Goal: Task Accomplishment & Management: Manage account settings

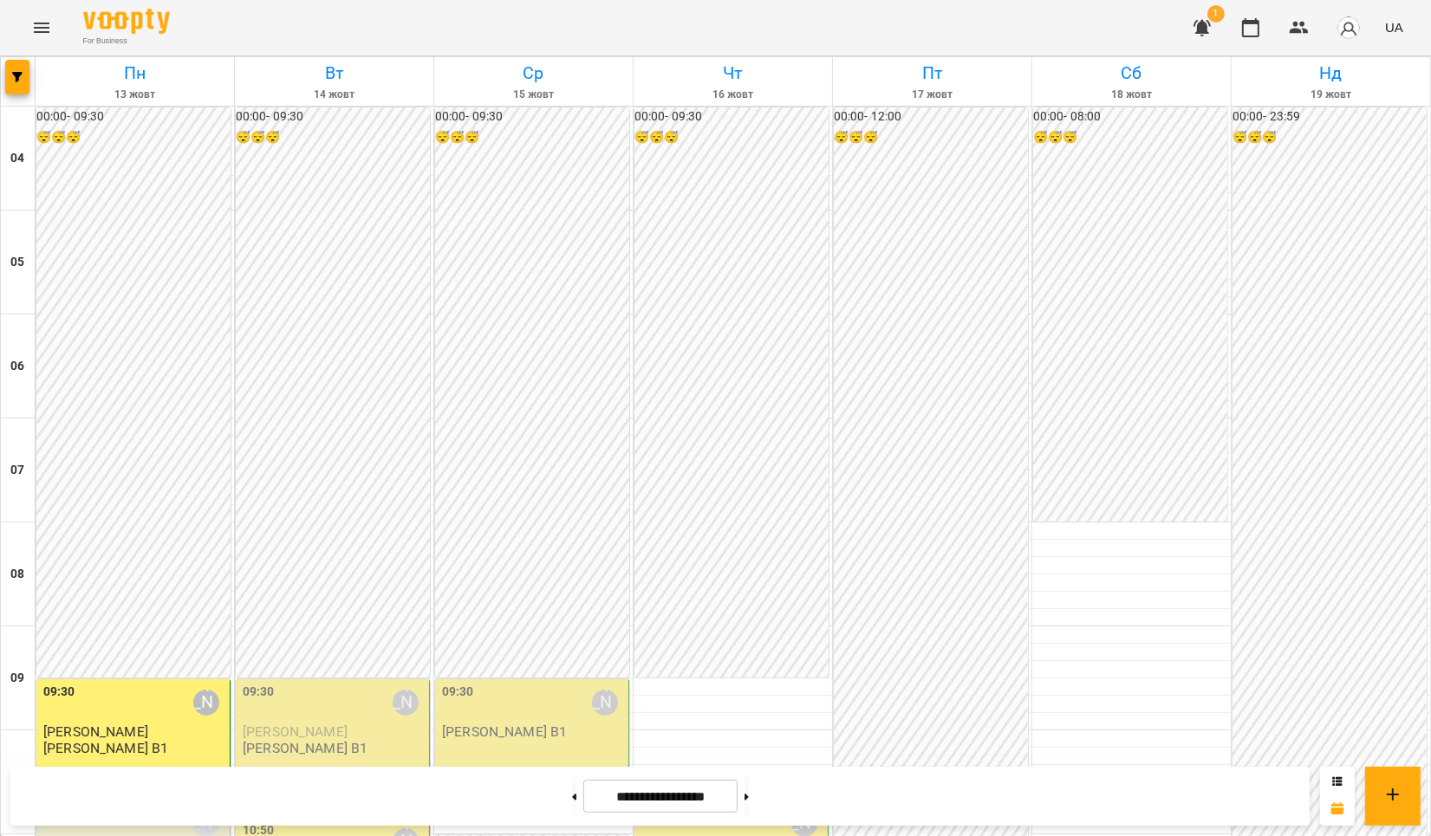
scroll to position [577, 0]
click at [749, 789] on button at bounding box center [747, 796] width 4 height 38
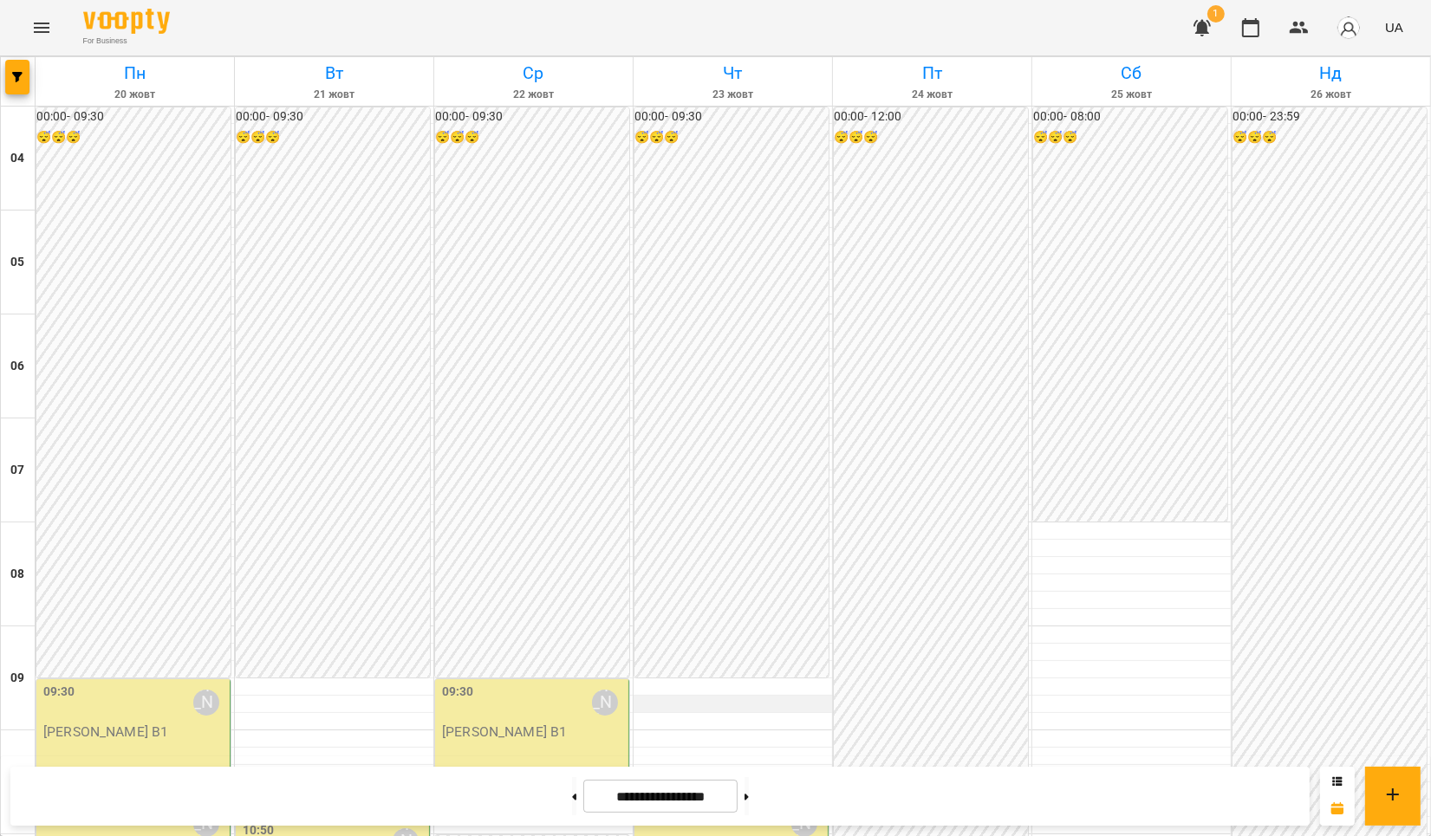
scroll to position [347, 0]
click at [572, 796] on button at bounding box center [574, 796] width 4 height 38
type input "**********"
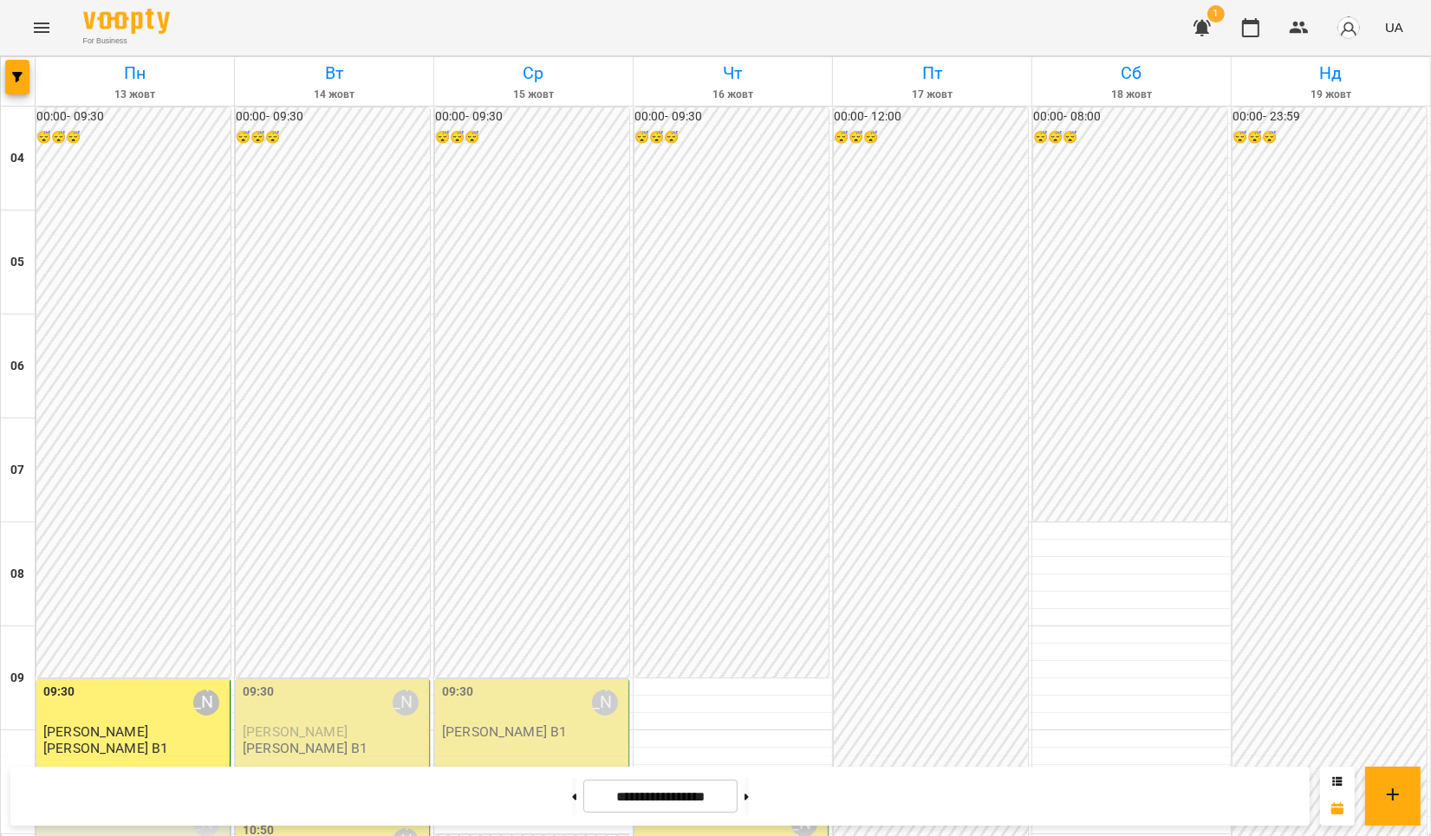
click at [293, 683] on div "09:30 [PERSON_NAME]" at bounding box center [334, 703] width 183 height 40
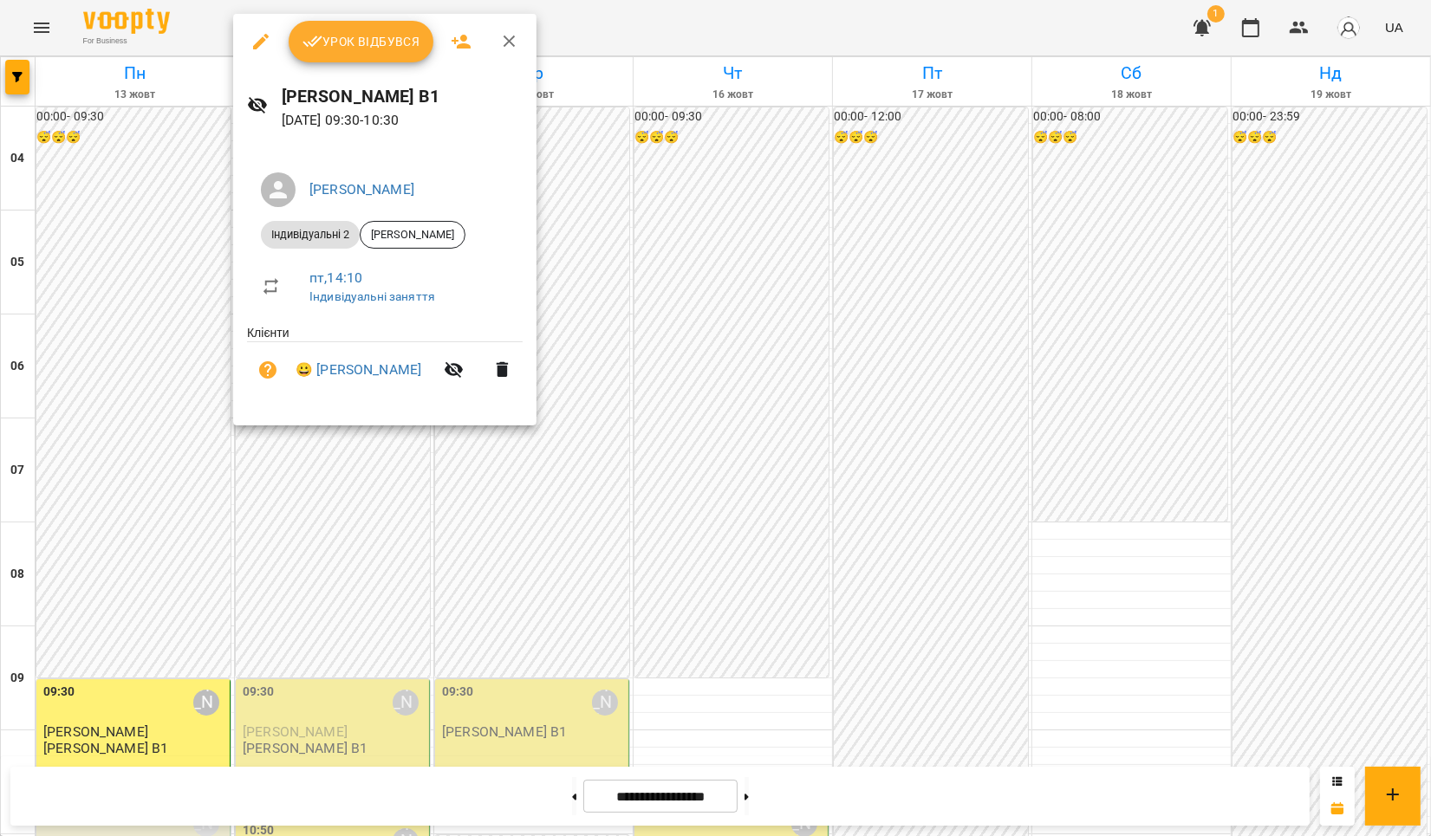
click at [348, 47] on span "Урок відбувся" at bounding box center [361, 41] width 118 height 21
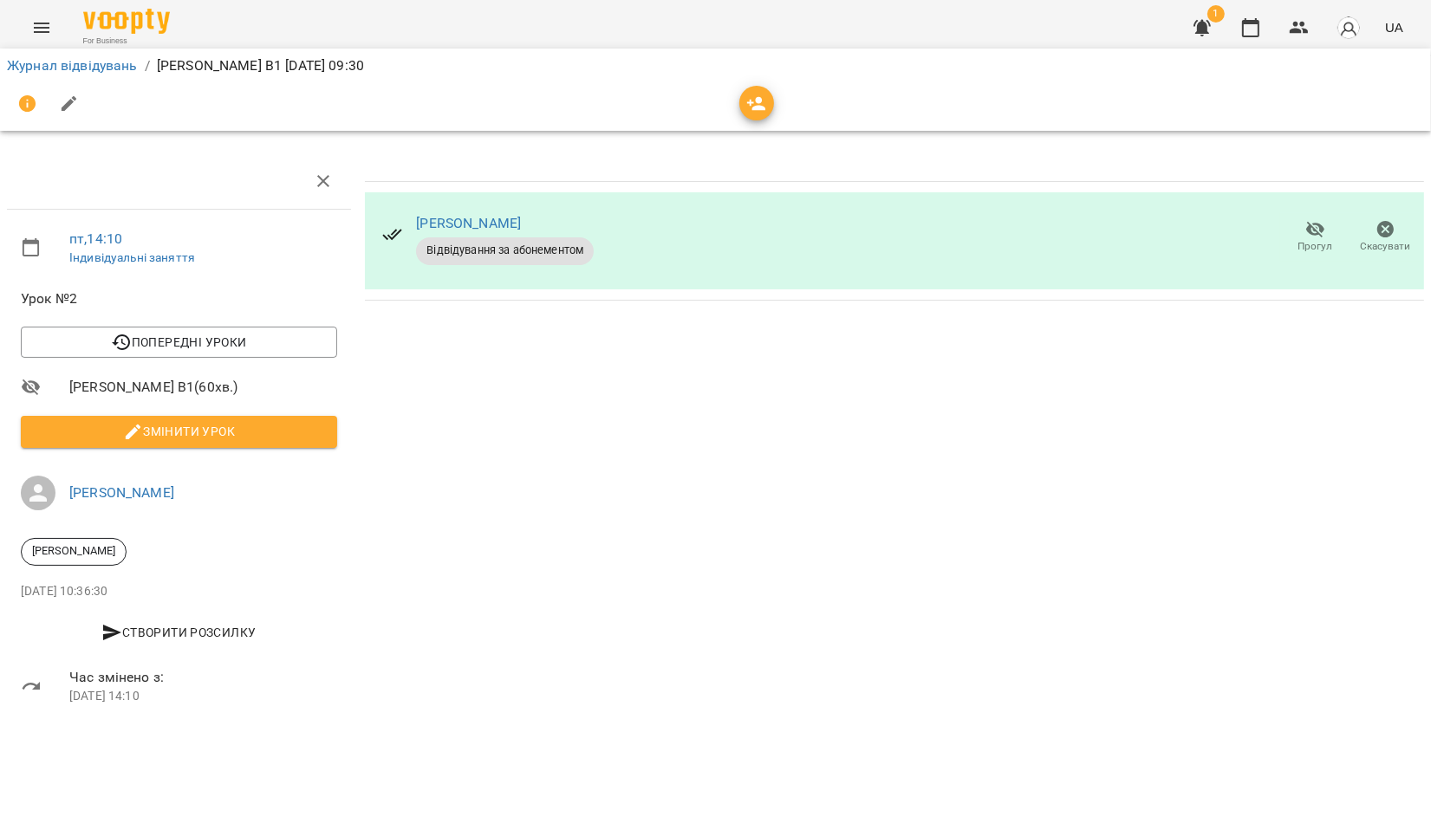
click at [416, 384] on div "[PERSON_NAME] Відвідування за абонементом Прогул Скасувати" at bounding box center [894, 438] width 1073 height 584
drag, startPoint x: 68, startPoint y: 62, endPoint x: 231, endPoint y: 74, distance: 164.2
click at [68, 62] on link "Журнал відвідувань" at bounding box center [72, 65] width 131 height 16
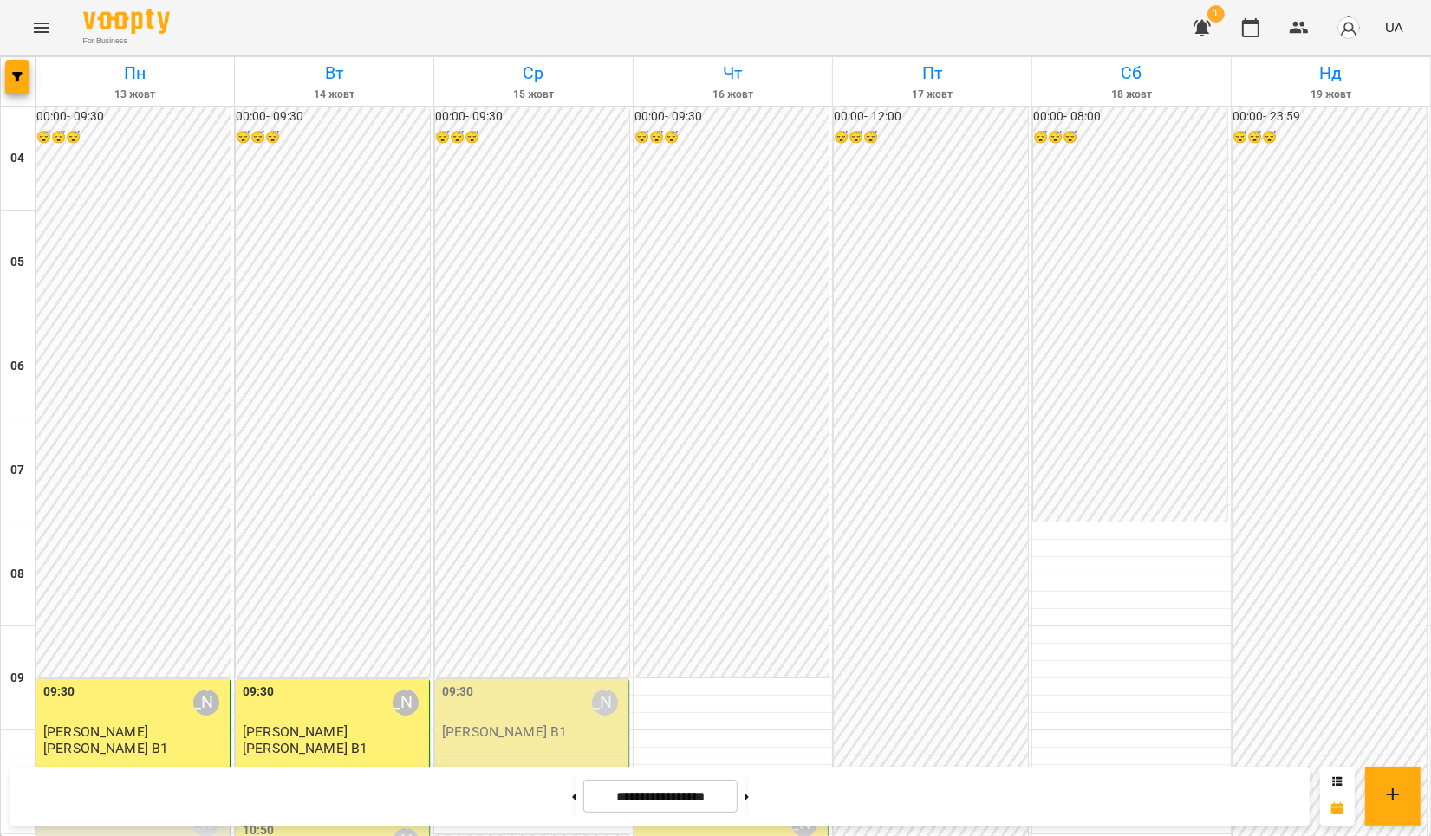
scroll to position [347, 0]
click at [749, 790] on button at bounding box center [747, 796] width 4 height 38
type input "**********"
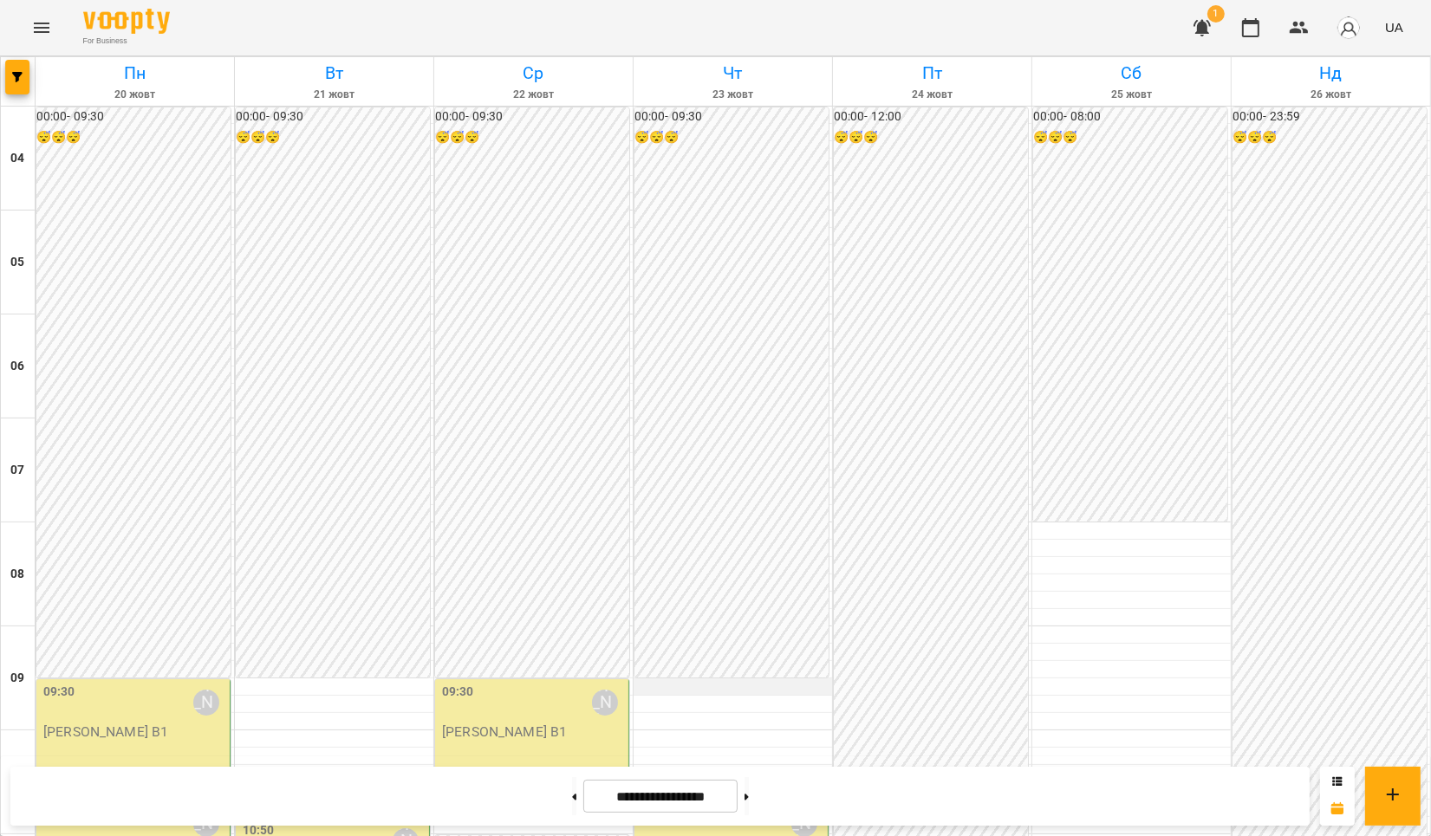
click at [695, 679] on div at bounding box center [733, 687] width 198 height 17
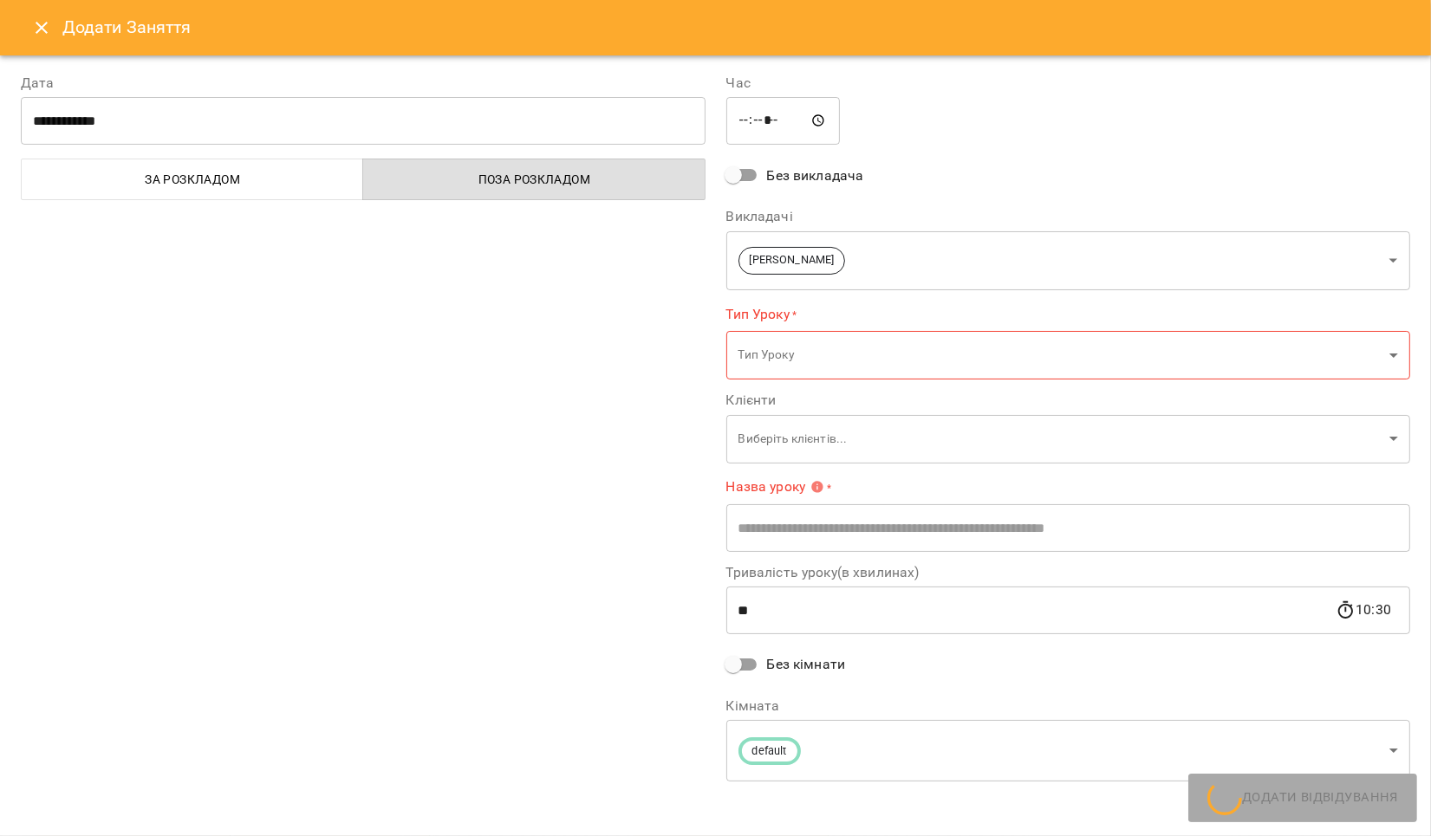
type input "**********"
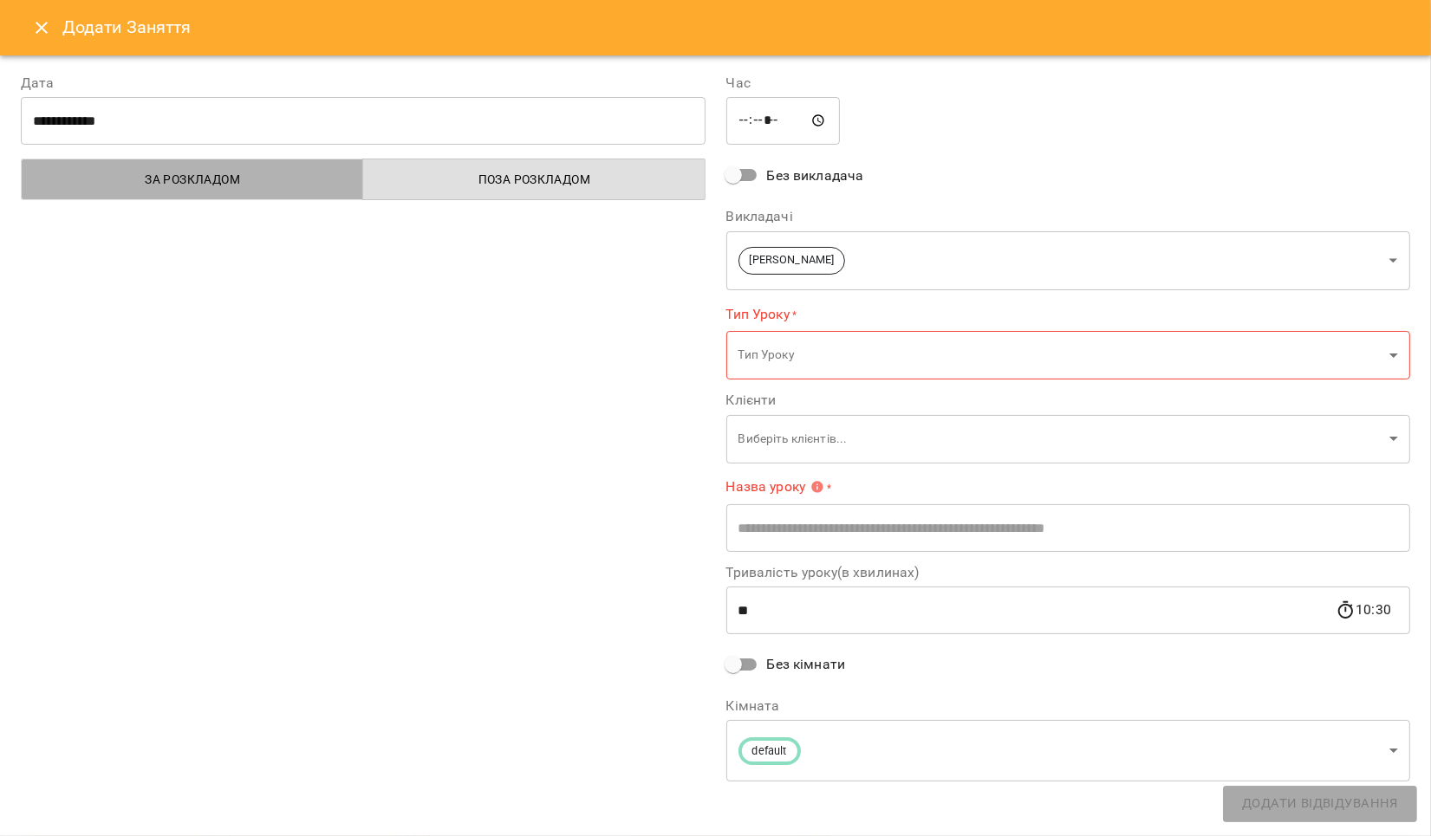
click at [229, 175] on span "За розкладом" at bounding box center [192, 179] width 321 height 21
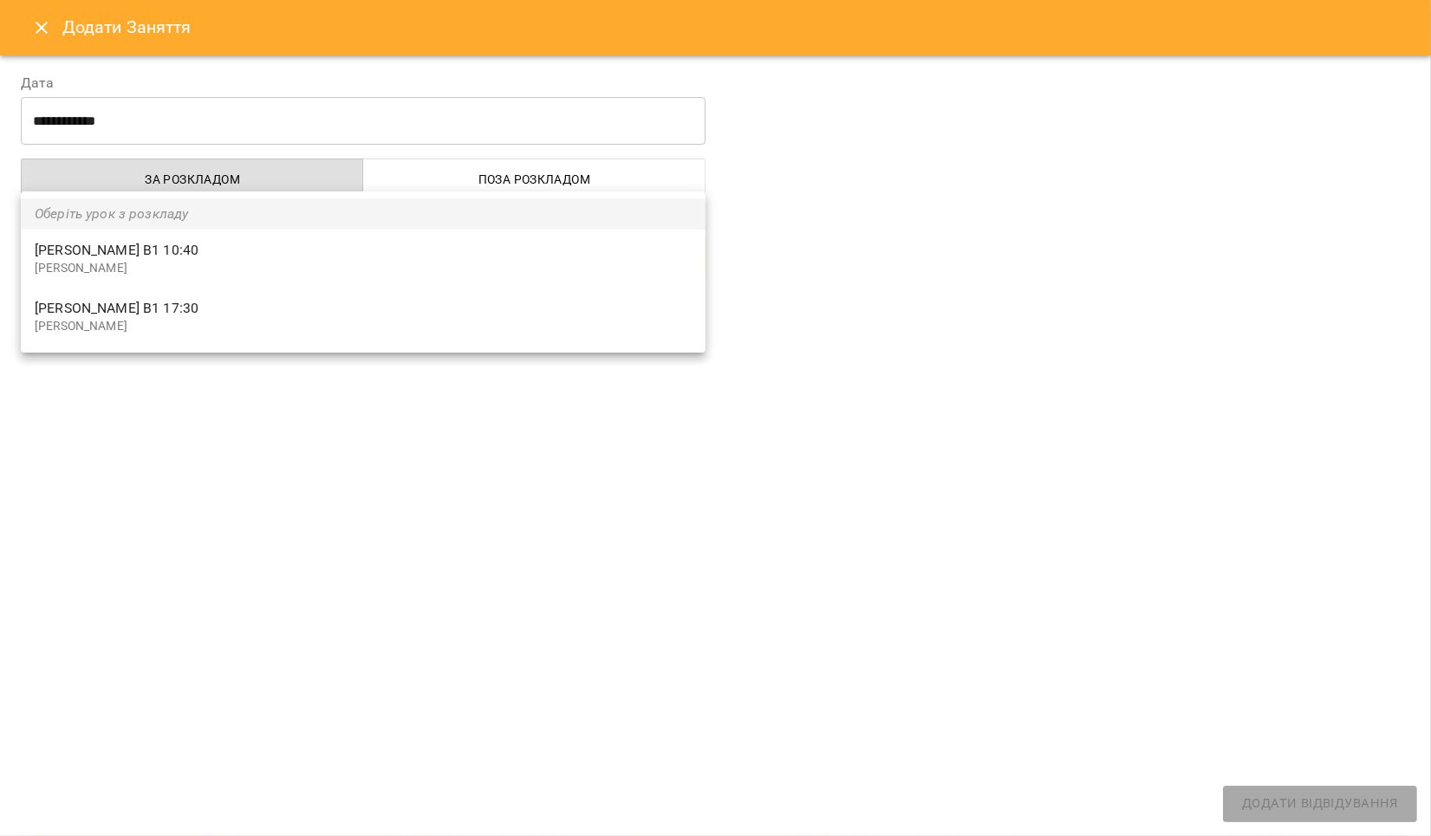
click at [234, 385] on div at bounding box center [715, 418] width 1431 height 836
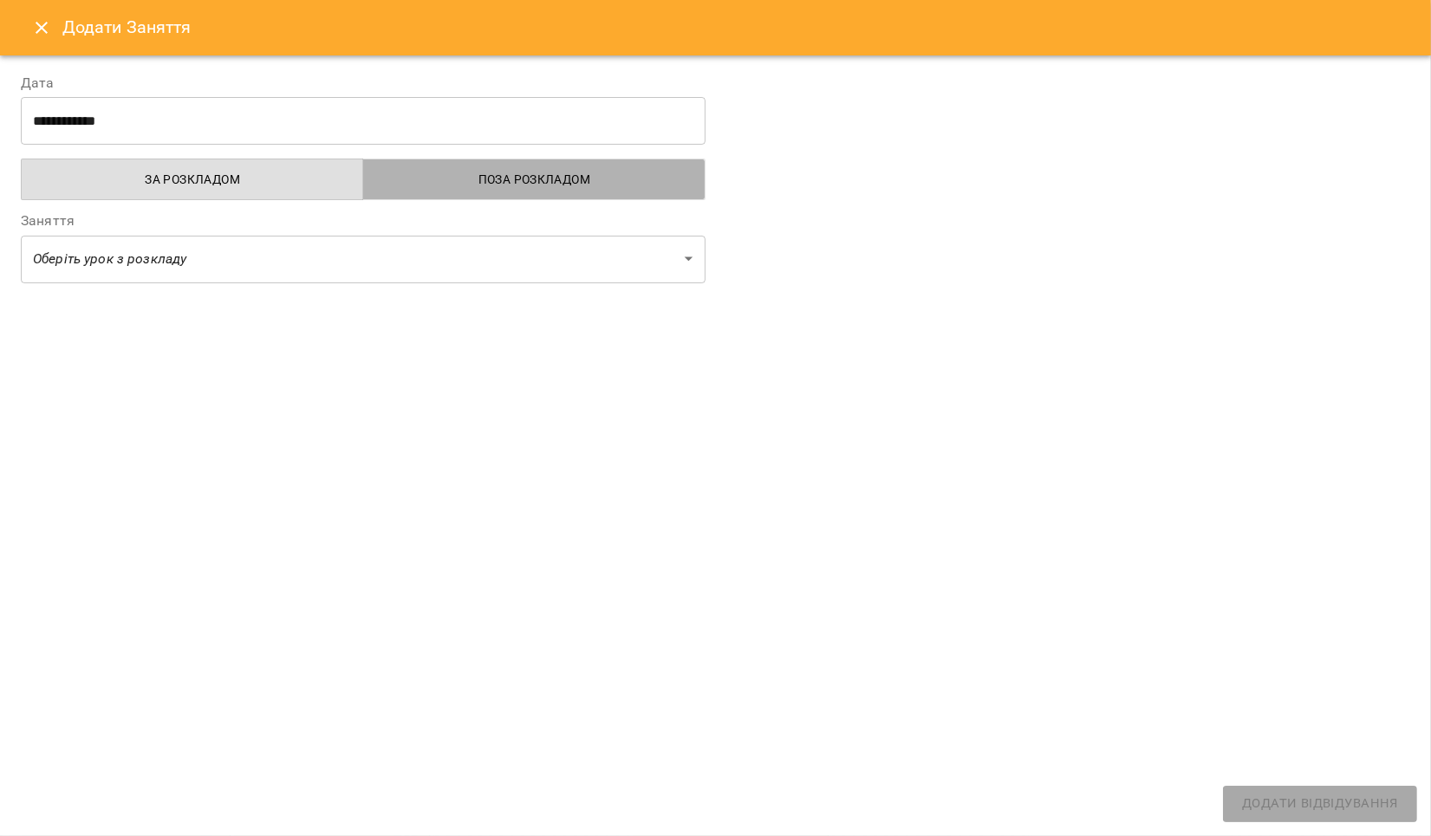
click at [441, 182] on span "Поза розкладом" at bounding box center [534, 179] width 321 height 21
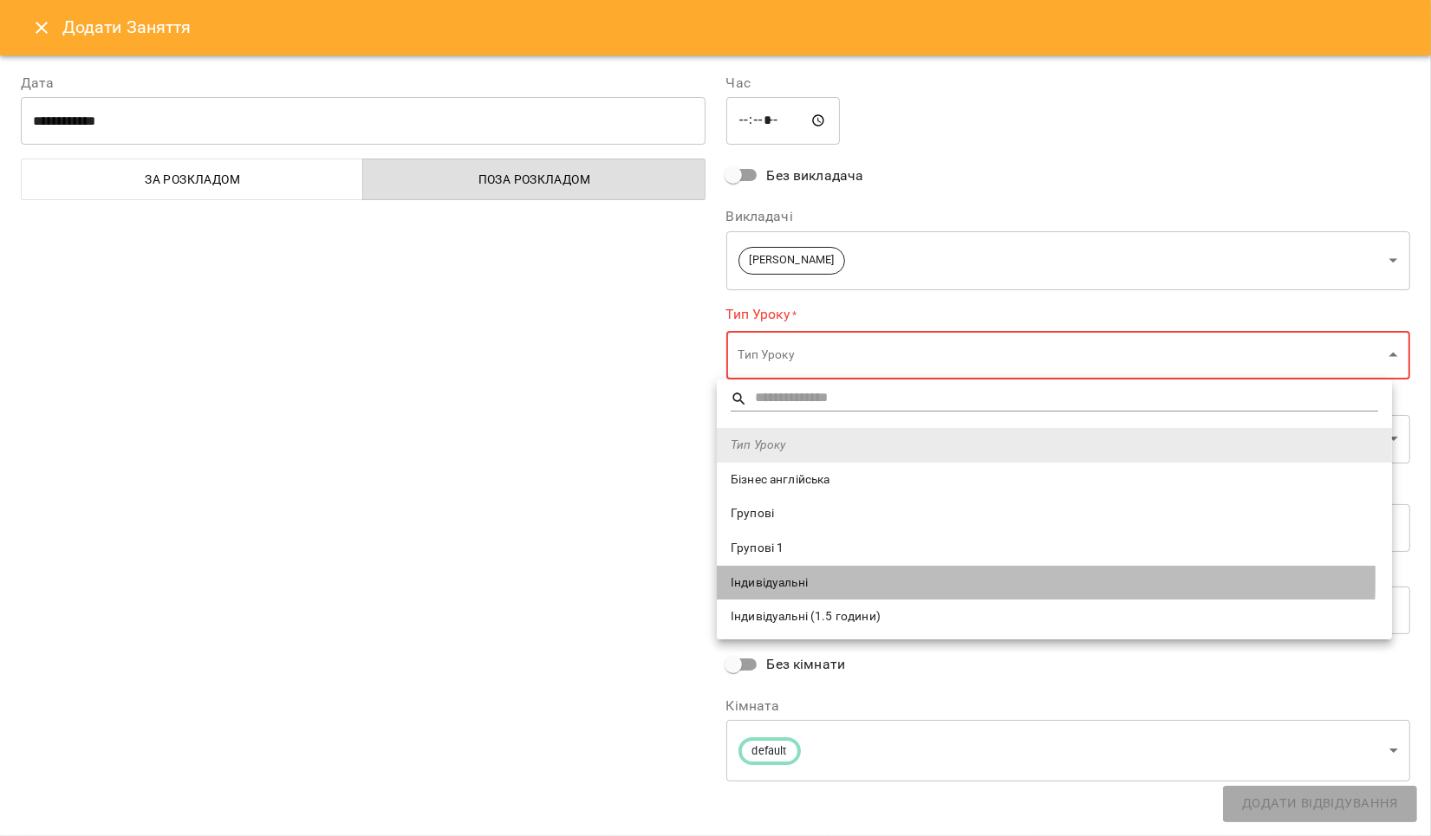
click at [752, 579] on span "Індивідуальні" at bounding box center [1054, 583] width 647 height 17
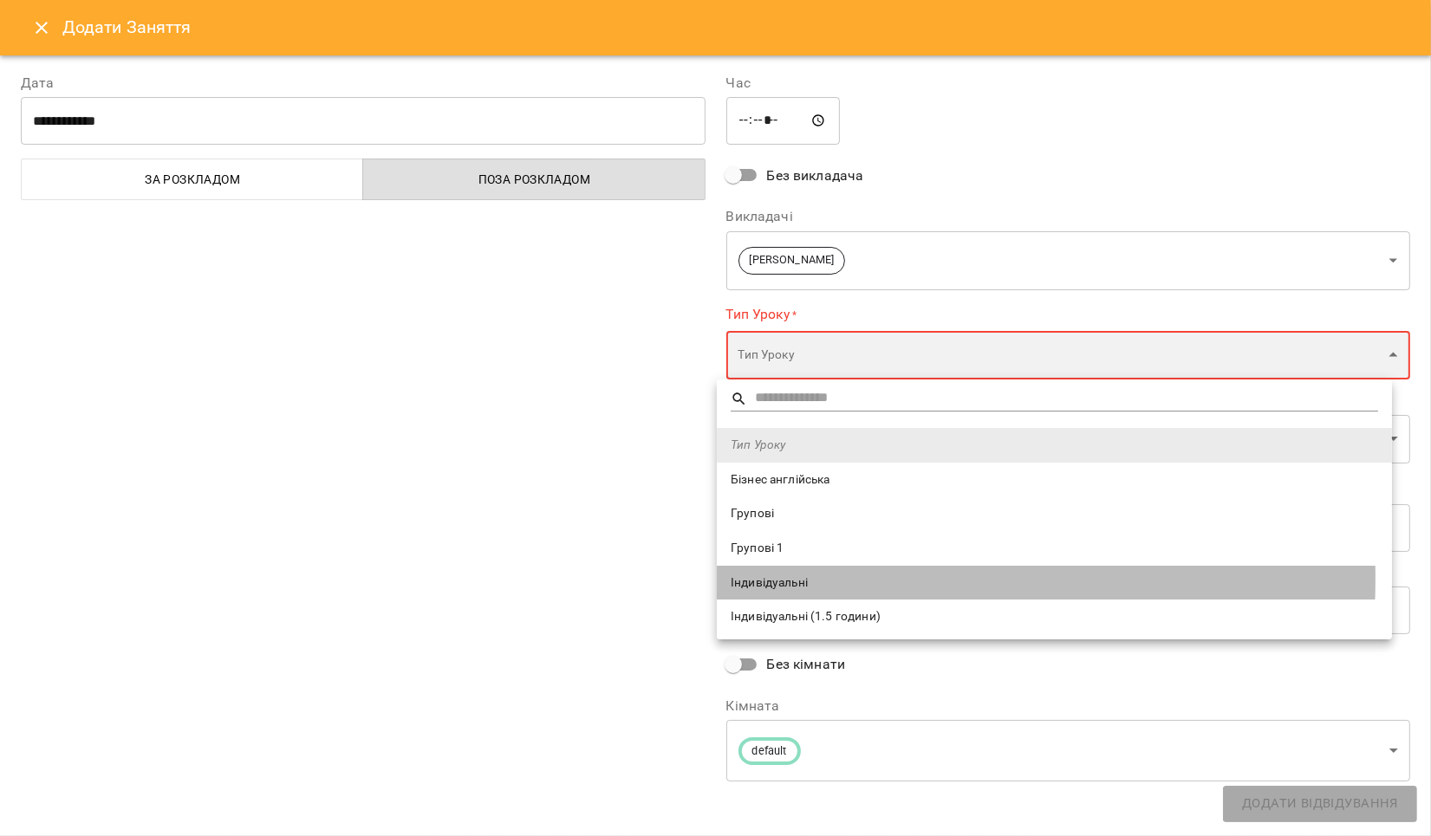
type input "**********"
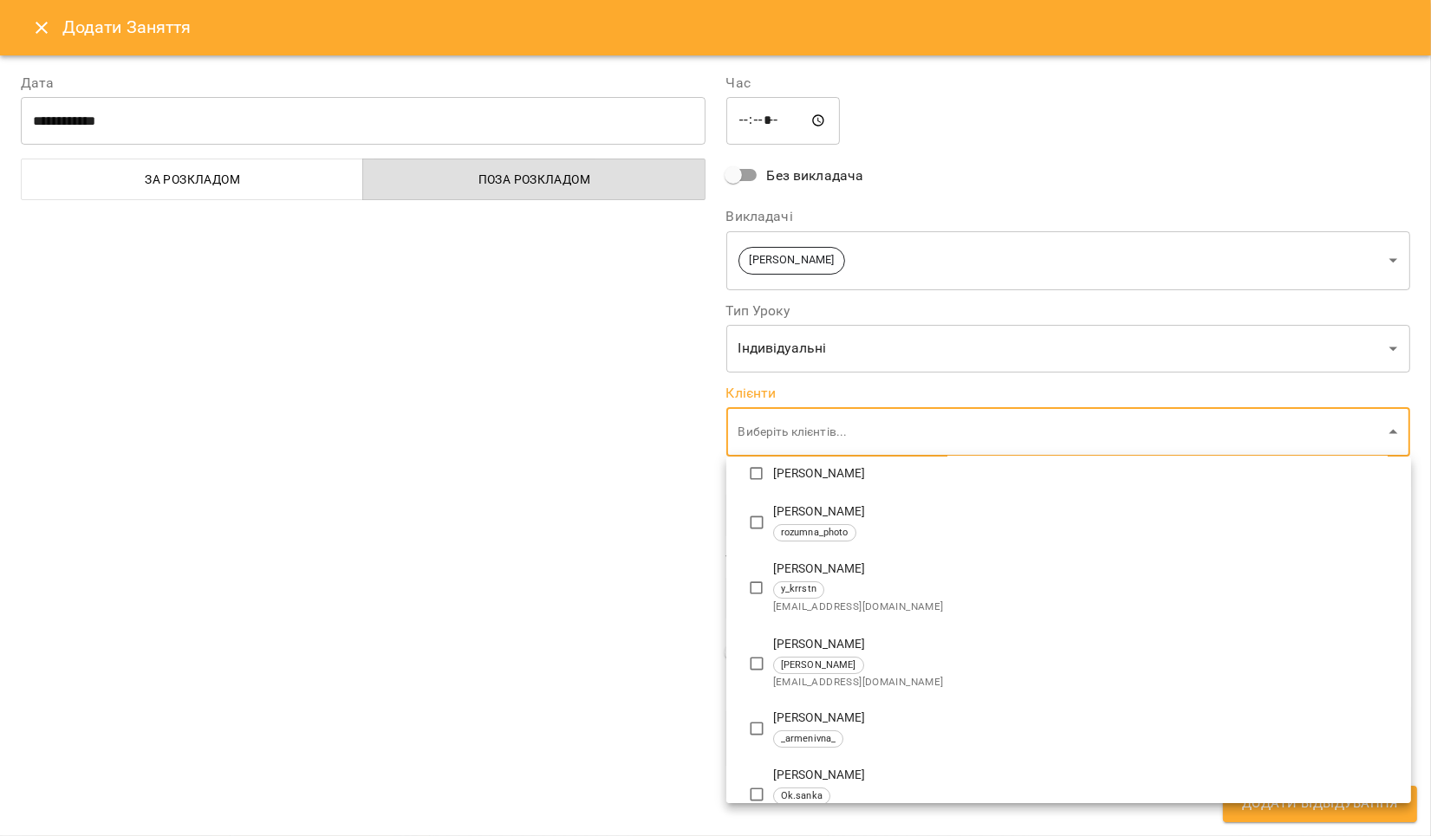
scroll to position [231, 0]
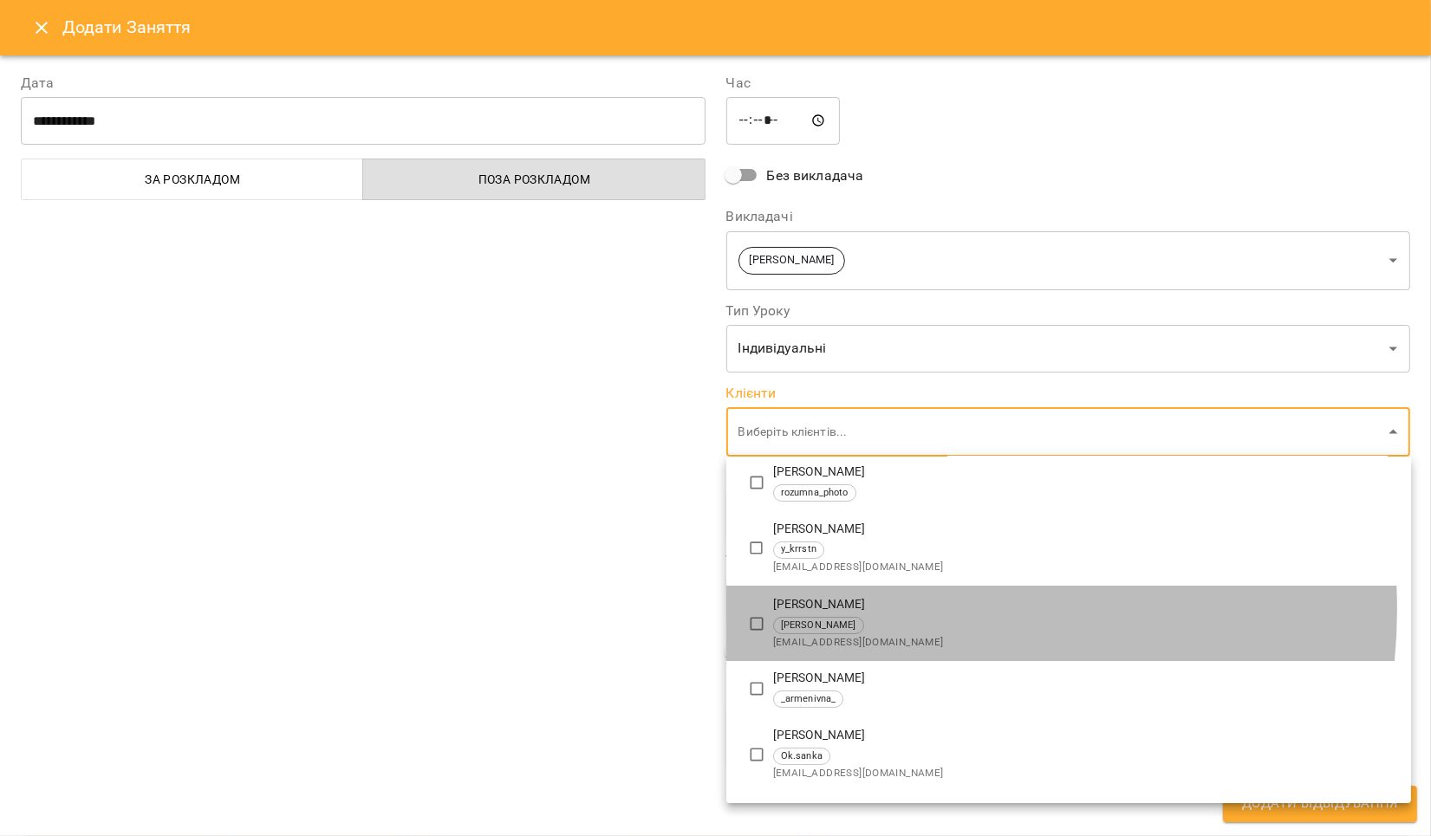
click at [890, 610] on p "[PERSON_NAME]" at bounding box center [1085, 604] width 624 height 17
type input "**********"
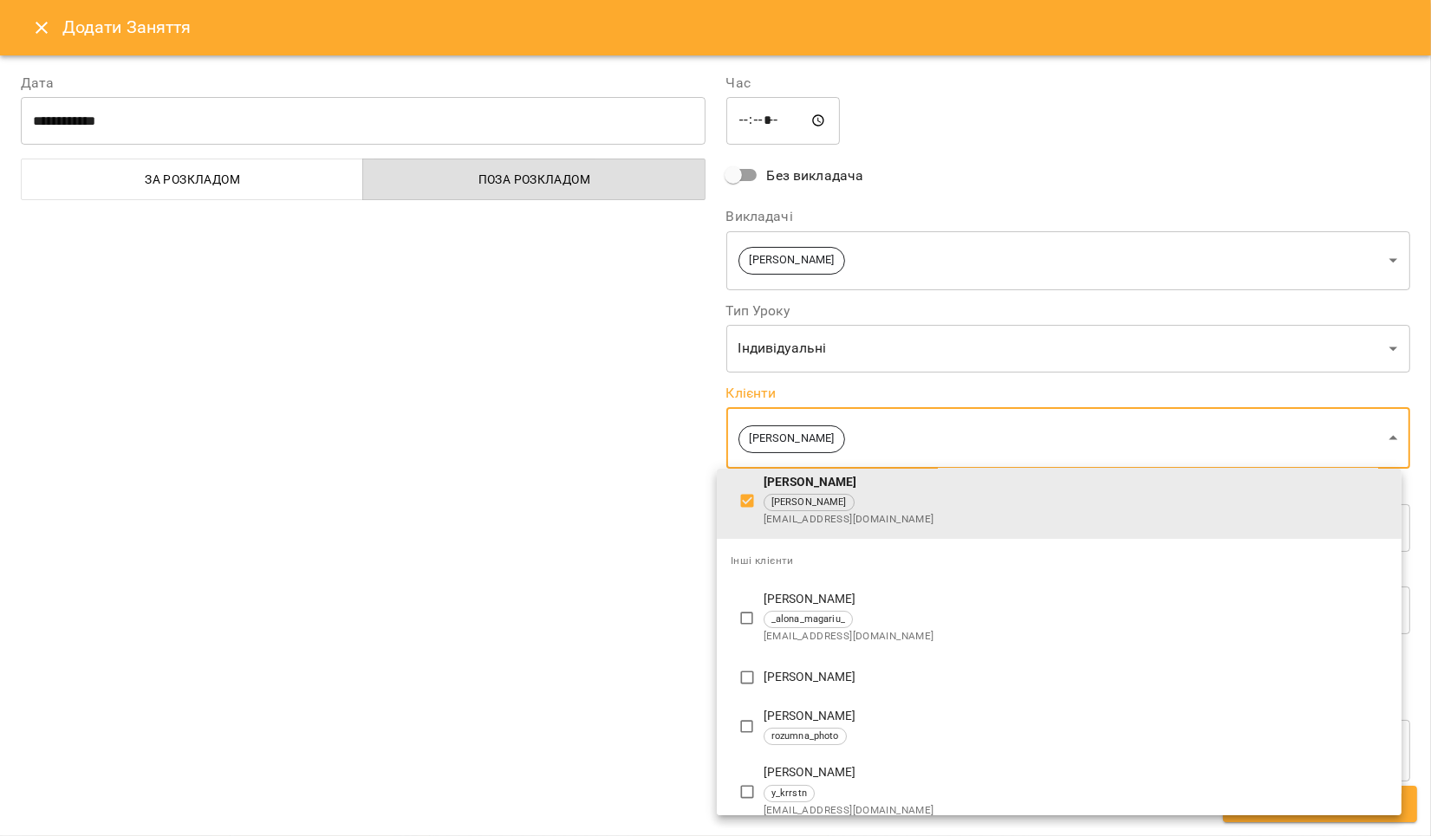
scroll to position [494, 0]
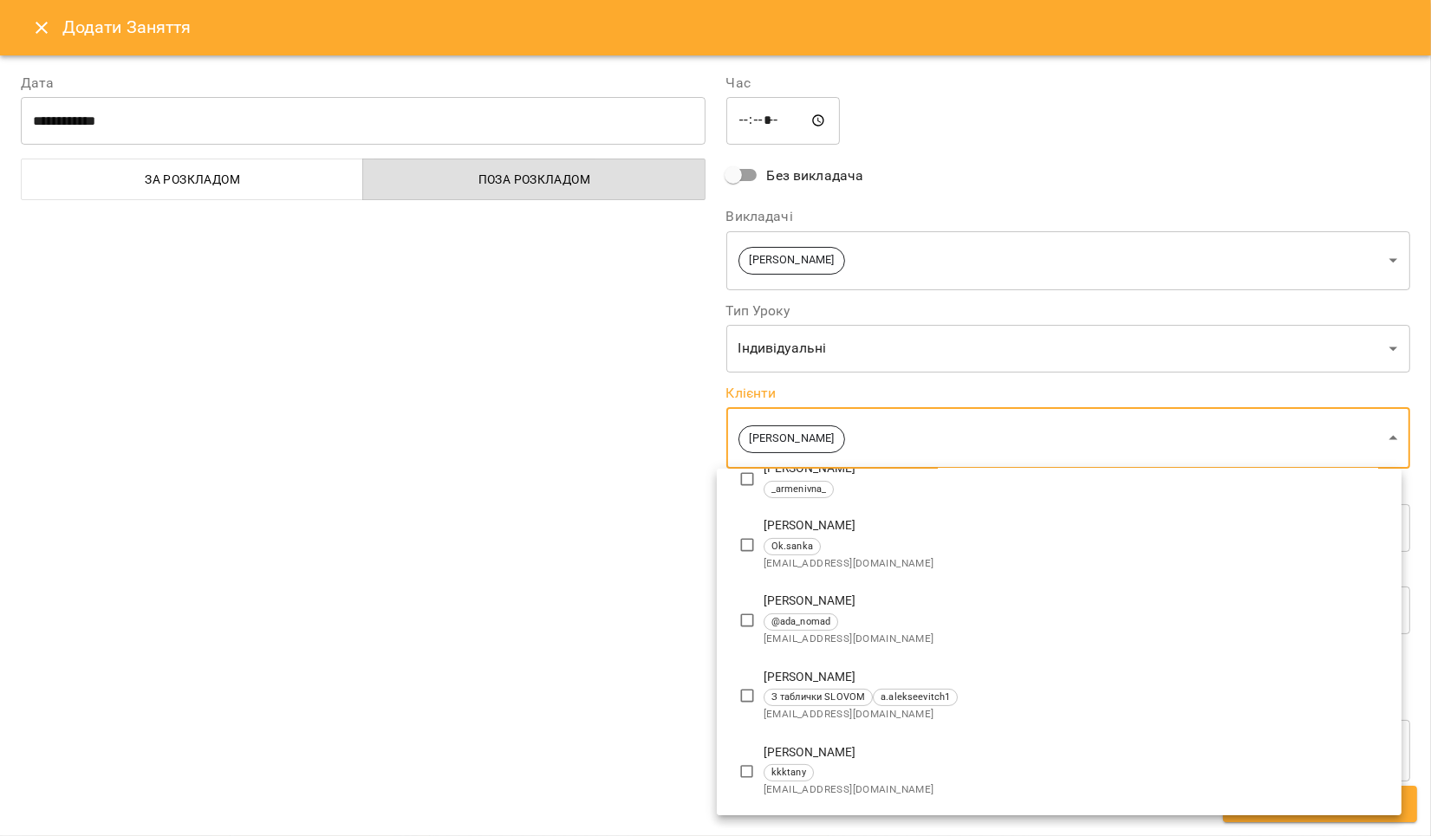
click at [384, 604] on div at bounding box center [715, 418] width 1431 height 836
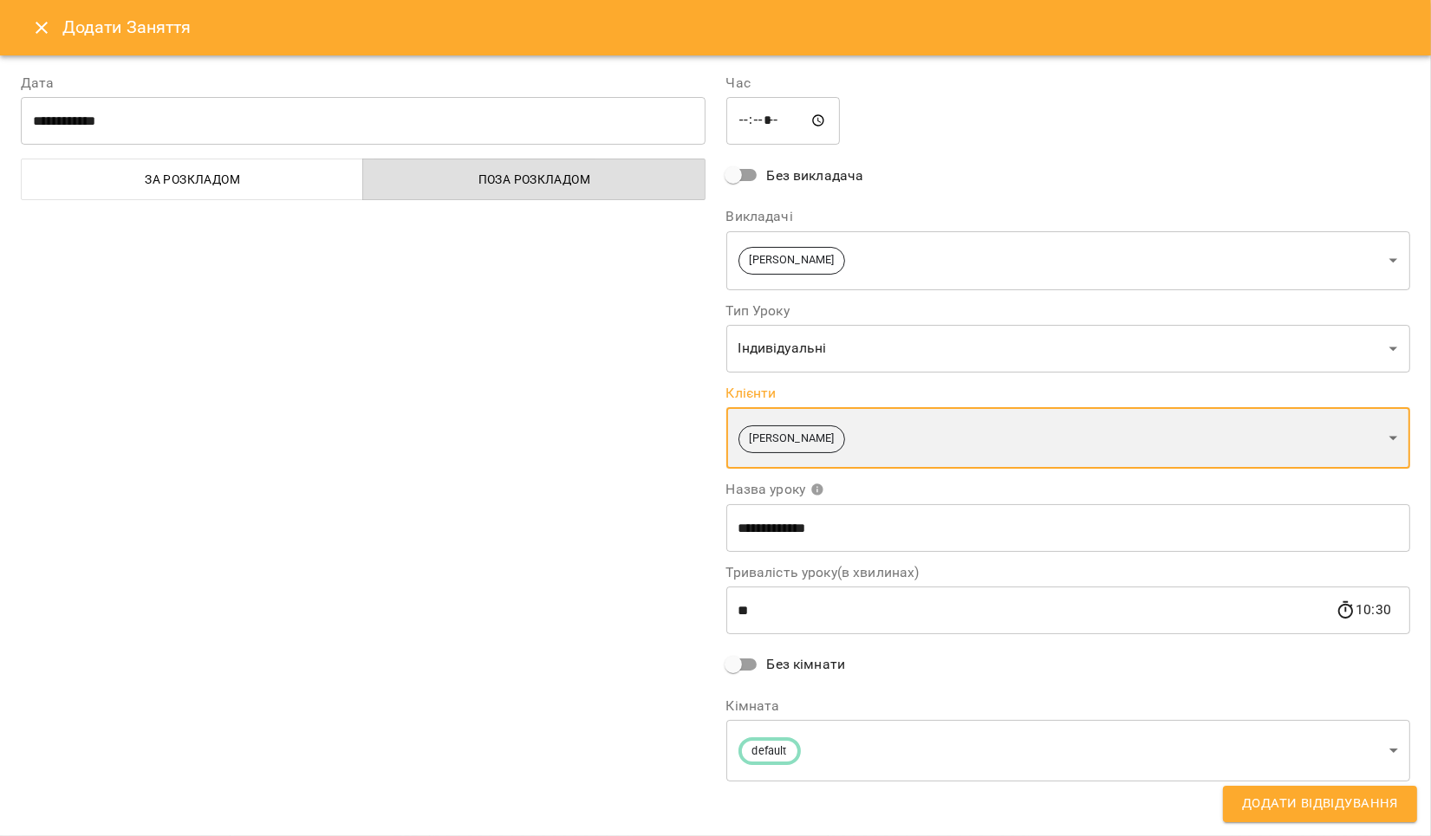
scroll to position [3, 0]
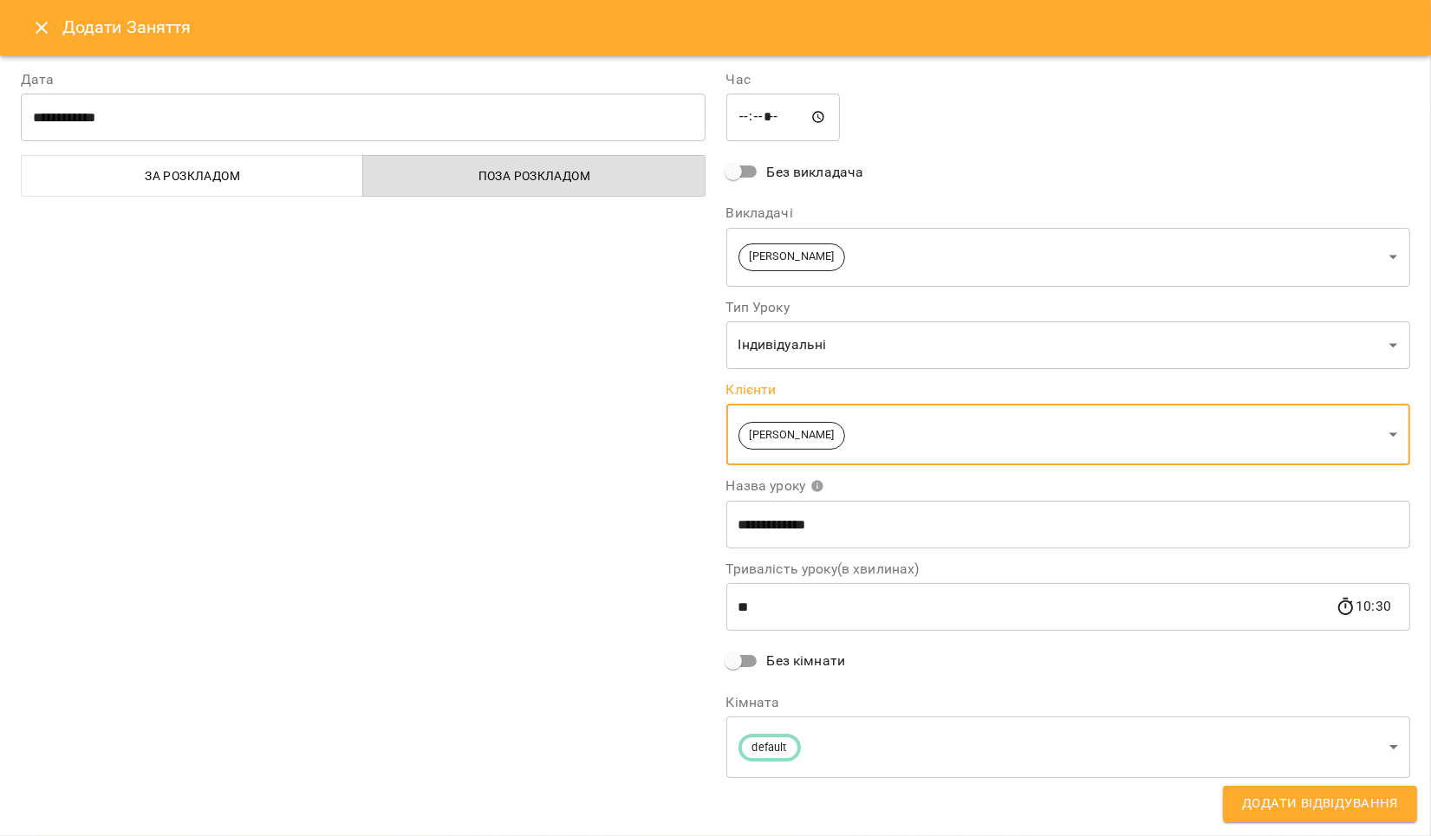
click at [1347, 607] on div "10:30" at bounding box center [1363, 607] width 55 height 0
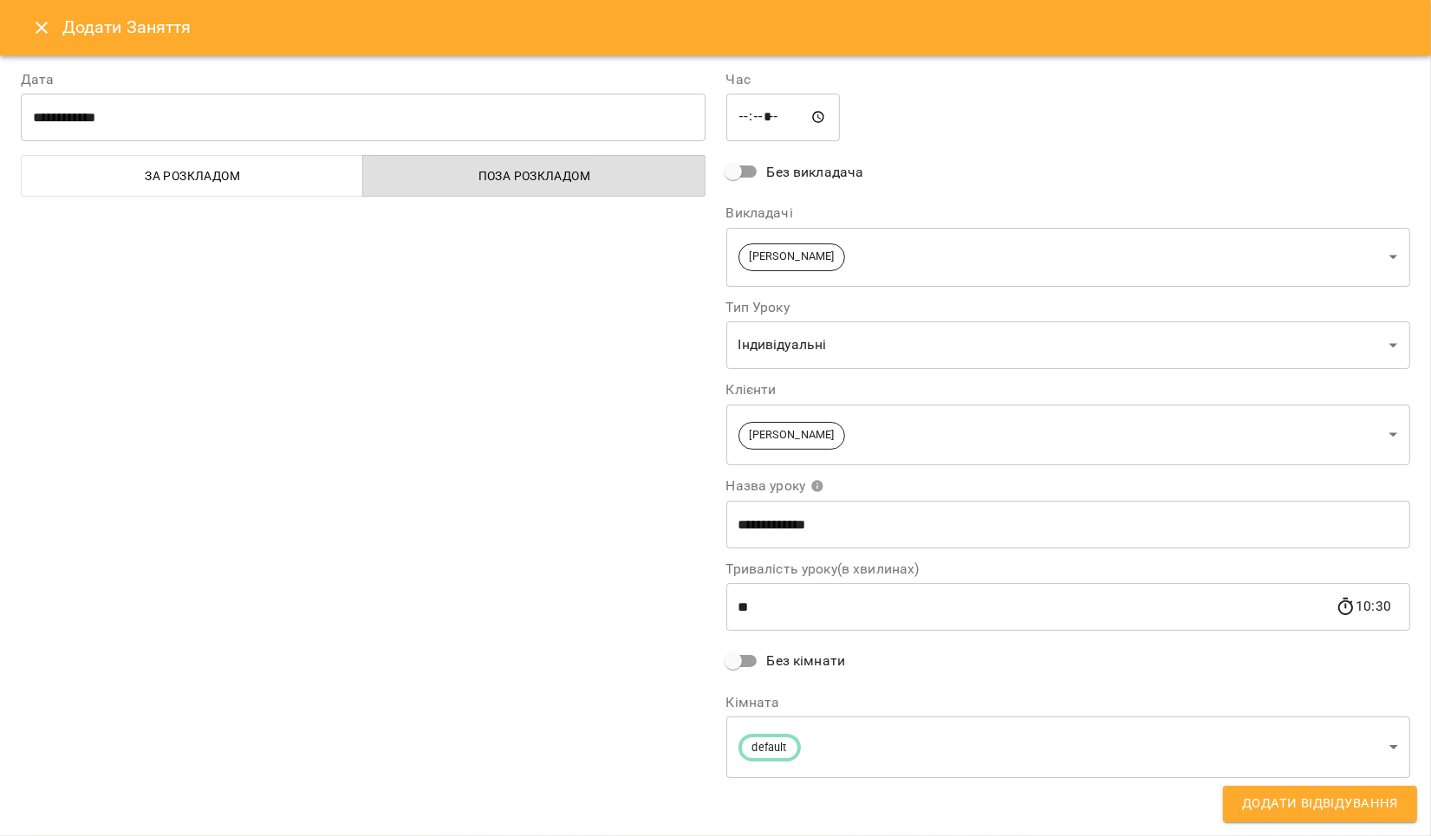
click at [1355, 607] on div "10:30" at bounding box center [1363, 607] width 55 height 0
drag, startPoint x: 1354, startPoint y: 604, endPoint x: 1362, endPoint y: 605, distance: 8.7
click at [1353, 607] on div "10:30" at bounding box center [1363, 607] width 55 height 0
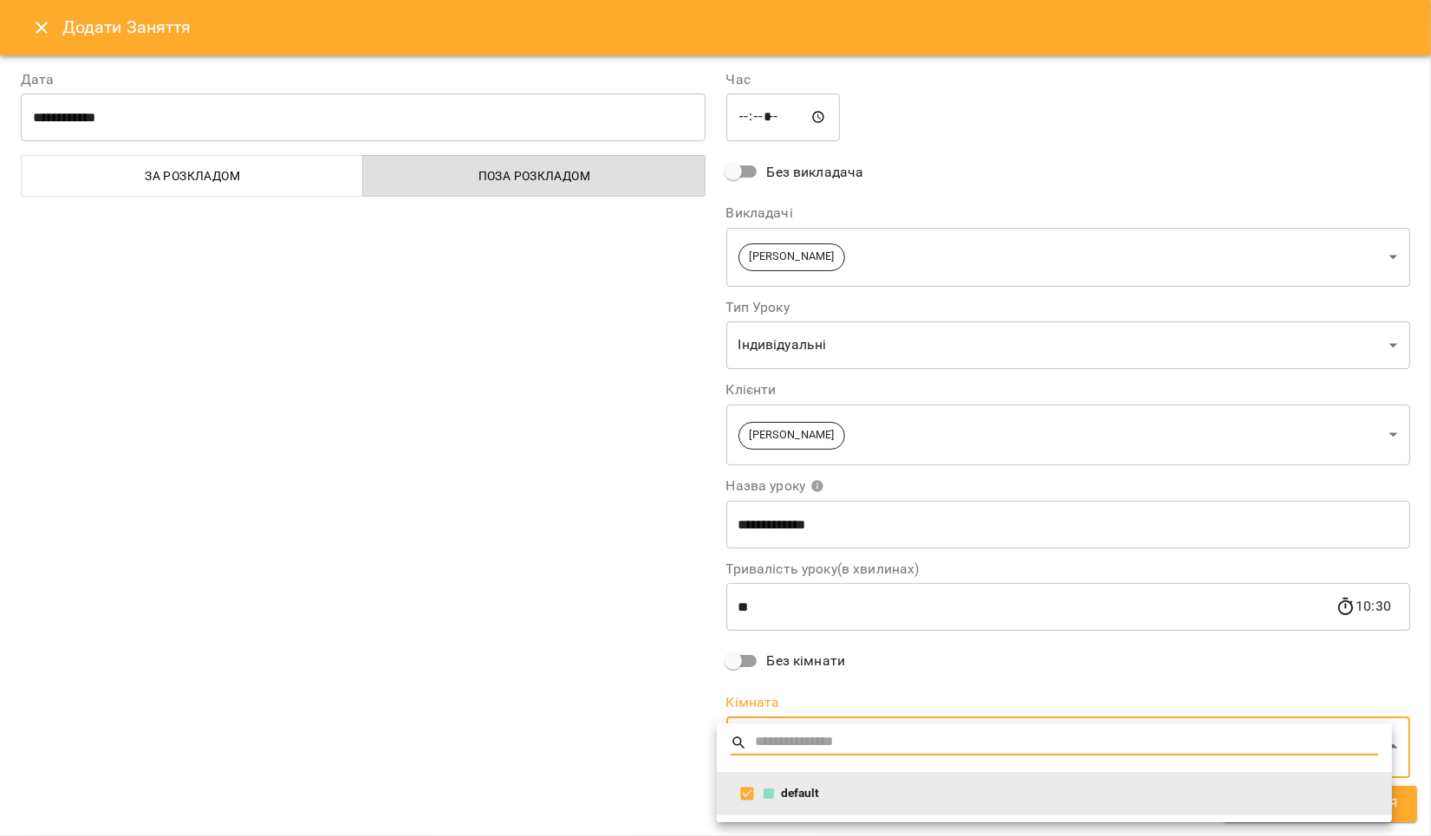
click at [296, 648] on div at bounding box center [715, 418] width 1431 height 836
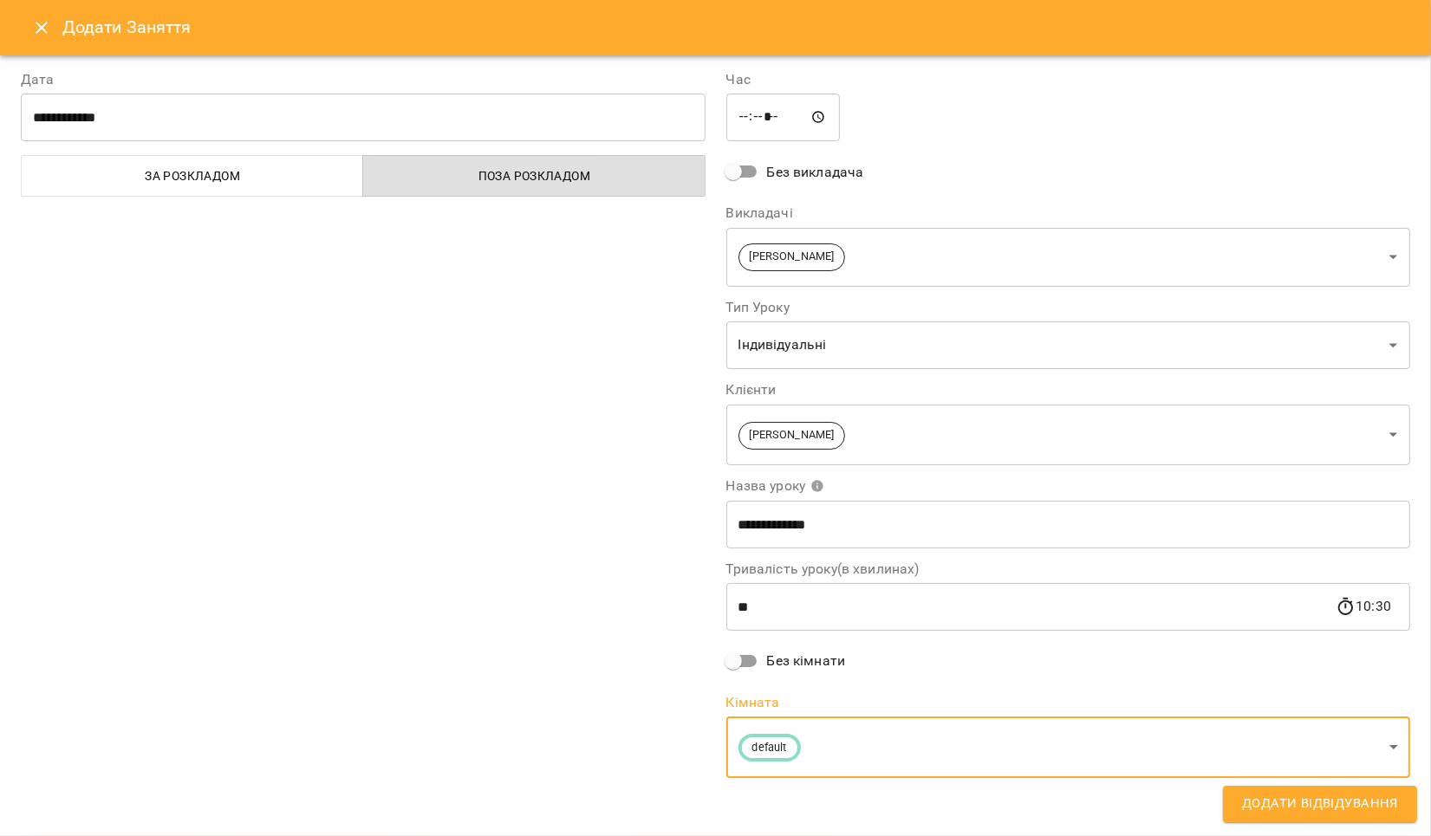
click at [1331, 800] on span "Додати Відвідування" at bounding box center [1320, 804] width 156 height 23
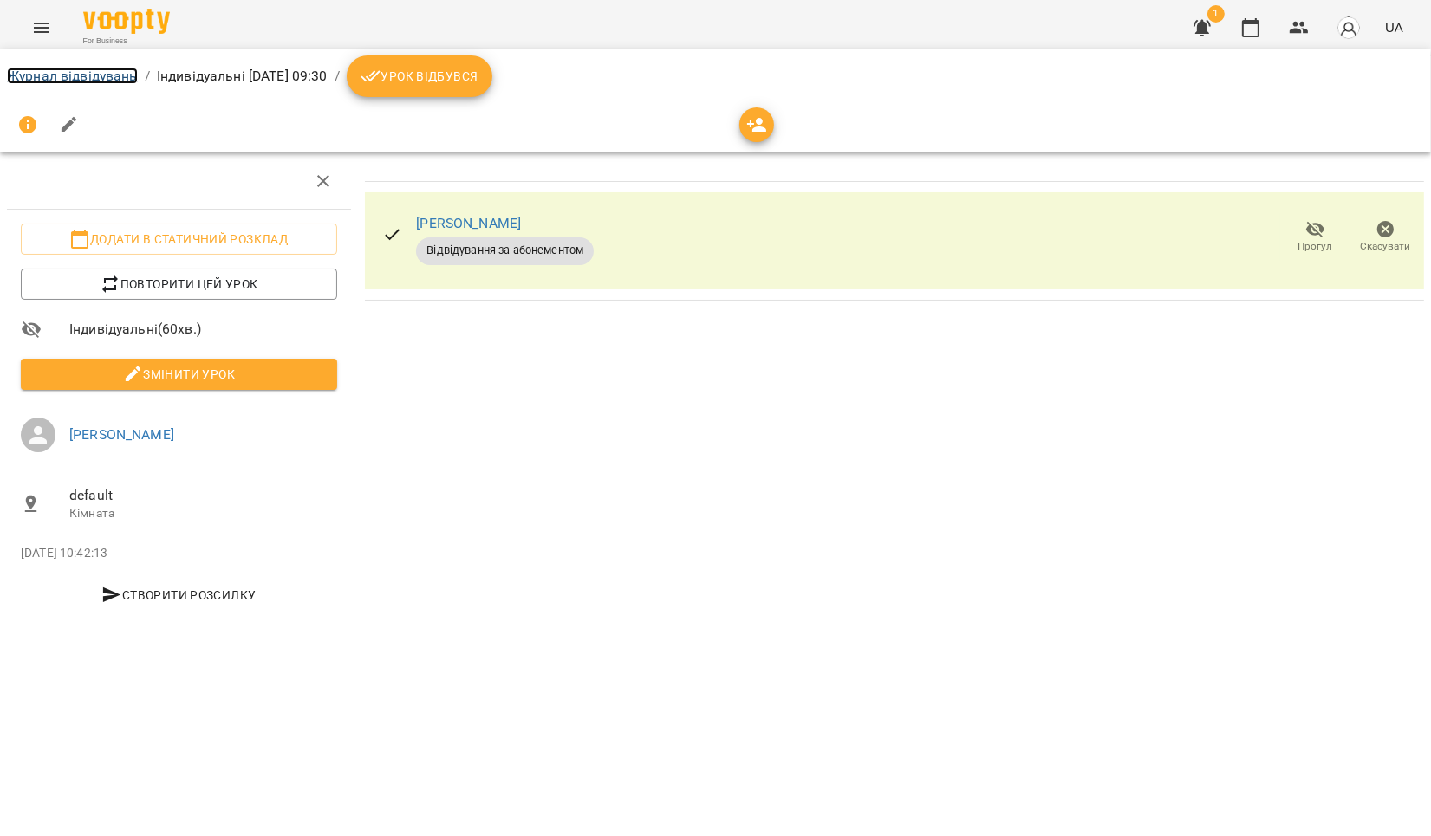
click at [61, 75] on link "Журнал відвідувань" at bounding box center [72, 76] width 131 height 16
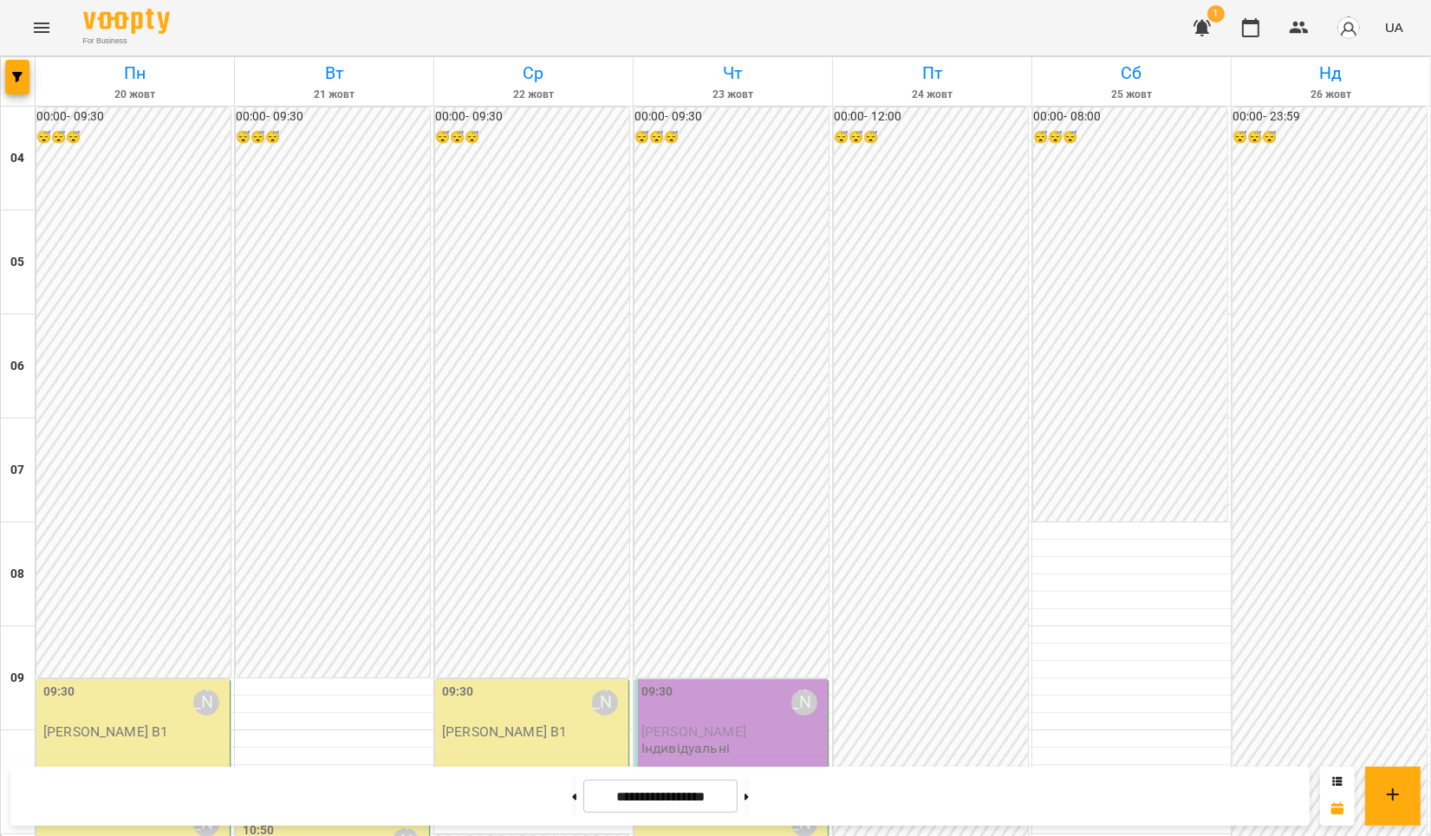
scroll to position [231, 0]
click at [758, 683] on div "09:30 [PERSON_NAME] [PERSON_NAME] Індивідуальні" at bounding box center [732, 720] width 183 height 74
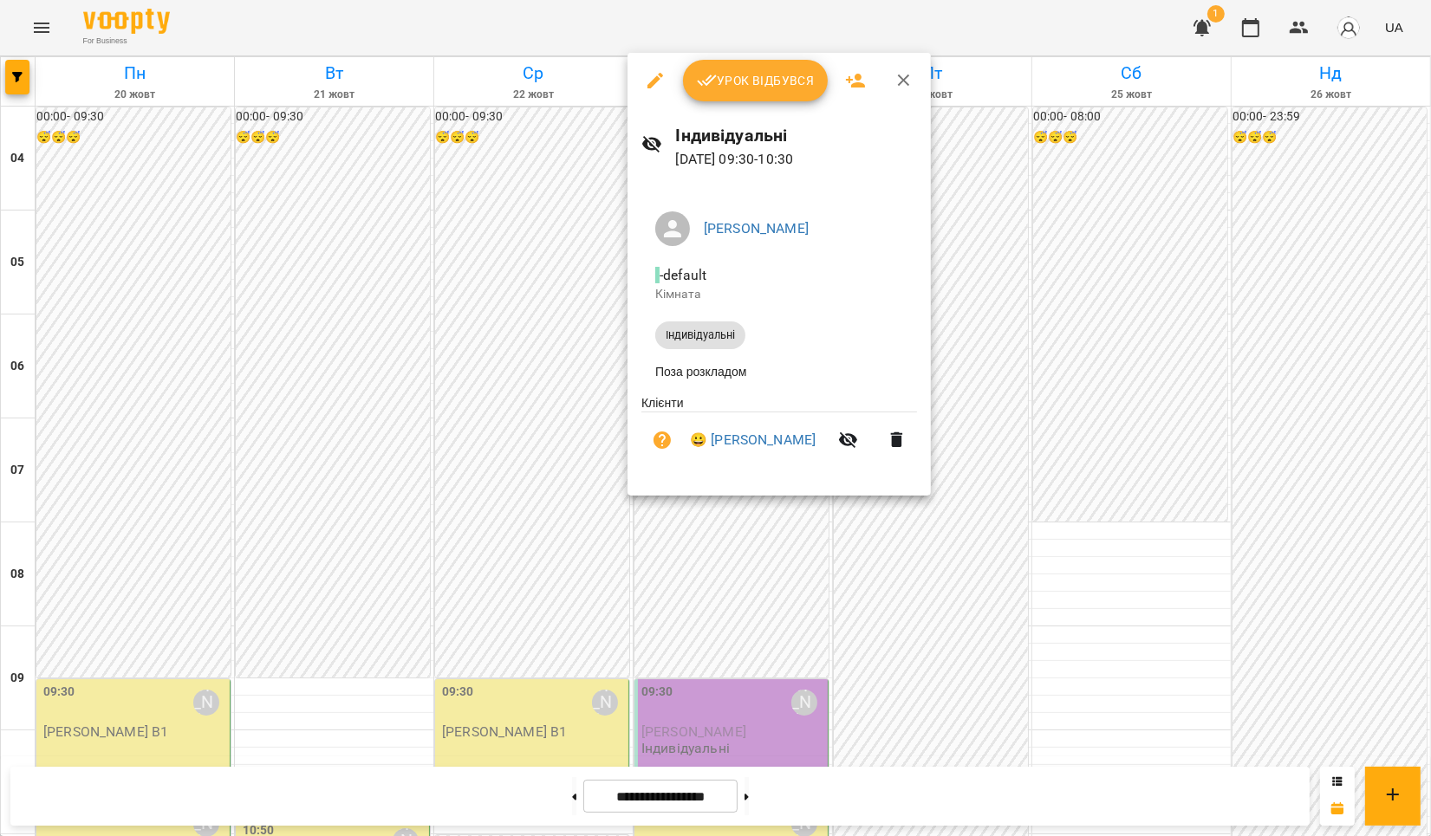
click at [889, 449] on icon "button" at bounding box center [897, 440] width 21 height 21
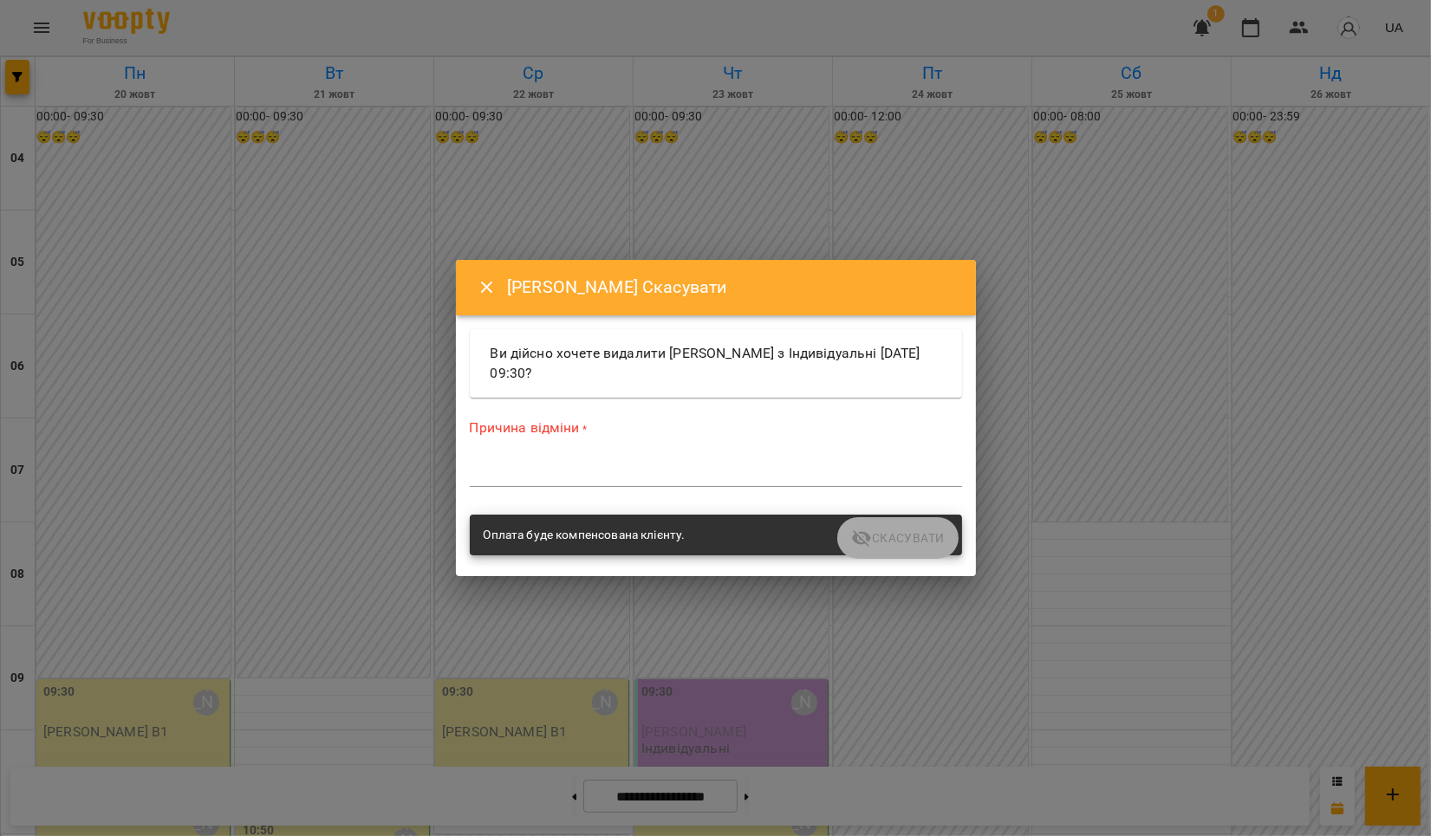
click at [485, 289] on icon "Close" at bounding box center [486, 288] width 12 height 12
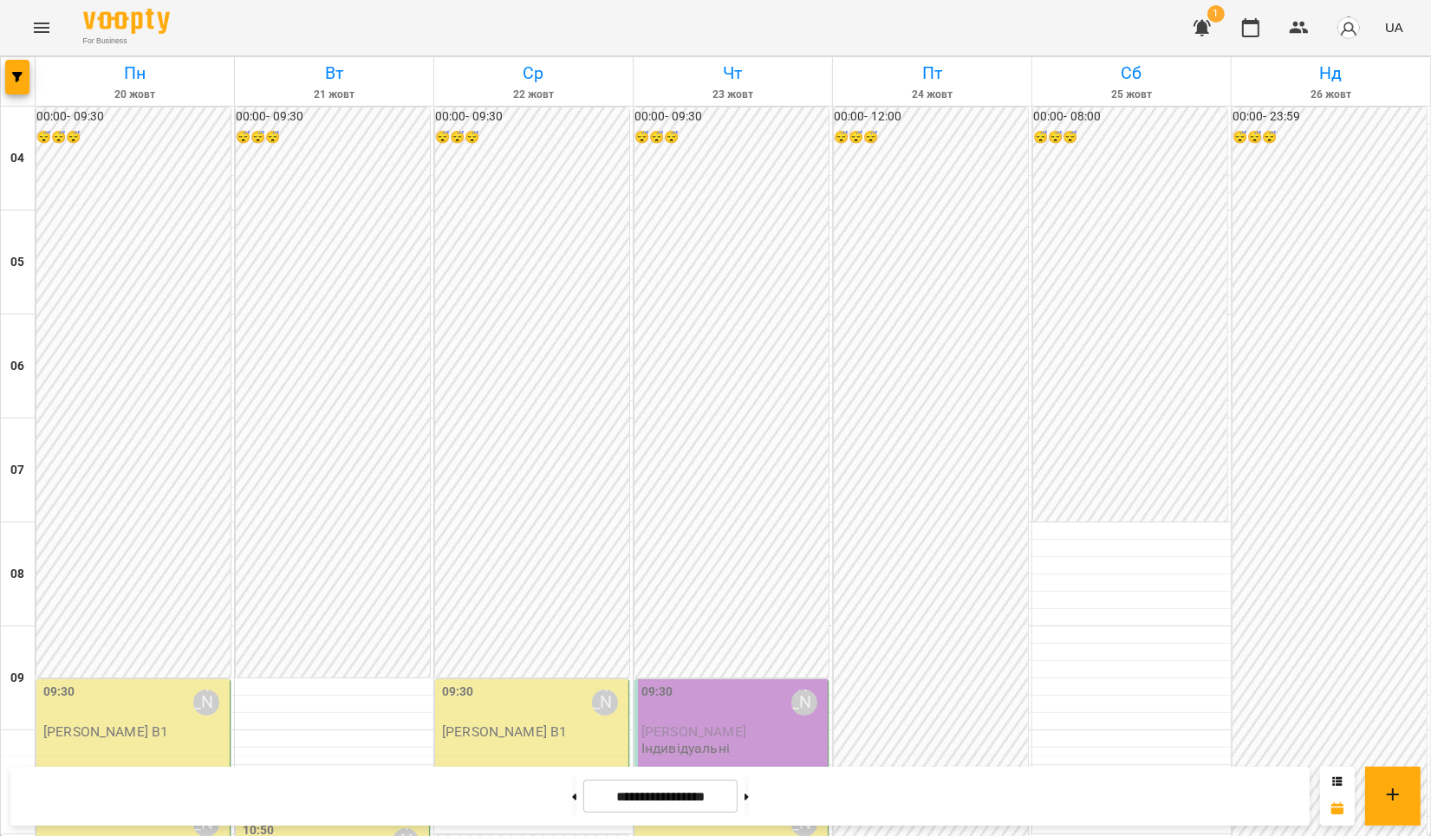
click at [733, 683] on div "09:30 [PERSON_NAME]" at bounding box center [732, 703] width 183 height 40
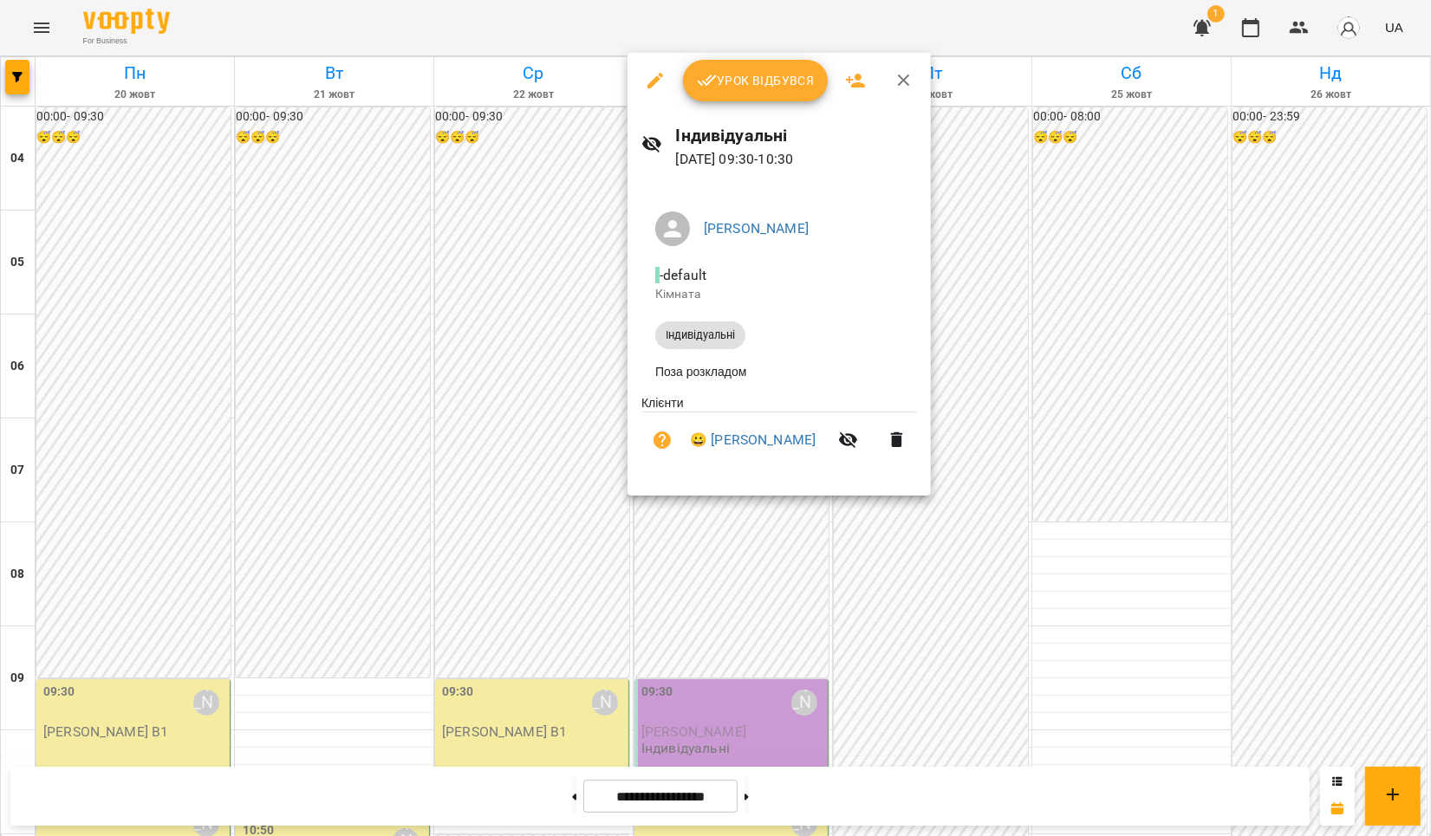
click at [552, 515] on div at bounding box center [715, 418] width 1431 height 836
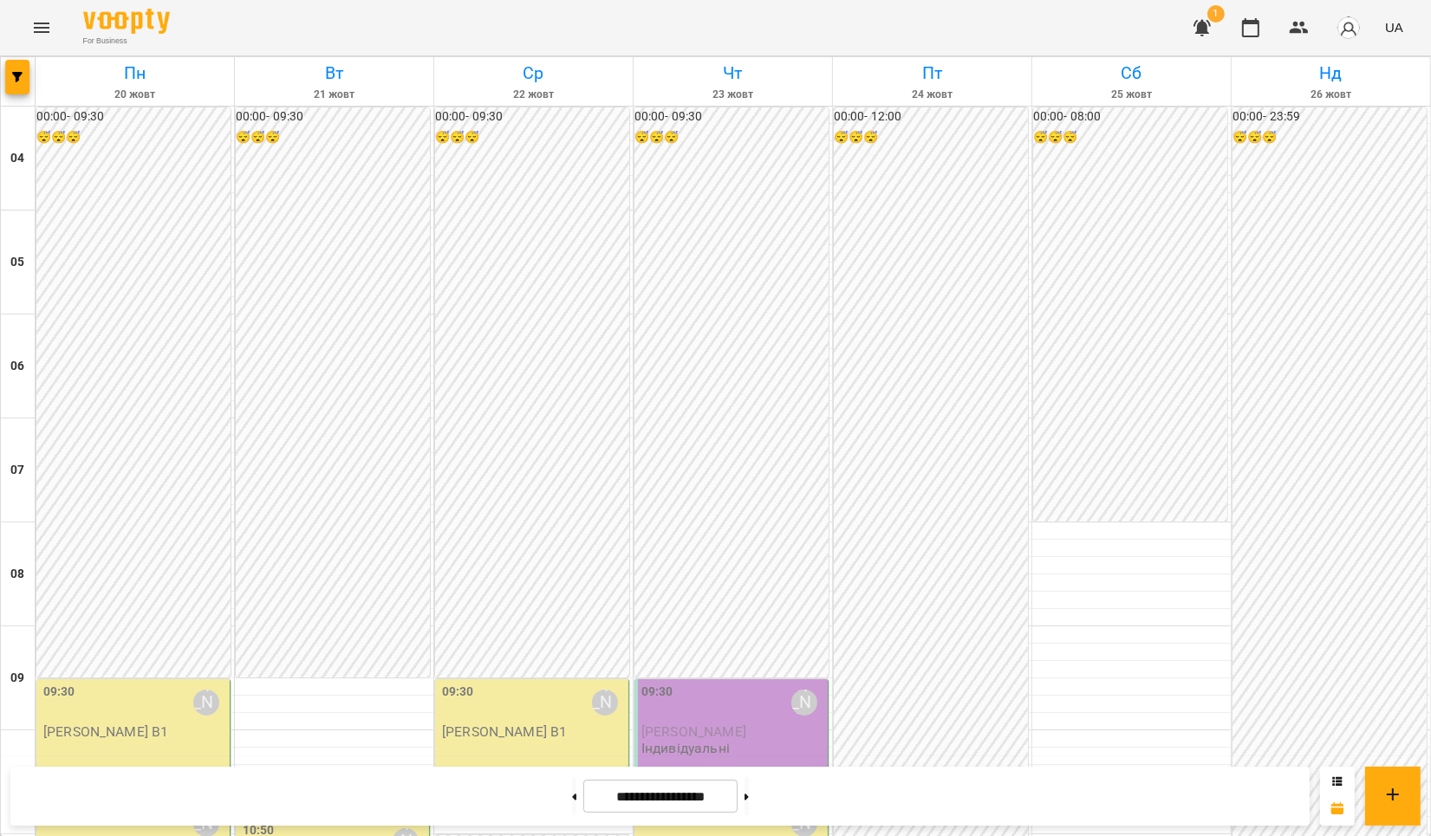
click at [552, 680] on div "09:30 [PERSON_NAME] [PERSON_NAME] В1" at bounding box center [532, 731] width 194 height 102
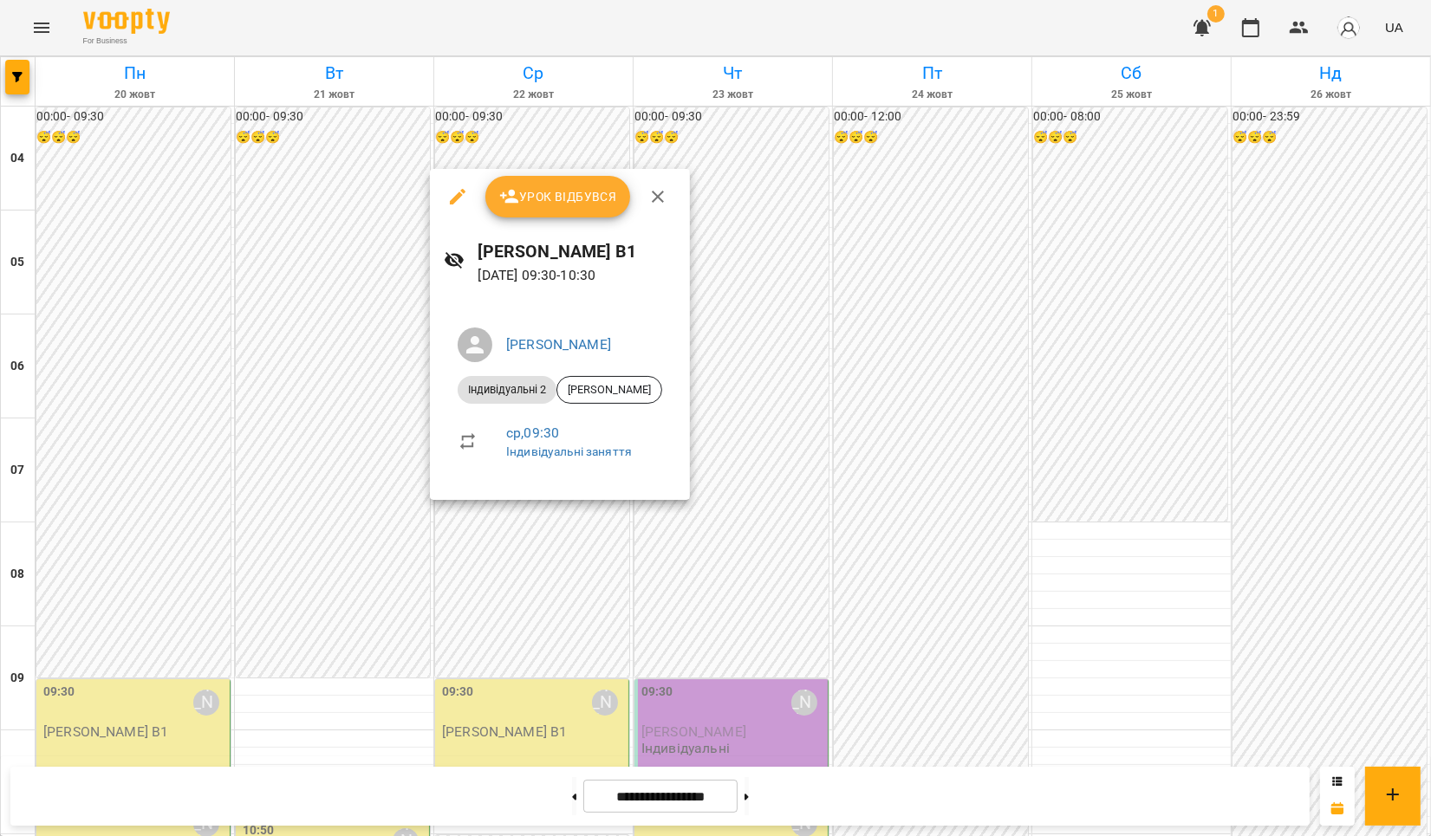
click at [745, 518] on div at bounding box center [715, 418] width 1431 height 836
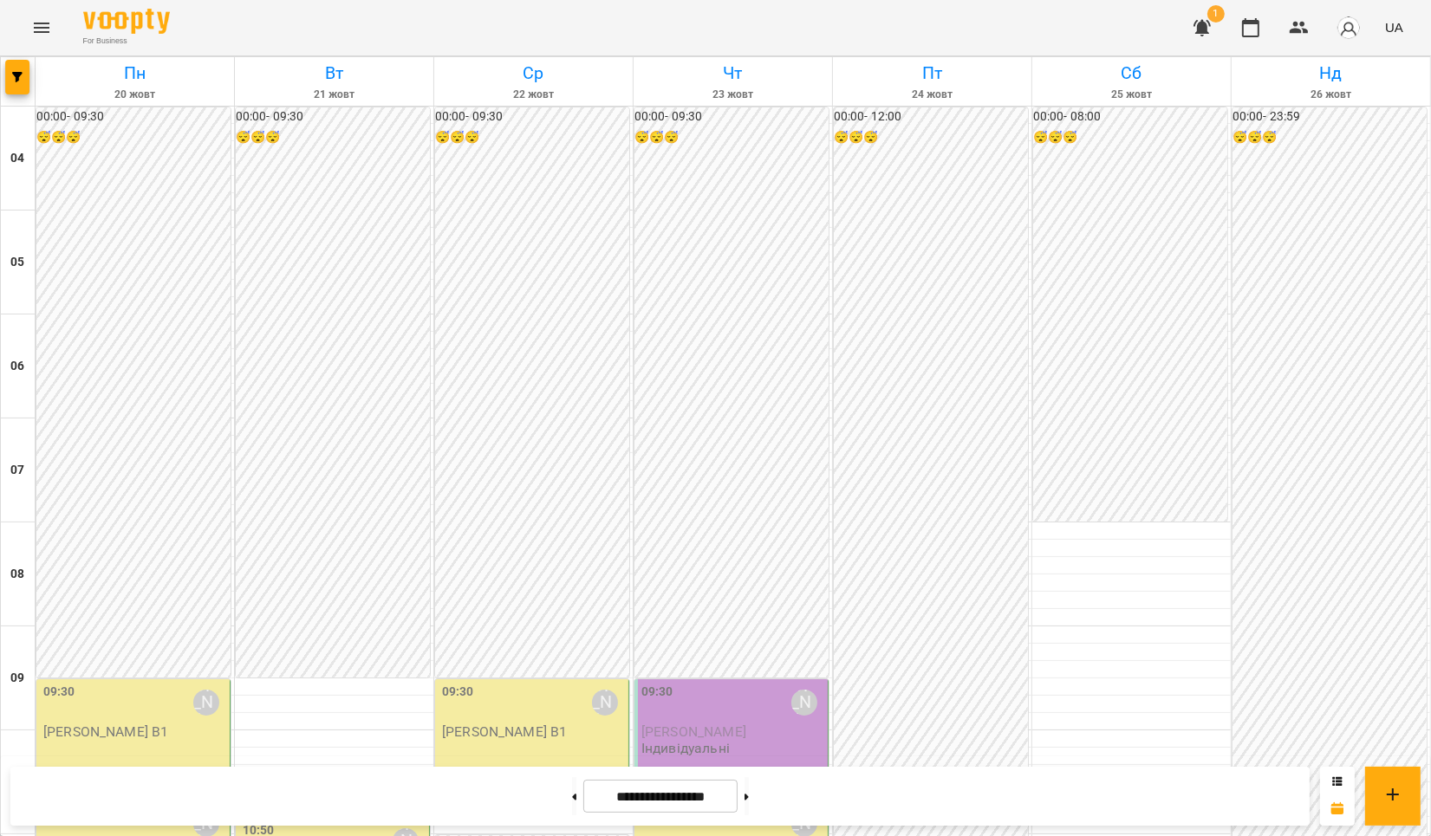
click at [728, 724] on span "[PERSON_NAME]" at bounding box center [693, 732] width 105 height 16
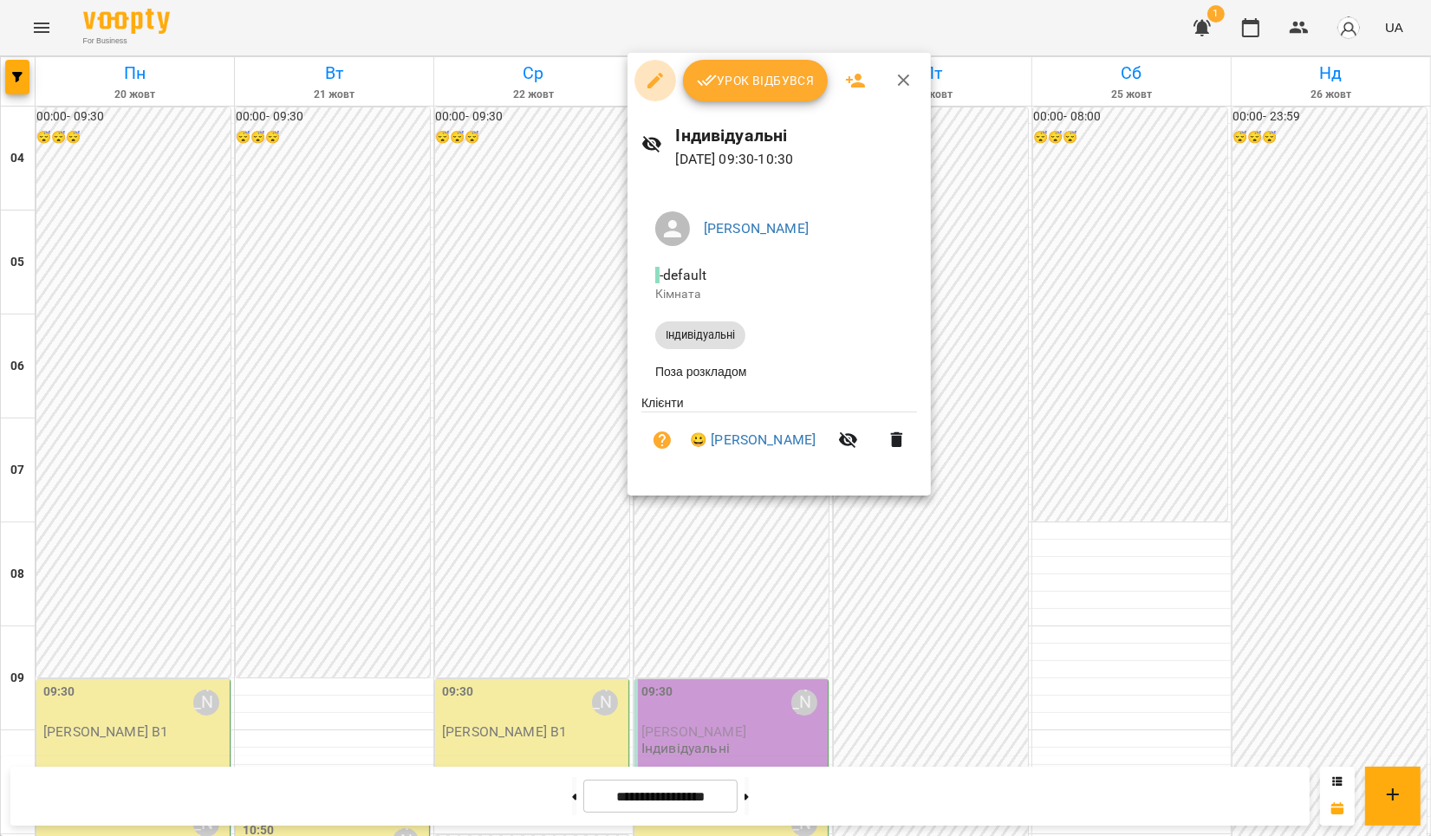
click at [658, 76] on icon "button" at bounding box center [655, 80] width 21 height 21
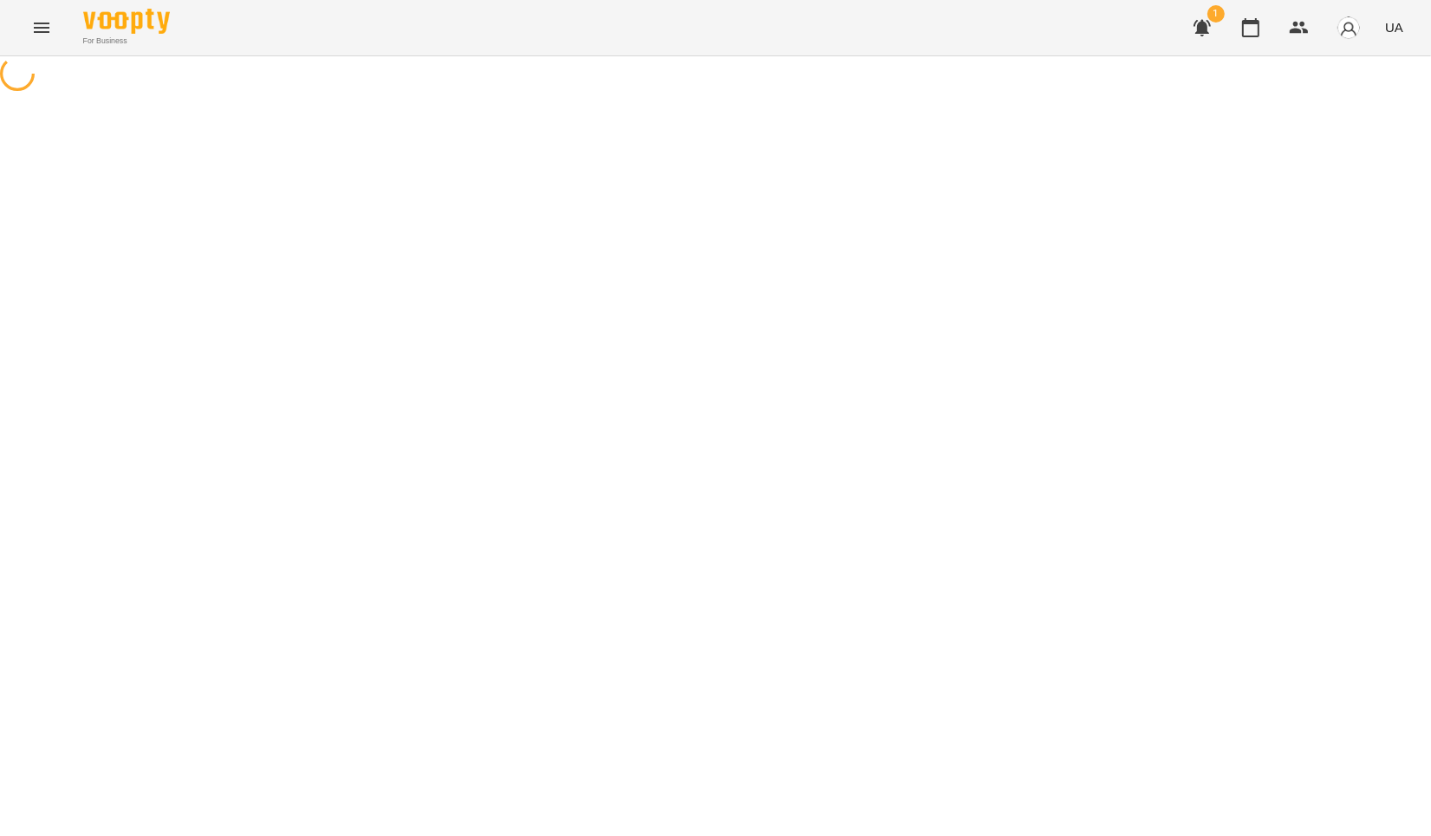
select select "**********"
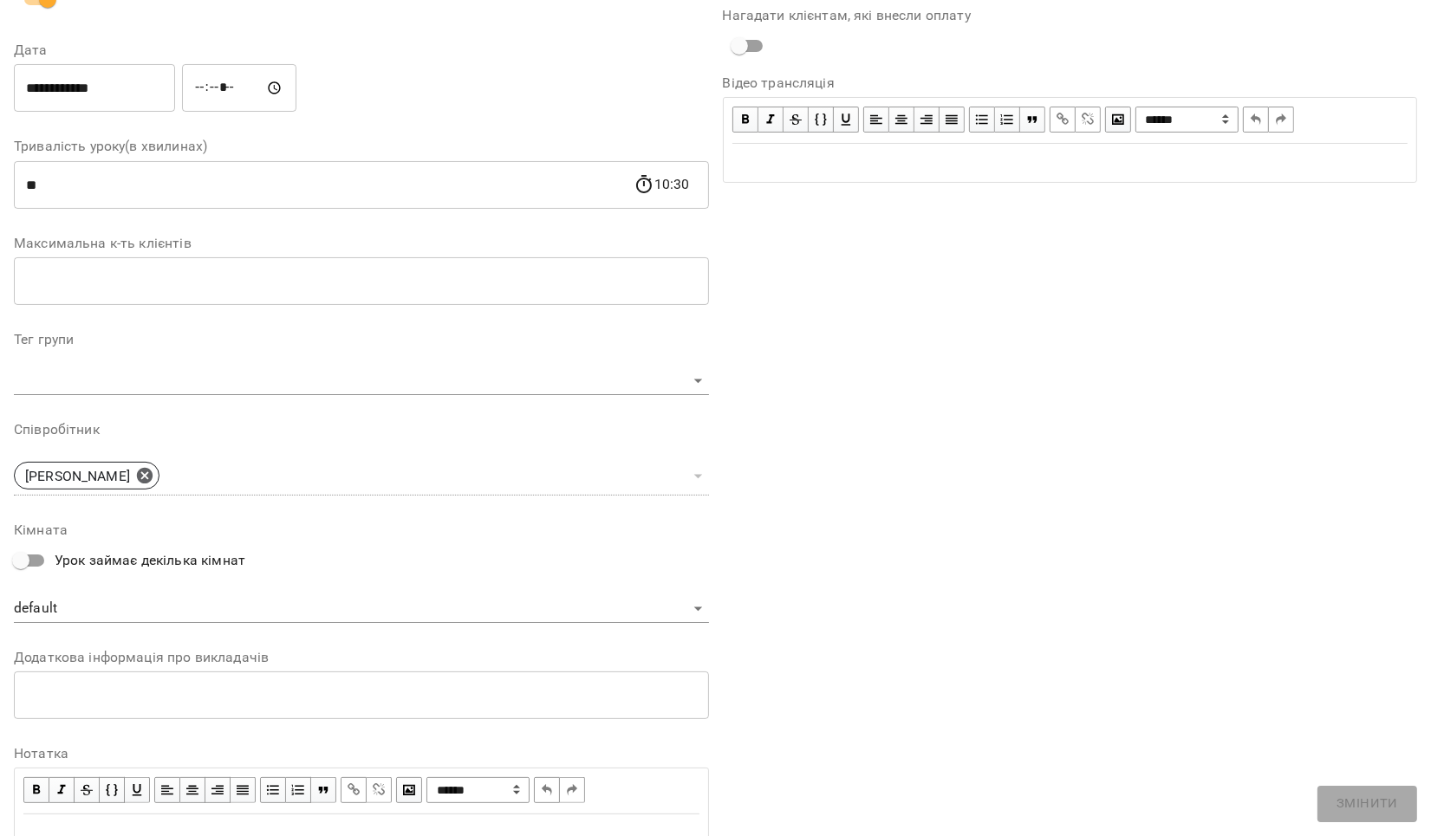
scroll to position [297, 0]
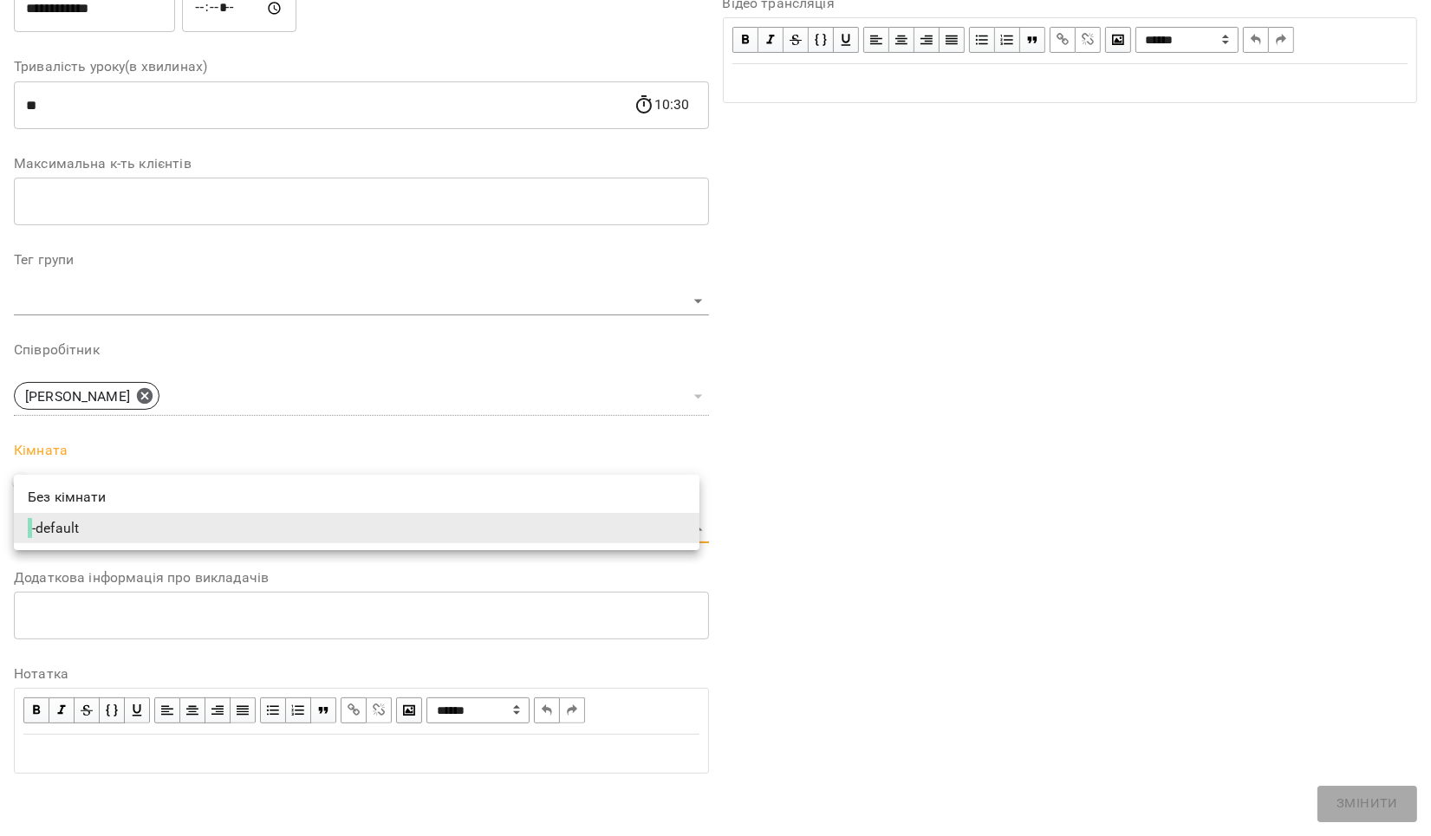
click at [673, 523] on body "**********" at bounding box center [715, 316] width 1431 height 632
click at [368, 505] on li "Без кімнати" at bounding box center [357, 497] width 686 height 31
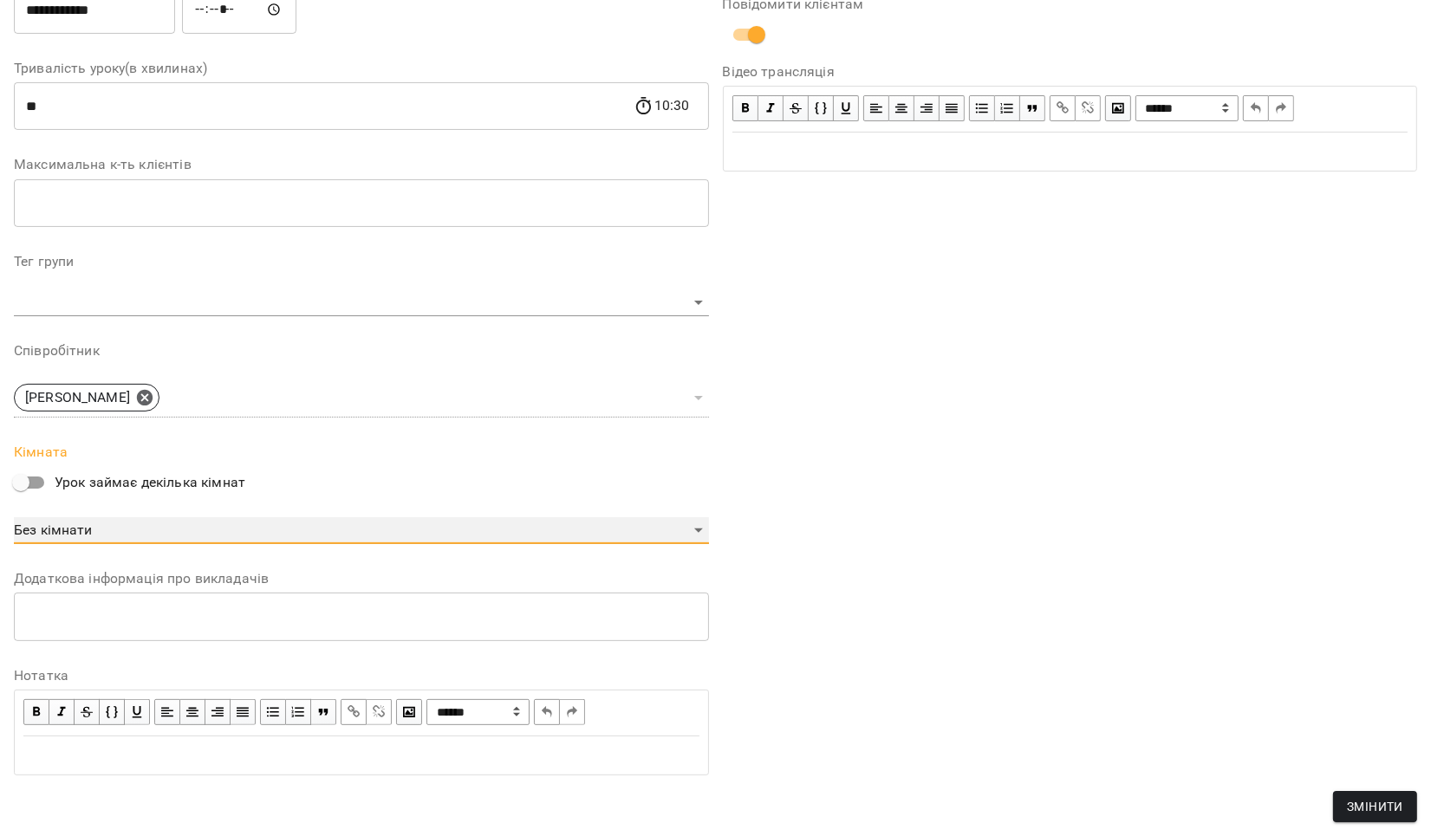
scroll to position [369, 0]
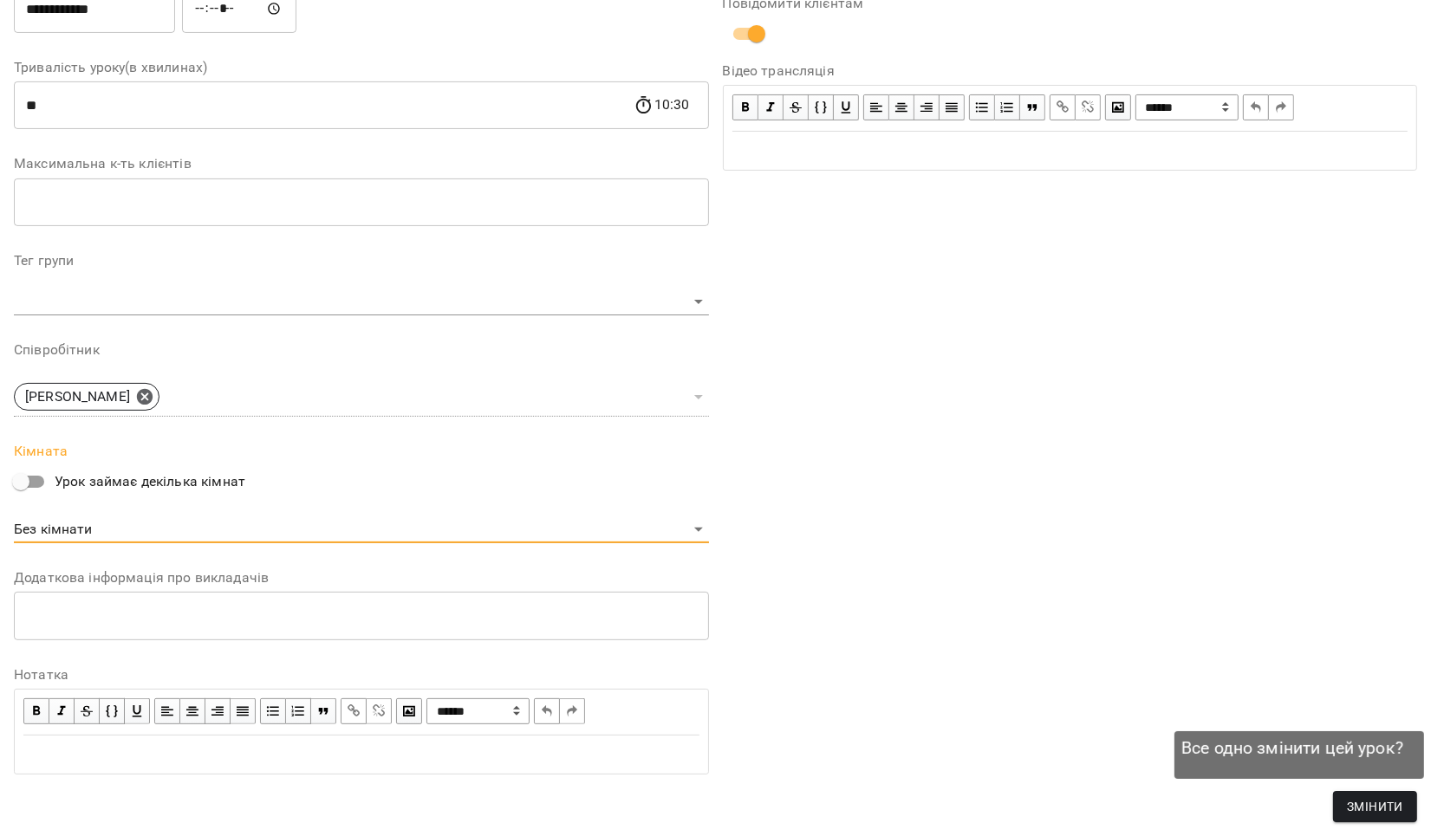
click at [1350, 803] on span "Змінити" at bounding box center [1375, 807] width 56 height 21
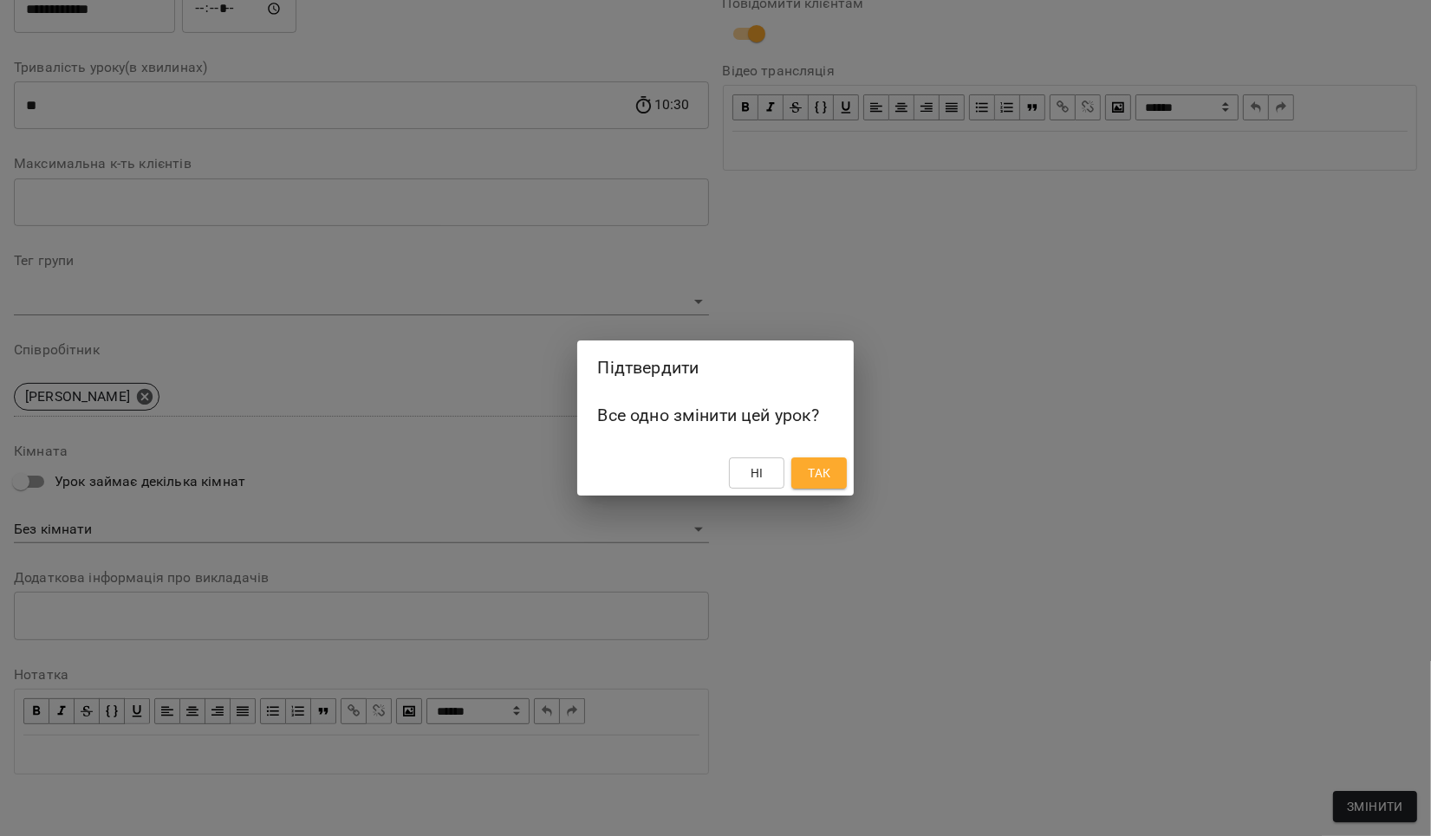
click at [827, 472] on span "Так" at bounding box center [819, 473] width 23 height 21
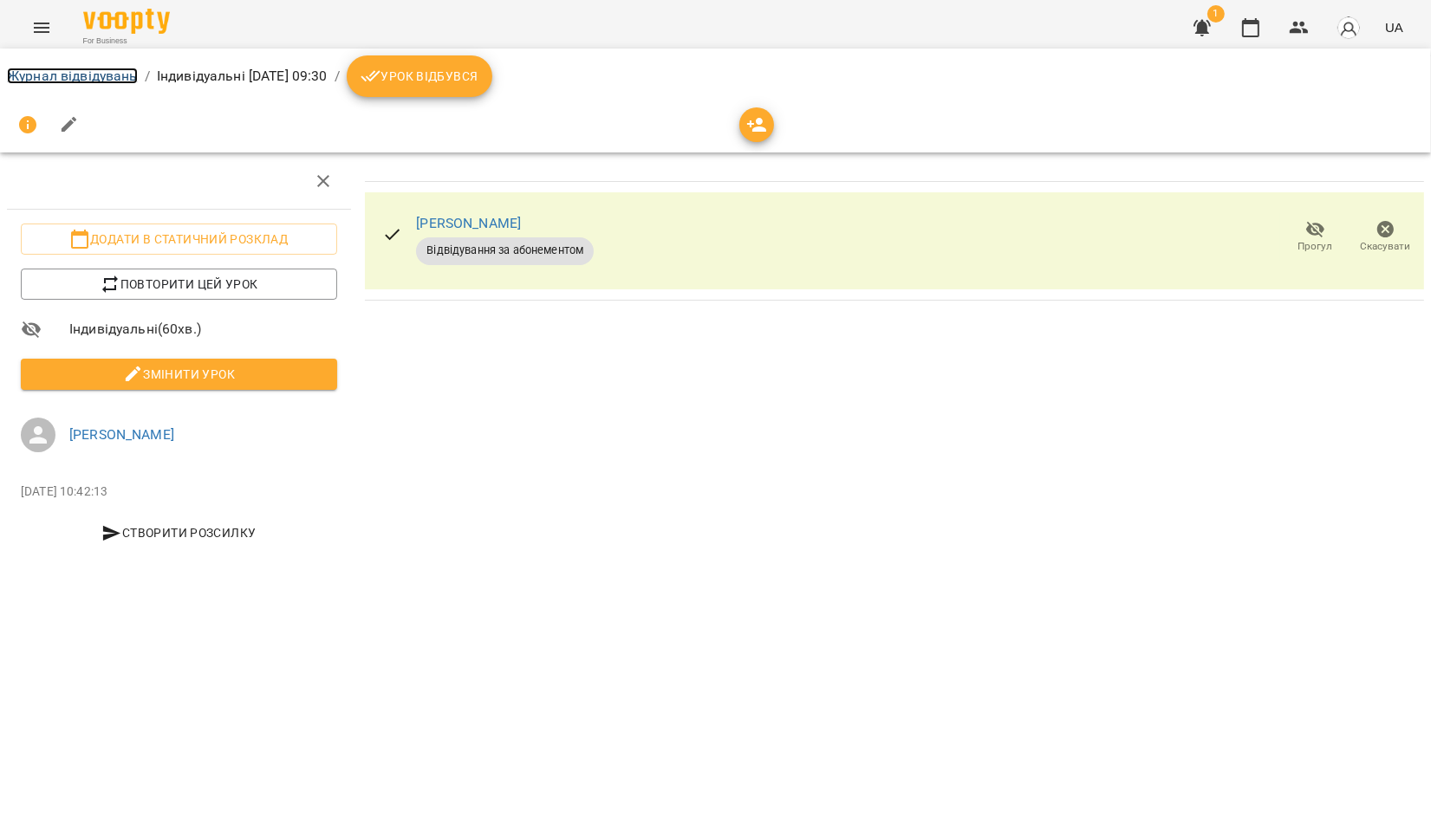
click at [94, 76] on link "Журнал відвідувань" at bounding box center [72, 76] width 131 height 16
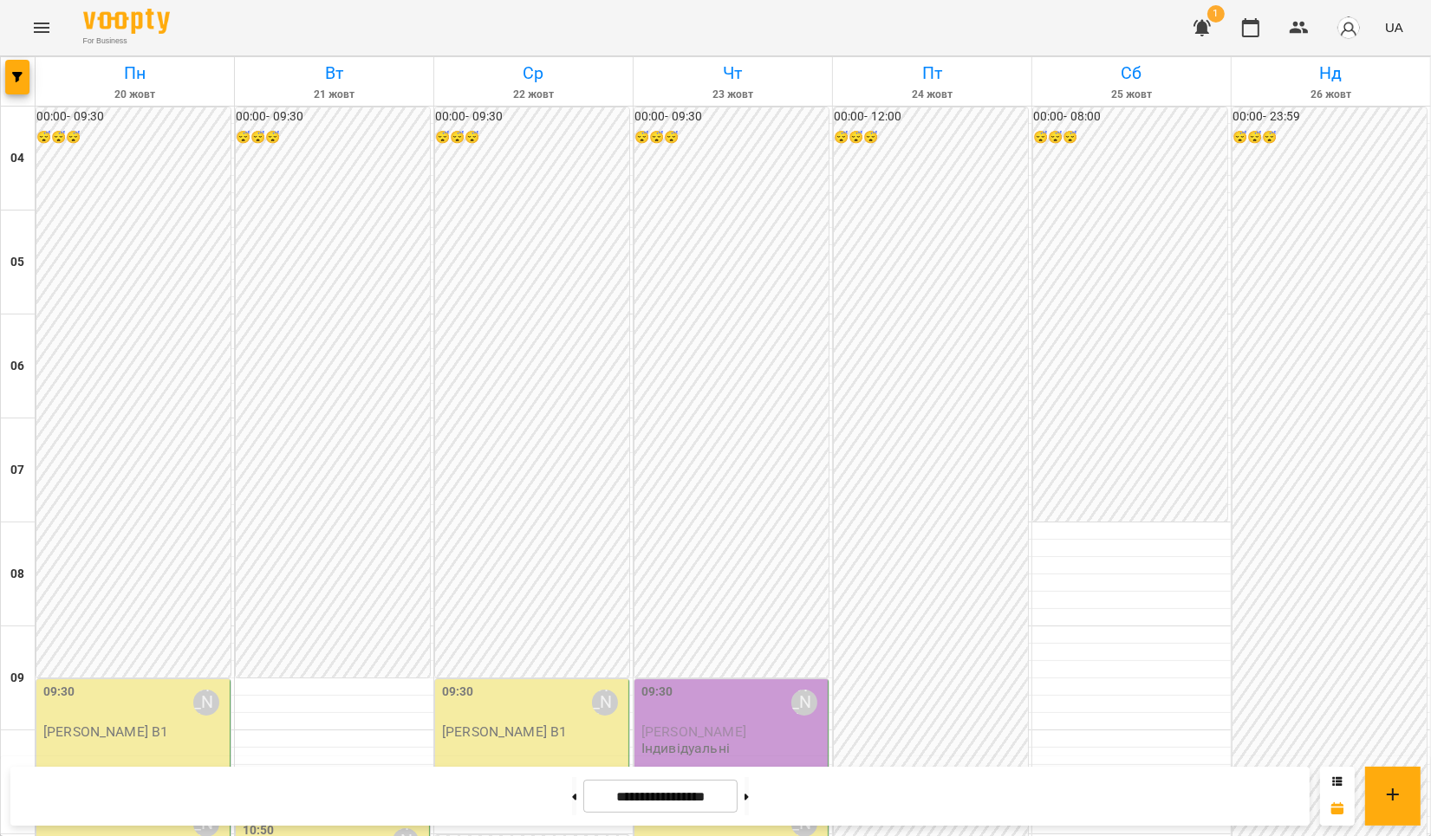
scroll to position [462, 0]
click at [768, 683] on div "09:30 [PERSON_NAME] [PERSON_NAME] Індивідуальні" at bounding box center [732, 720] width 183 height 74
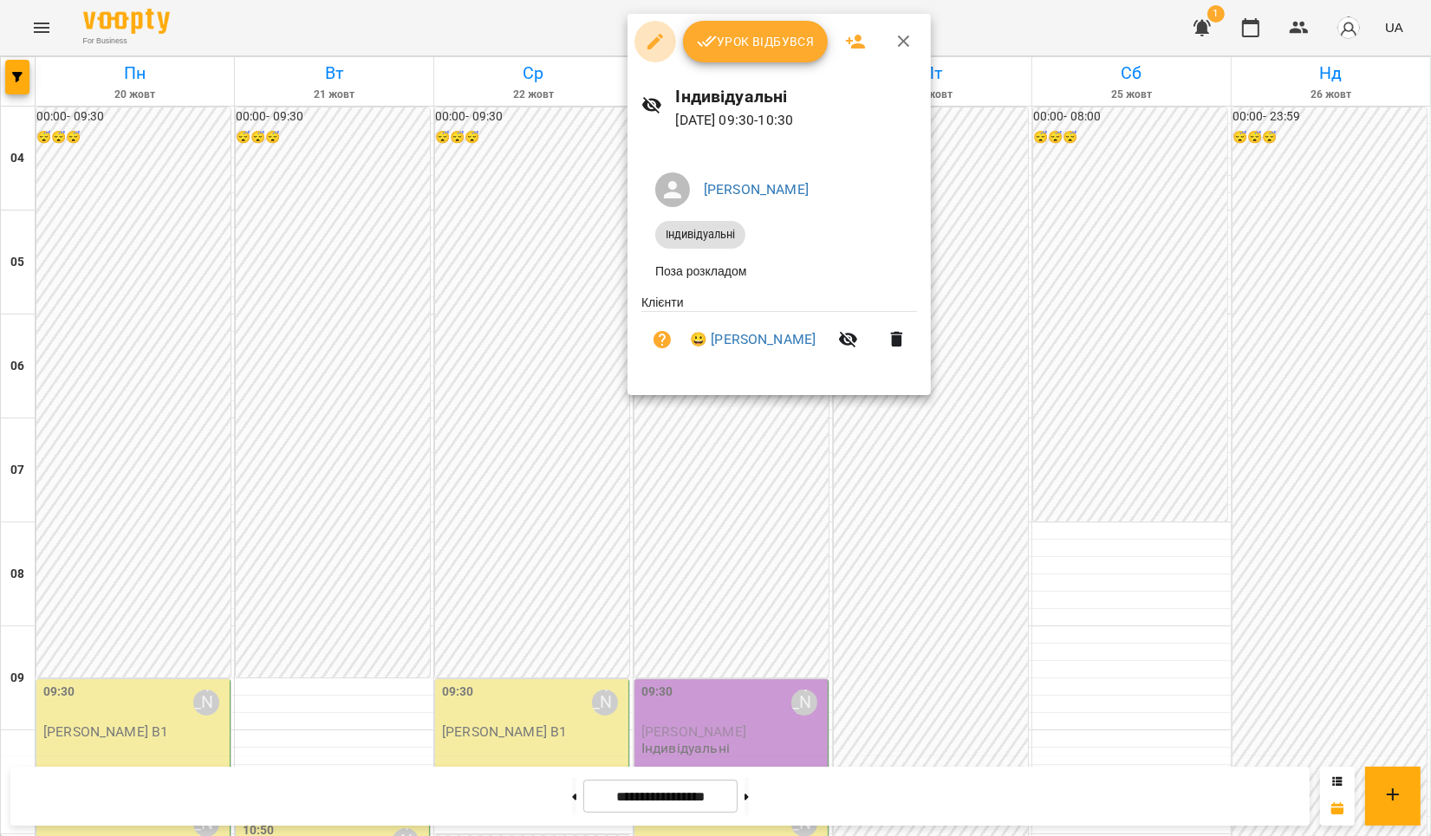
click at [656, 38] on icon "button" at bounding box center [655, 42] width 16 height 16
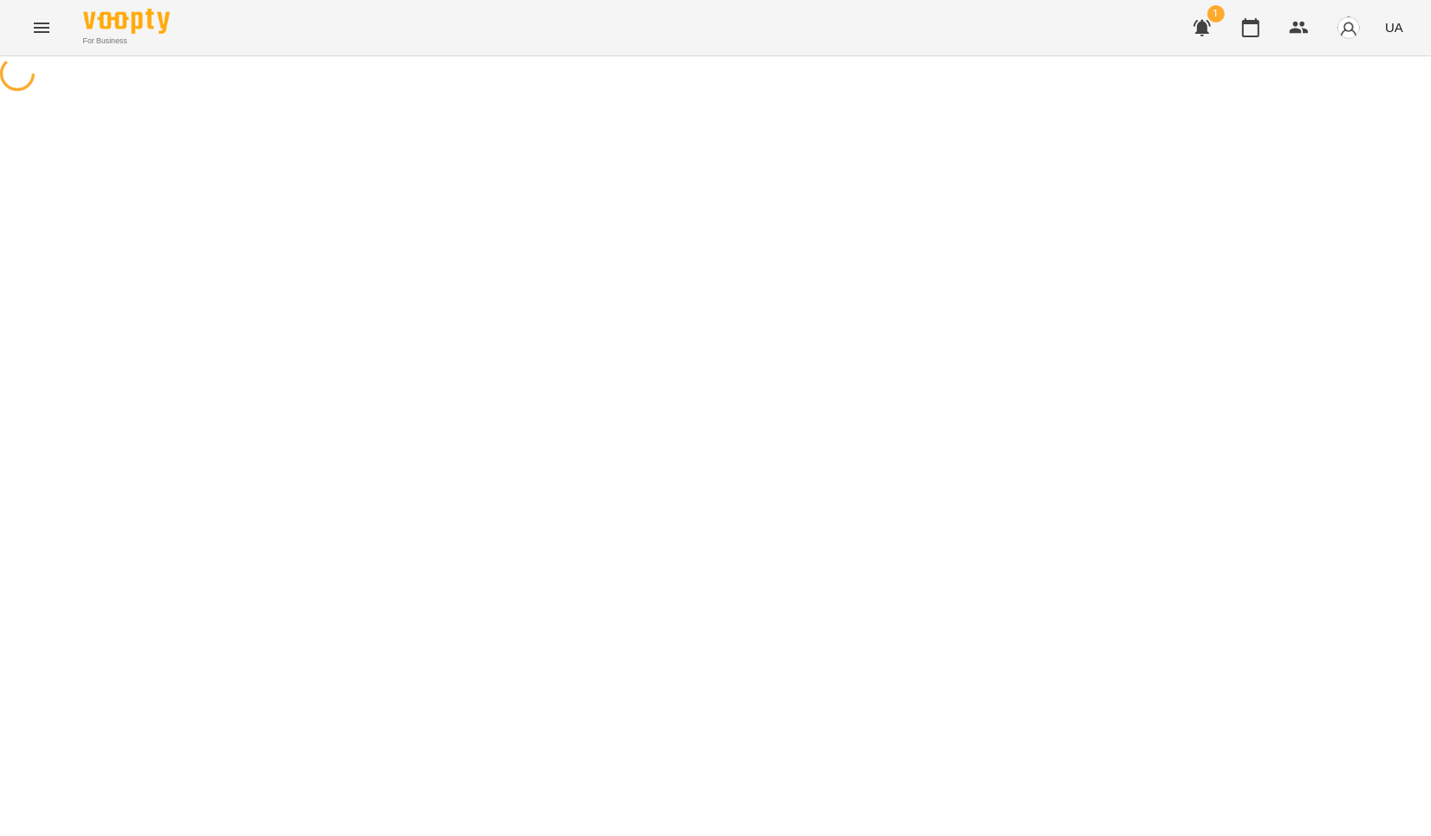
select select "**********"
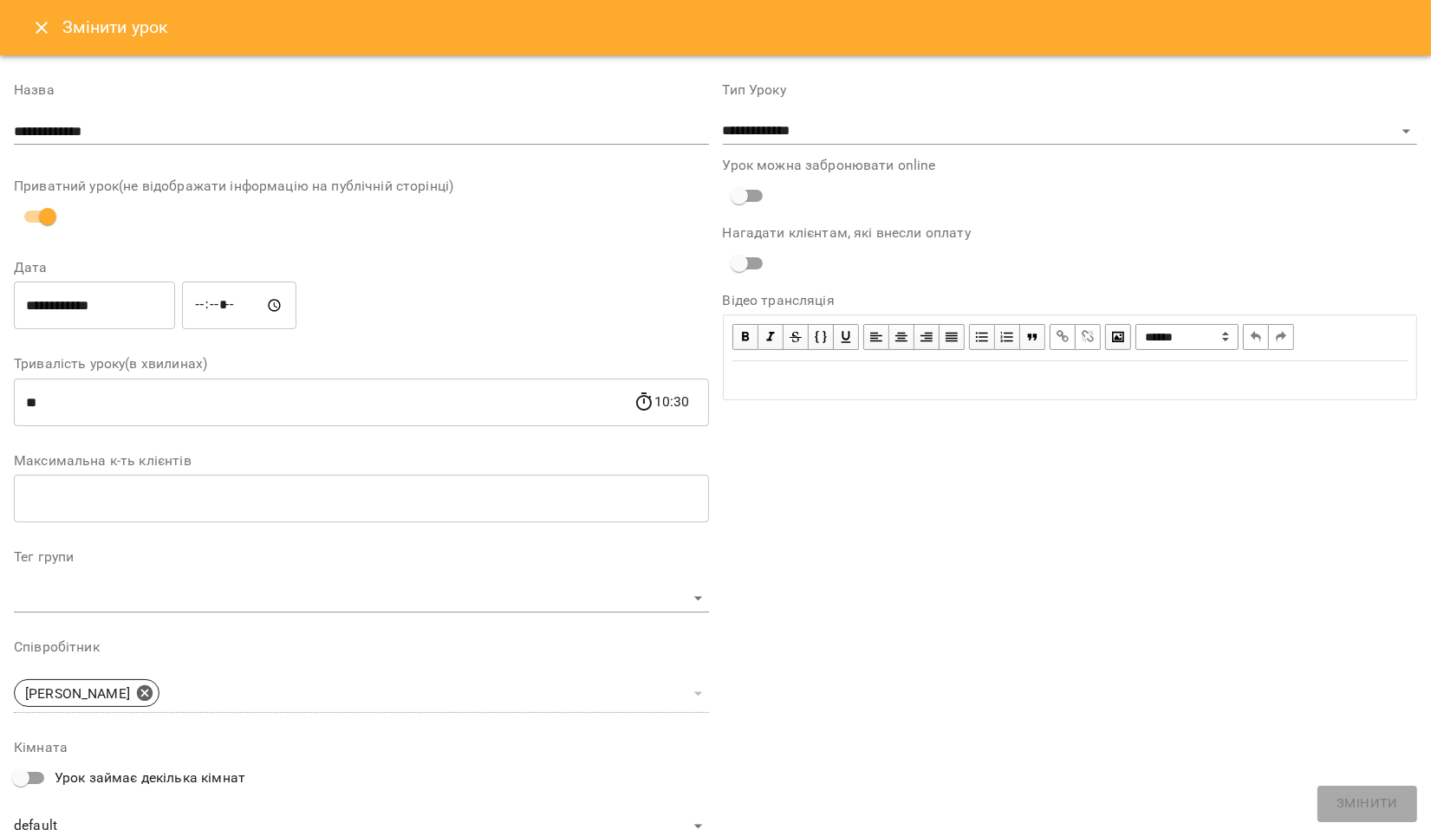
scroll to position [297, 0]
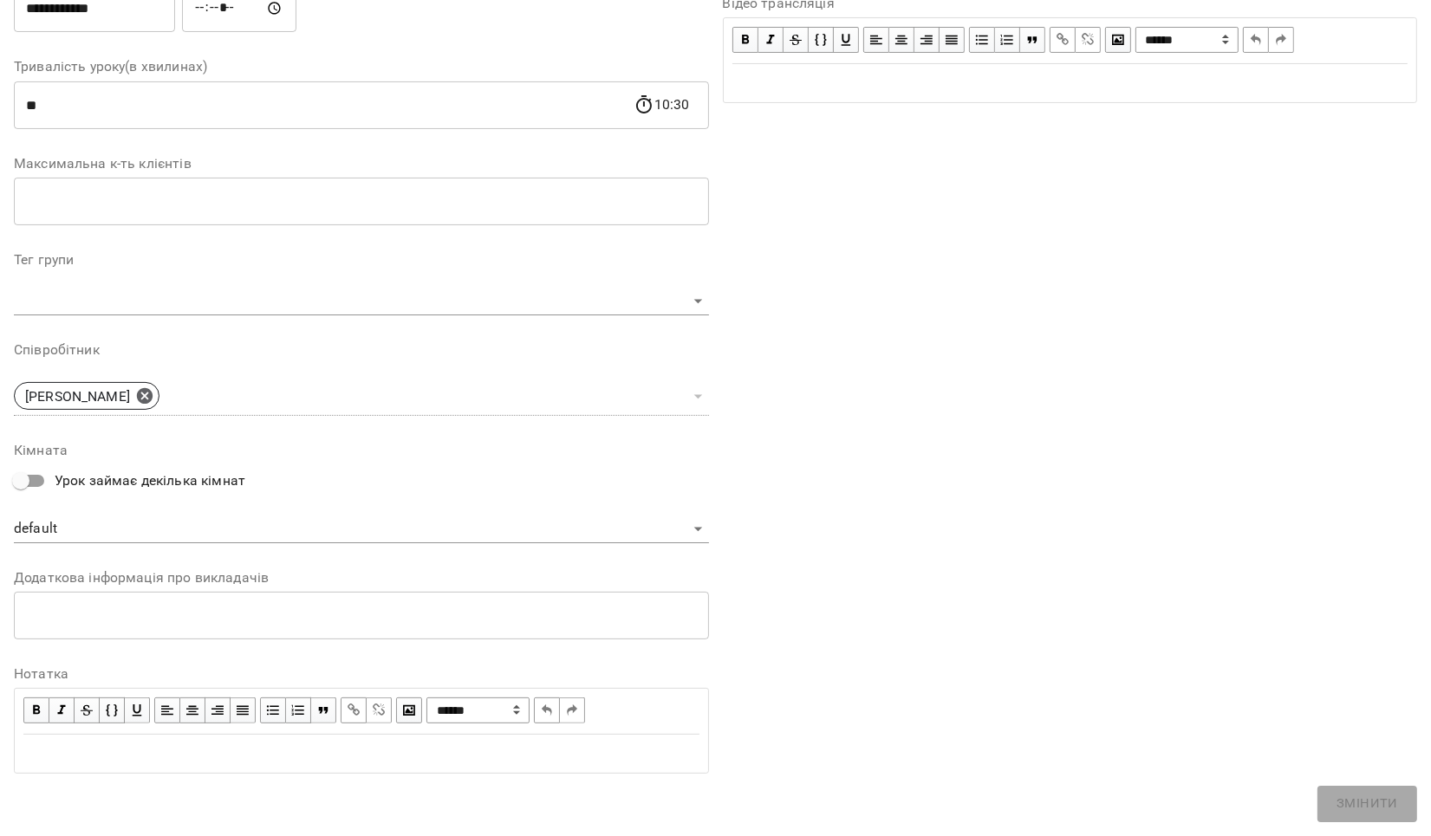
click at [1354, 810] on div "**********" at bounding box center [715, 297] width 1417 height 1064
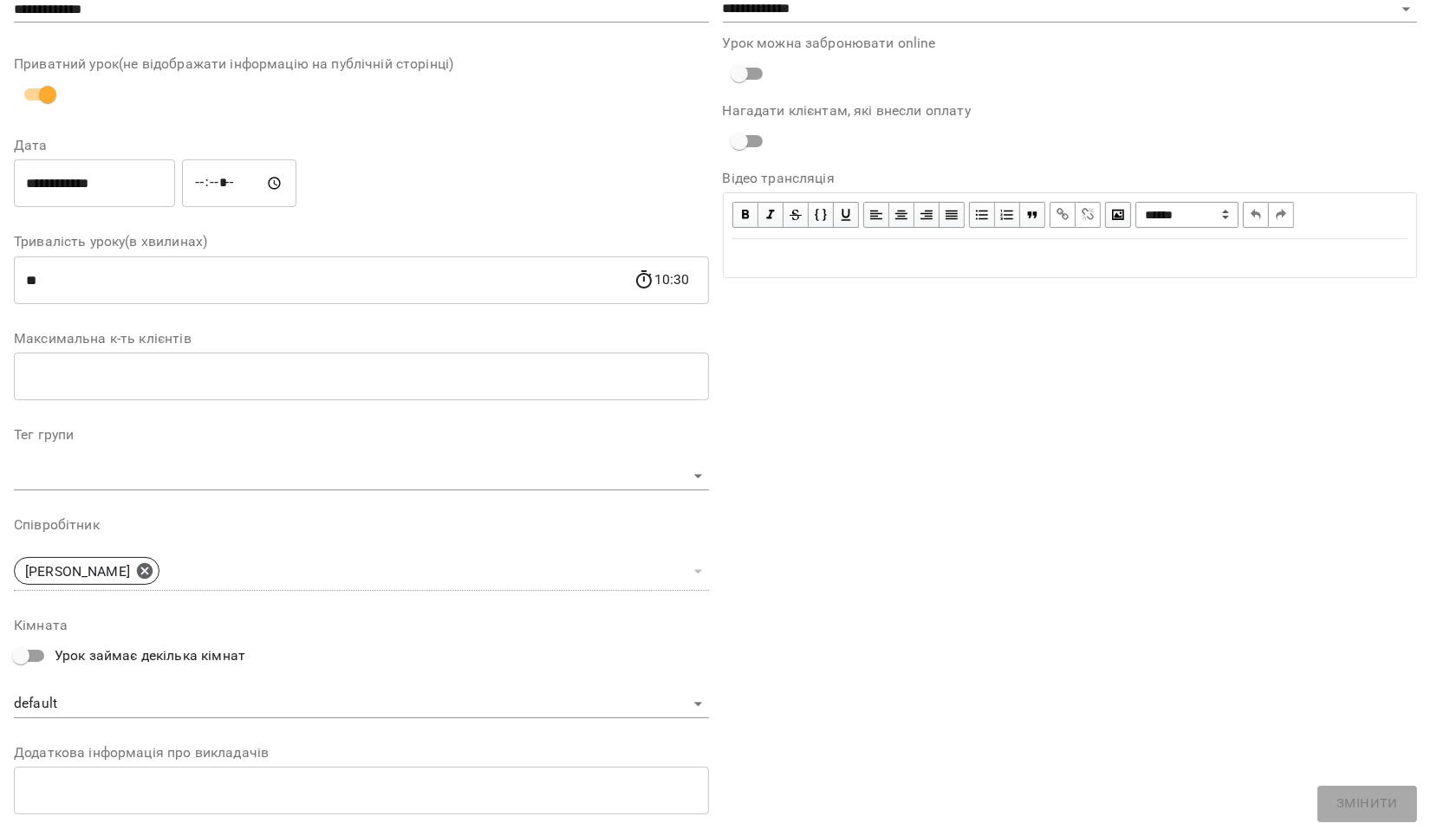
scroll to position [0, 0]
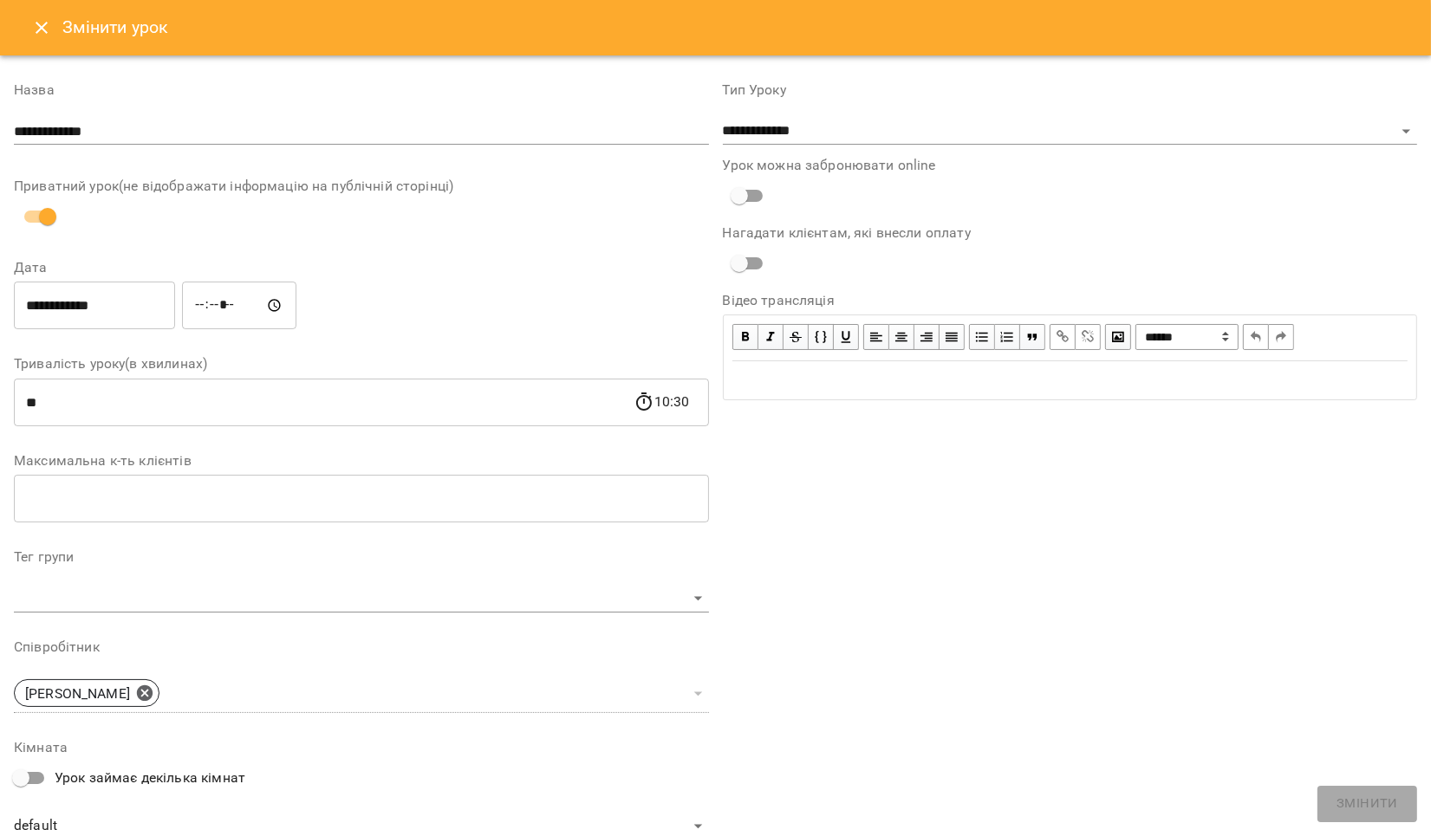
click at [42, 23] on icon "Close" at bounding box center [41, 27] width 21 height 21
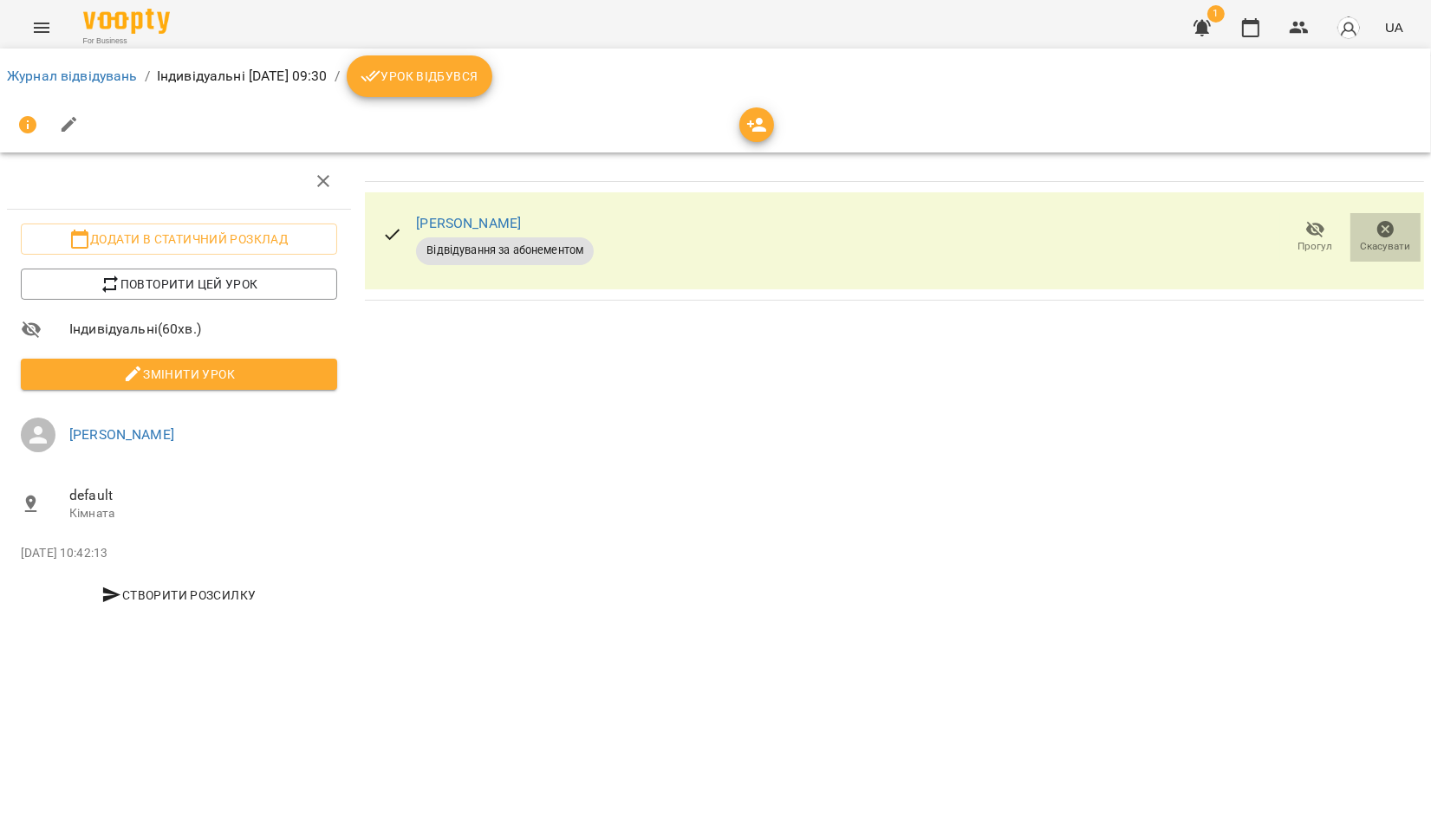
click at [1385, 225] on icon "button" at bounding box center [1385, 229] width 17 height 17
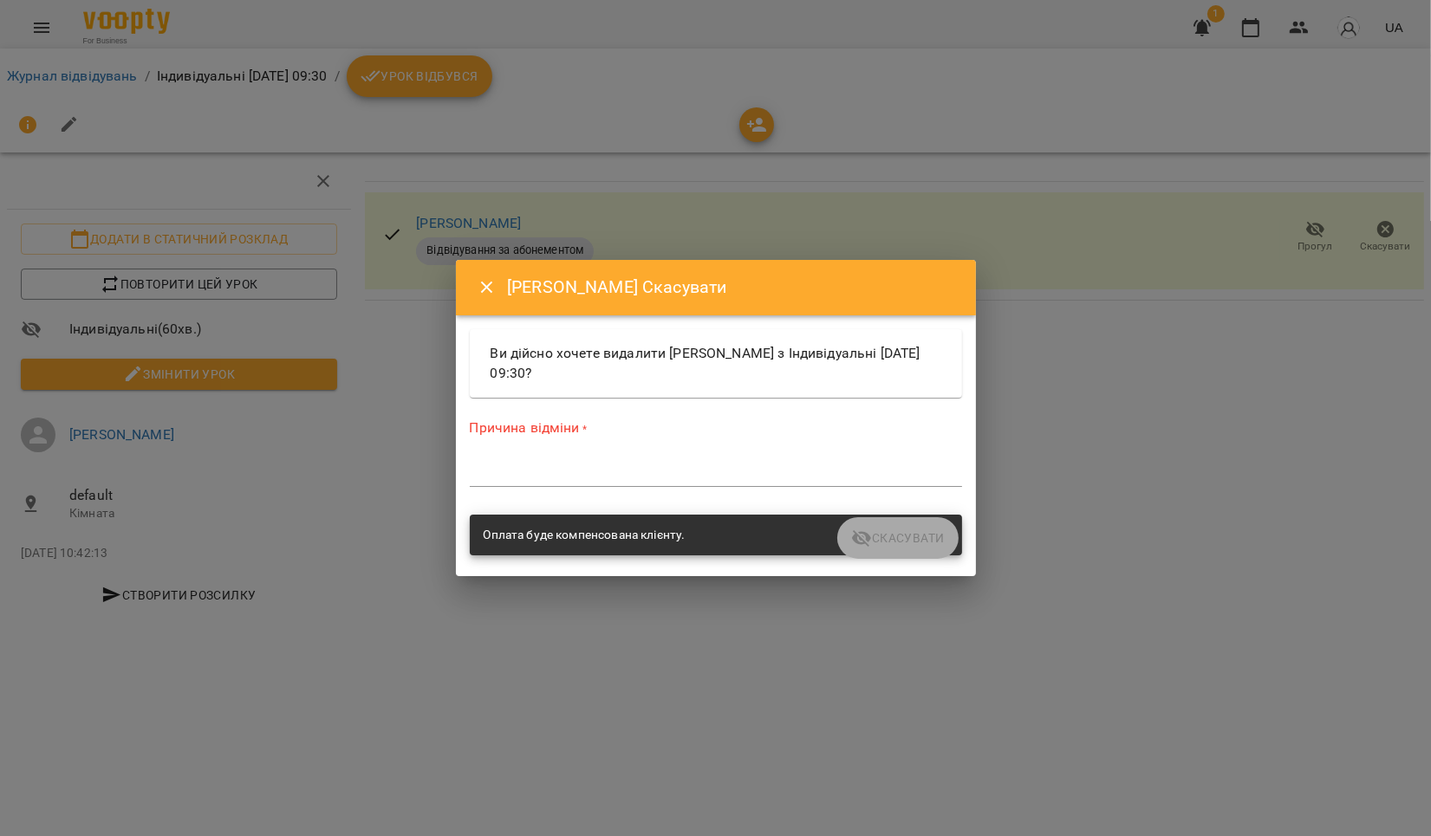
click at [489, 285] on icon "Close" at bounding box center [486, 288] width 12 height 12
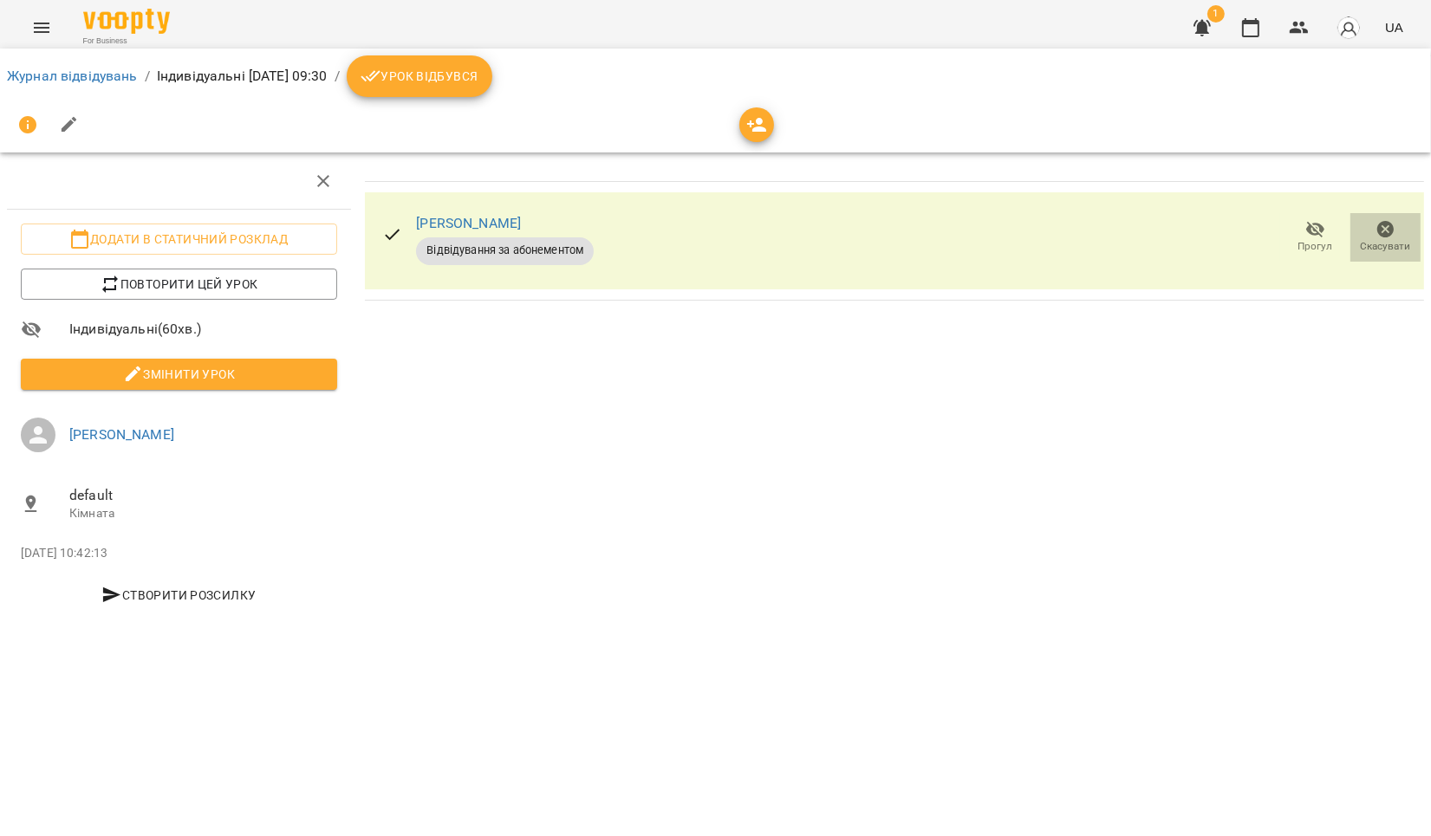
click at [1389, 229] on icon "button" at bounding box center [1385, 229] width 17 height 17
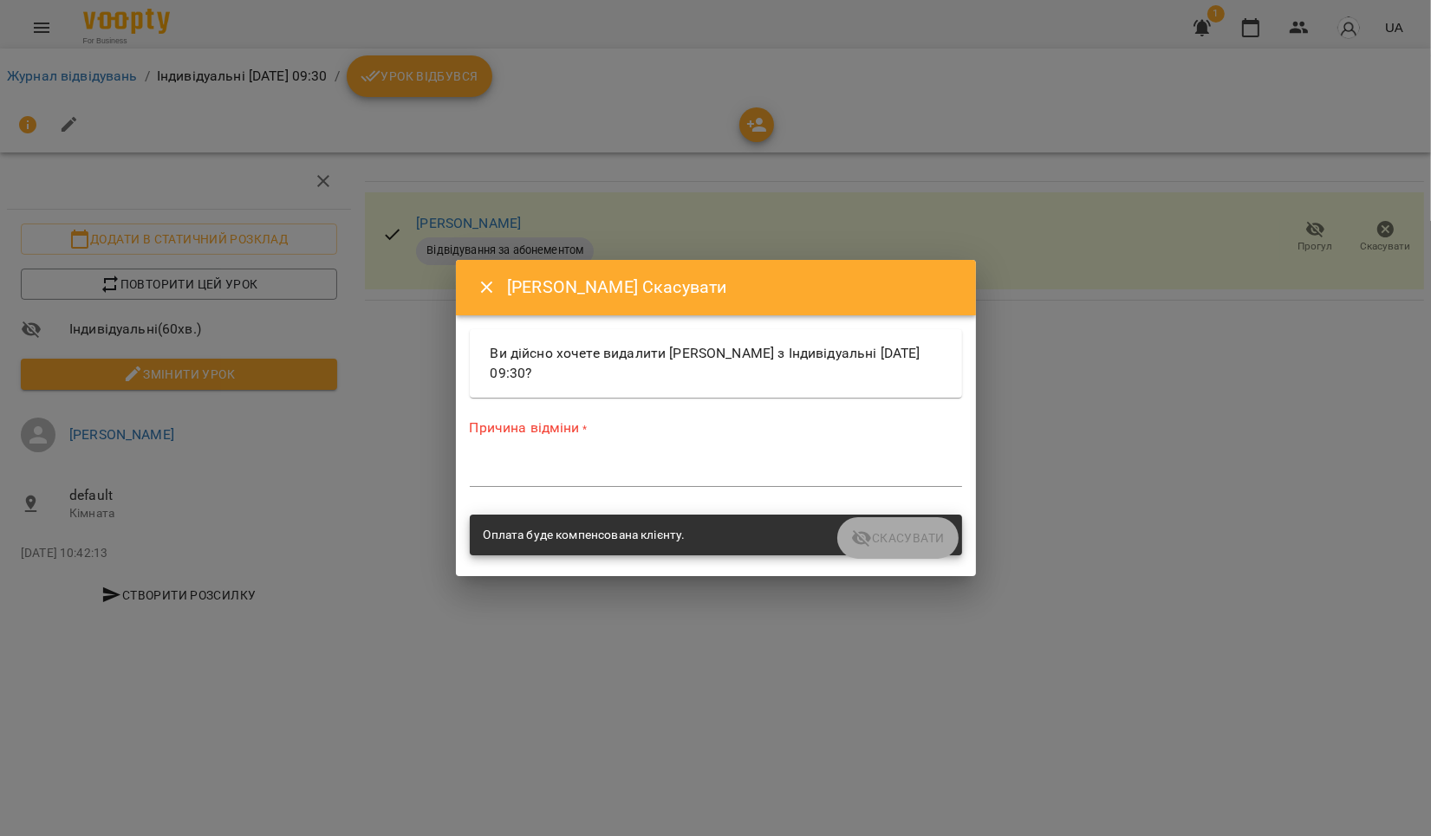
click at [904, 536] on div "Оплата буде компенсована клієнту." at bounding box center [716, 536] width 492 height 42
drag, startPoint x: 1114, startPoint y: 437, endPoint x: 1093, endPoint y: 433, distance: 21.1
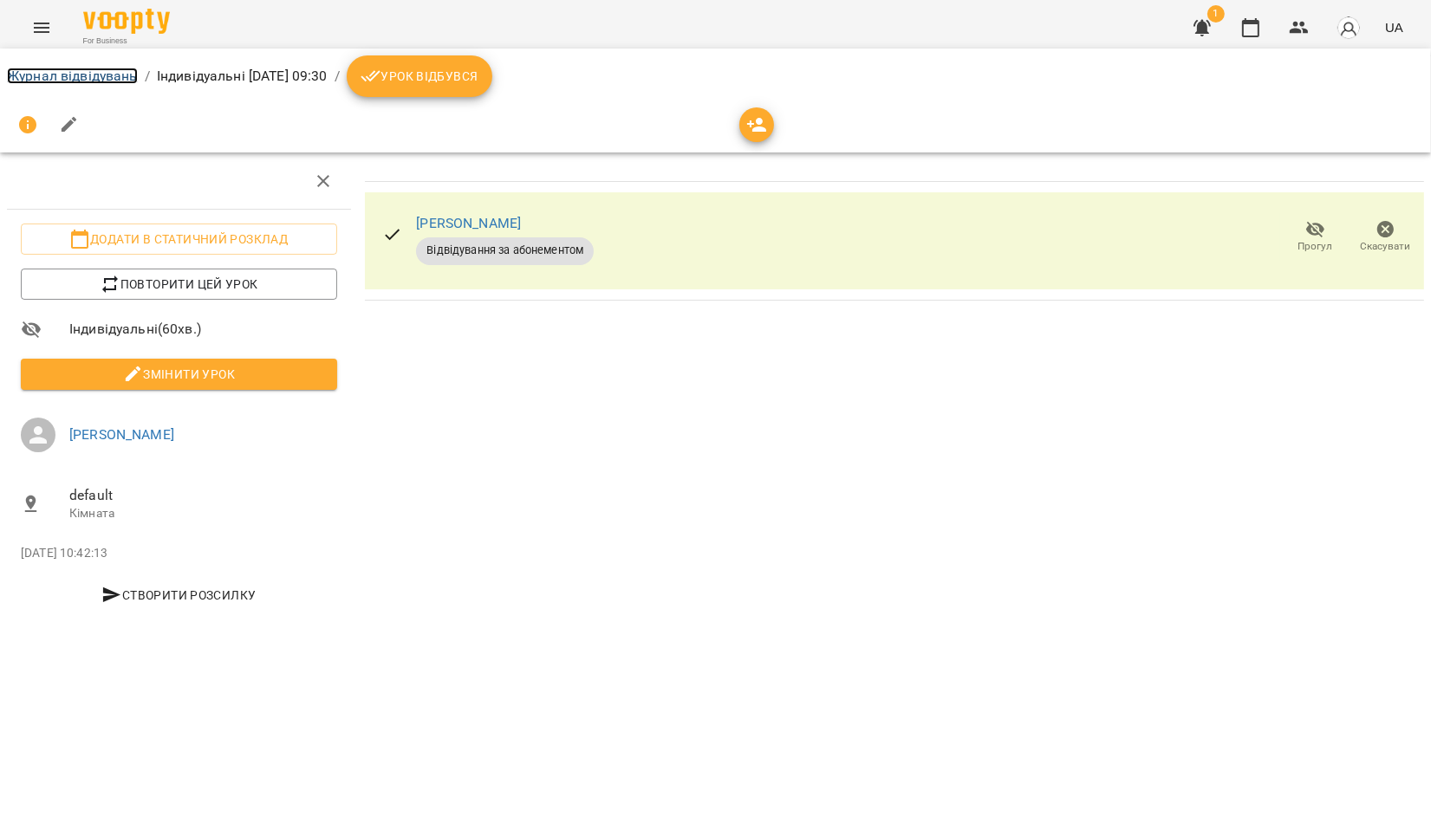
click at [23, 75] on link "Журнал відвідувань" at bounding box center [72, 76] width 131 height 16
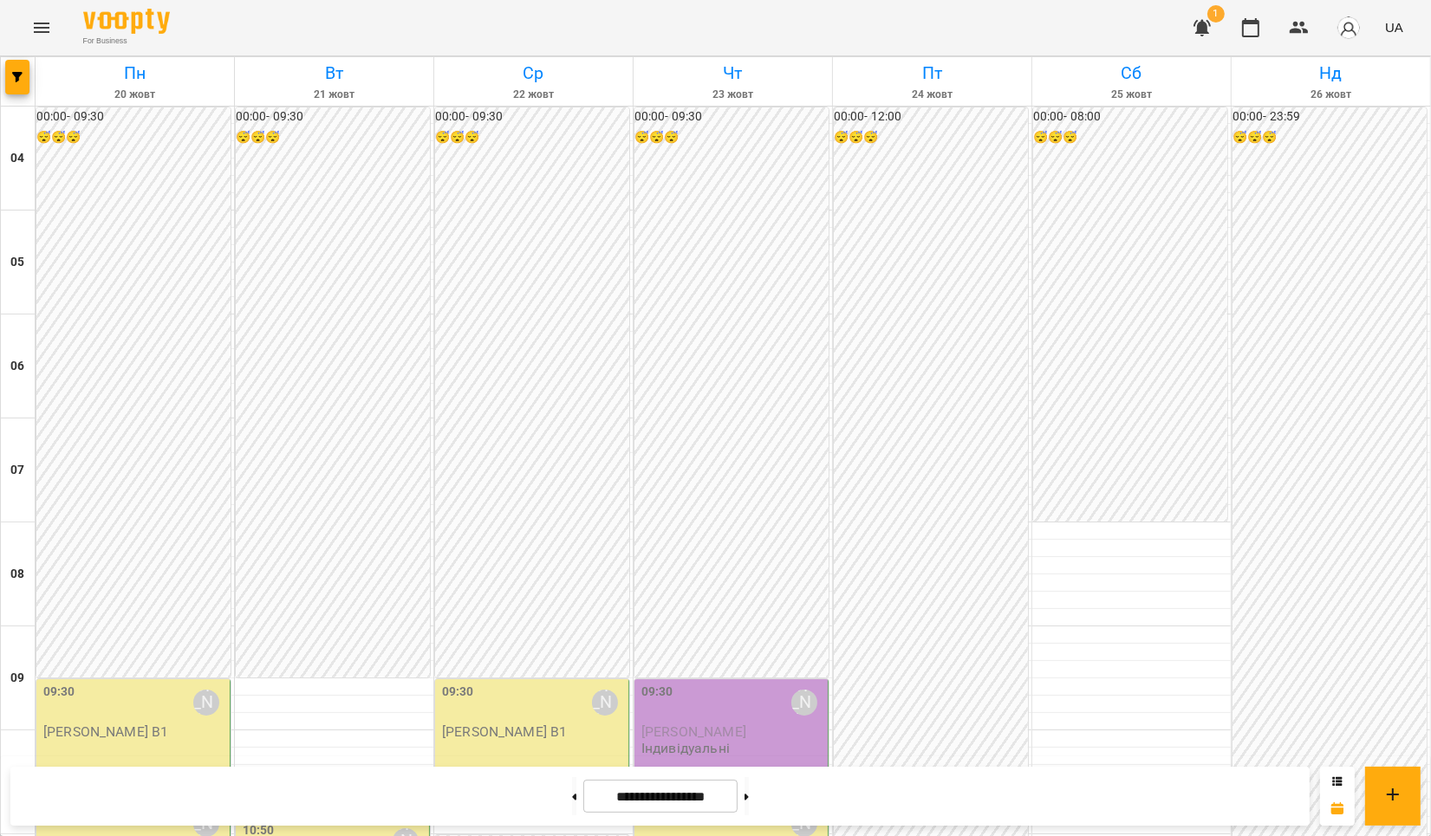
scroll to position [809, 0]
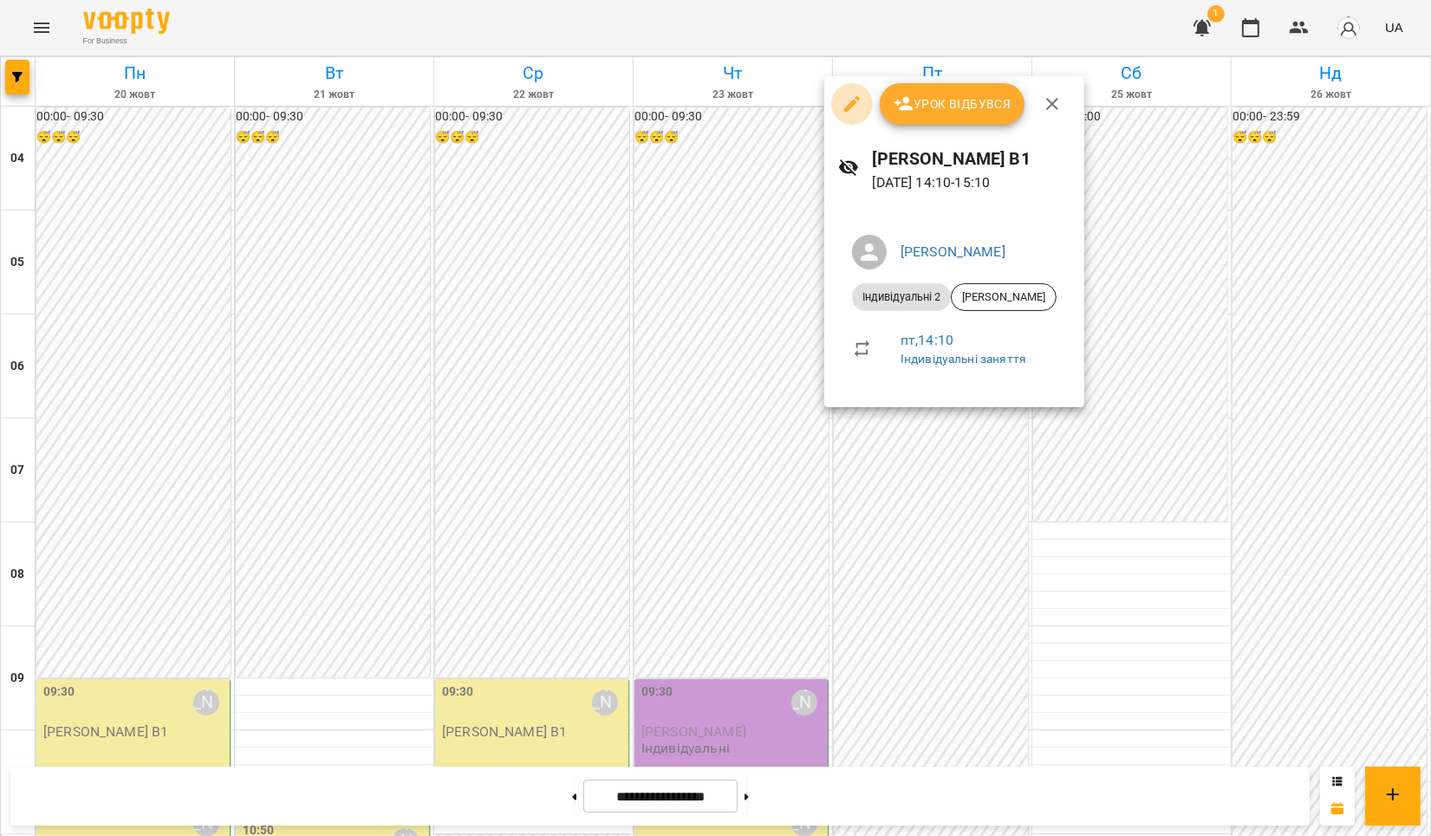
click at [849, 90] on button "button" at bounding box center [852, 104] width 42 height 42
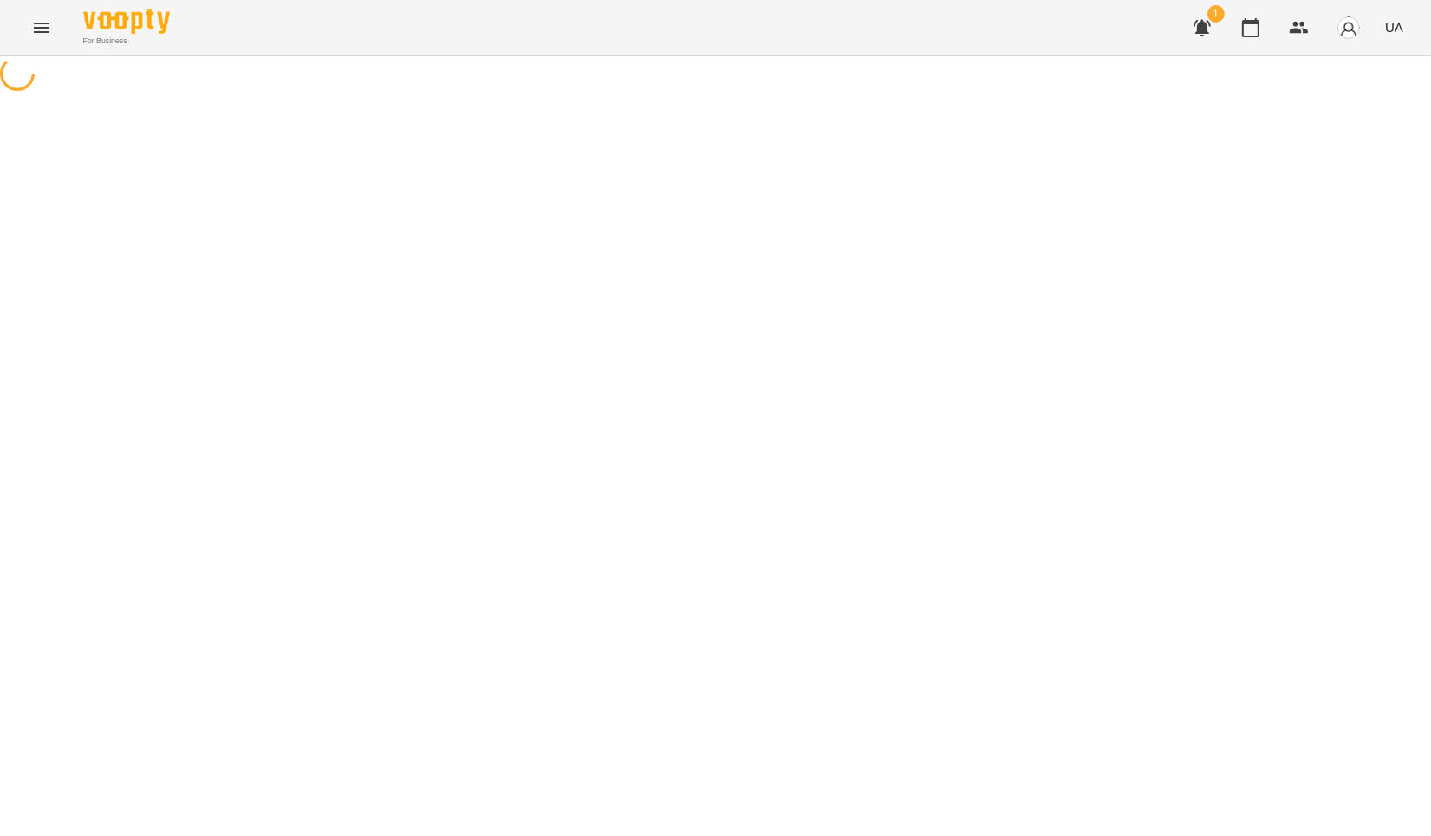
select select "**********"
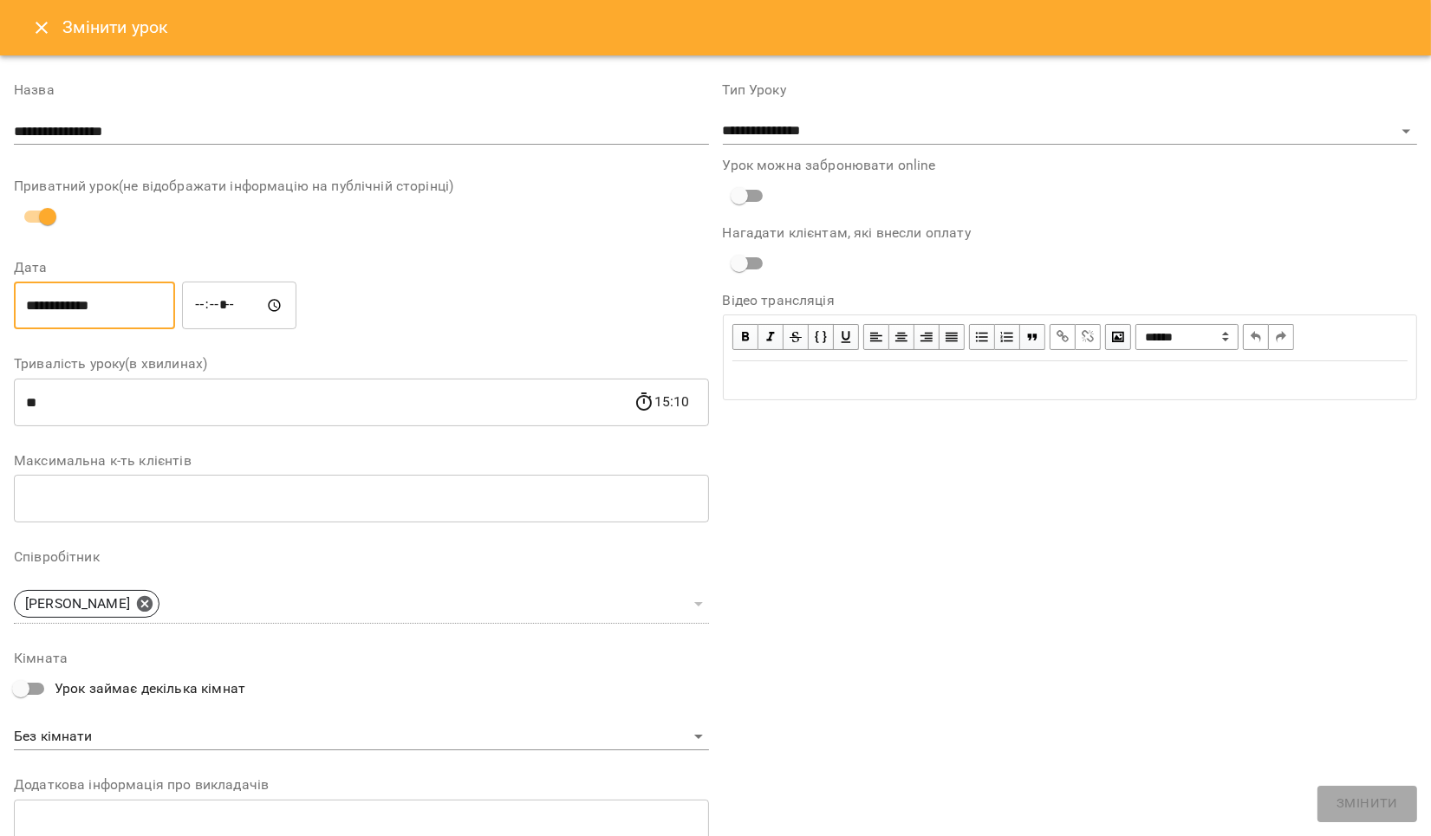
click at [39, 302] on input "**********" at bounding box center [94, 306] width 161 height 49
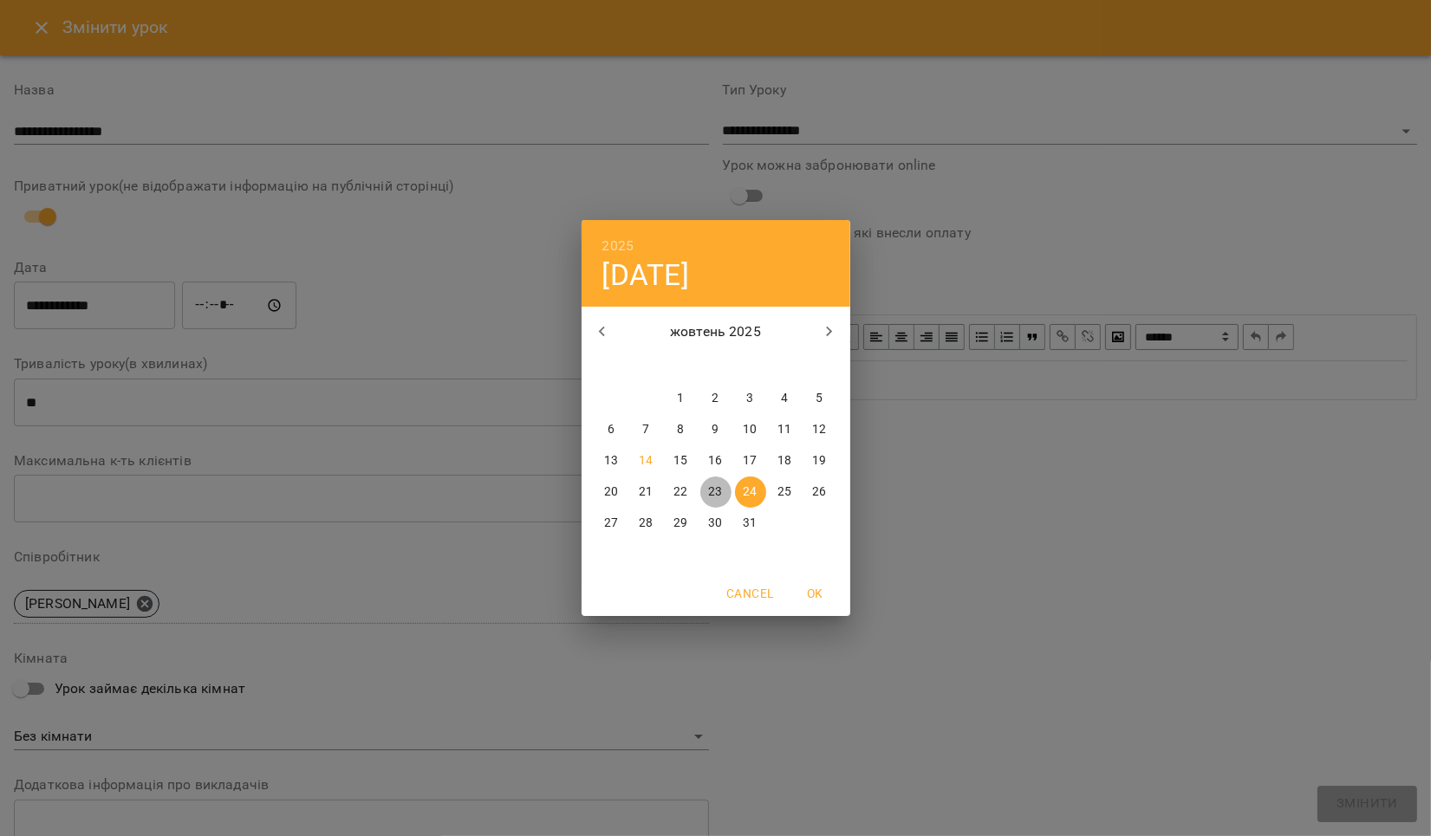
click at [712, 487] on p "23" at bounding box center [715, 492] width 14 height 17
type input "**********"
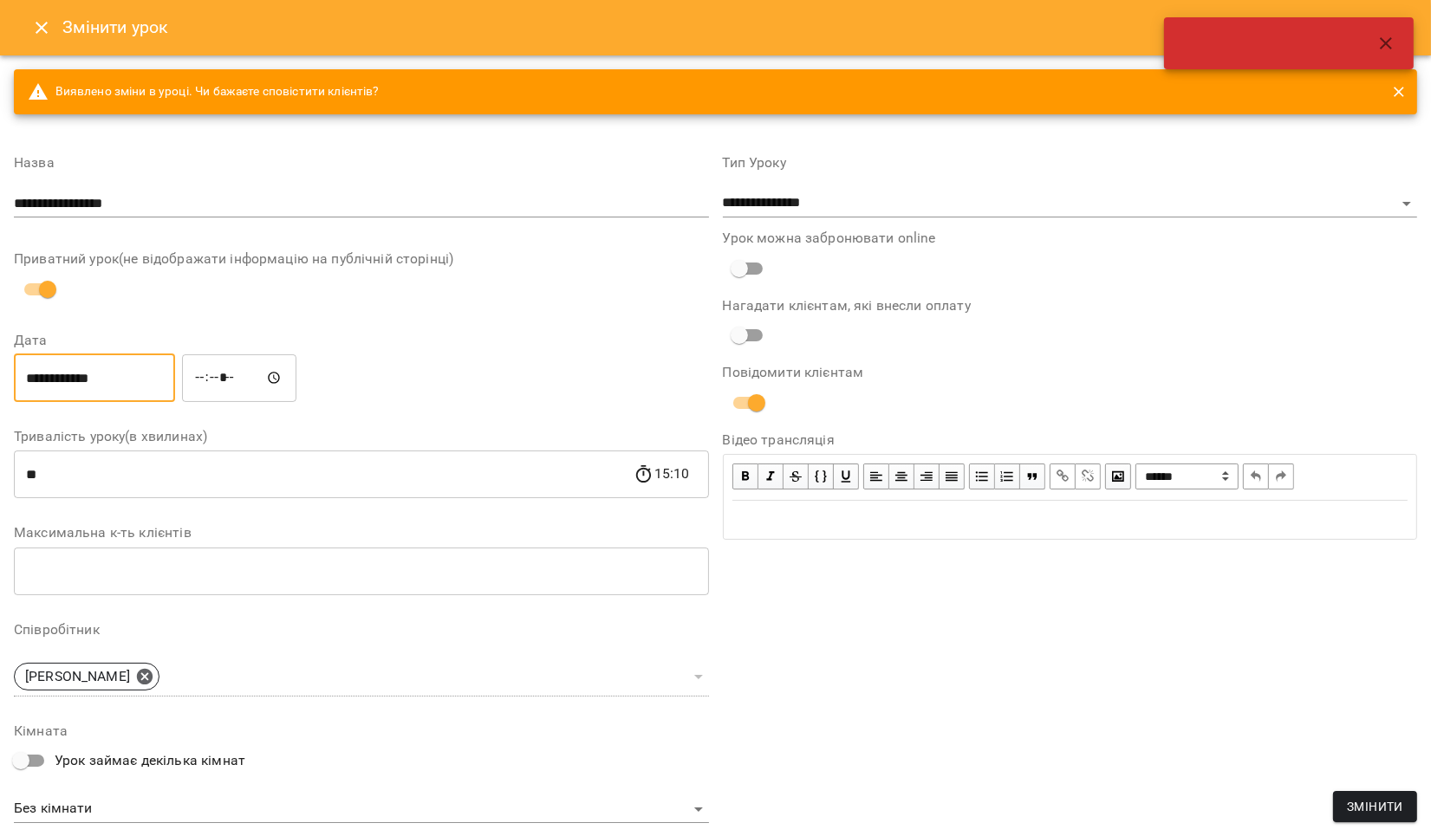
click at [215, 373] on input "*****" at bounding box center [239, 378] width 114 height 49
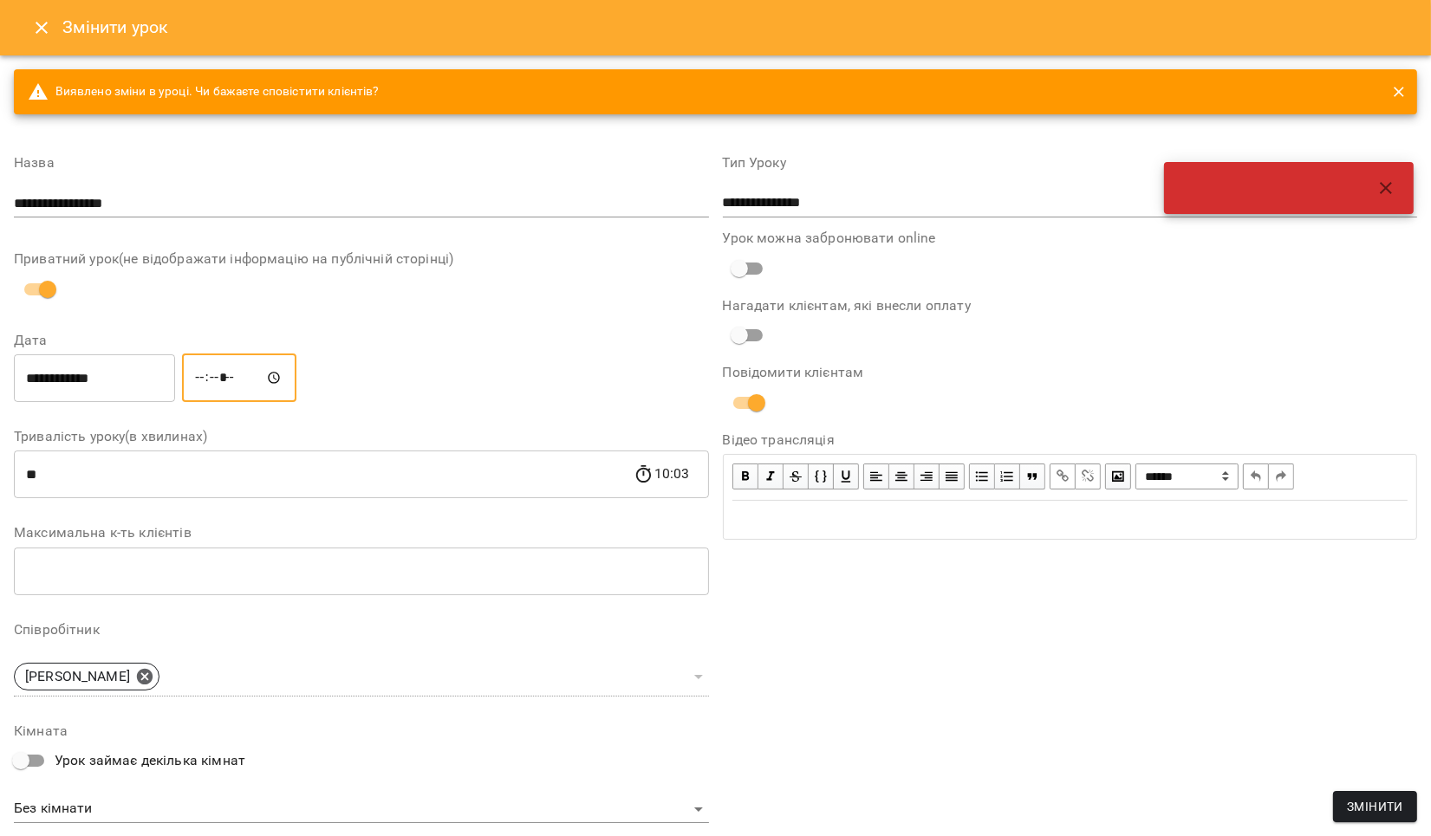
type input "*****"
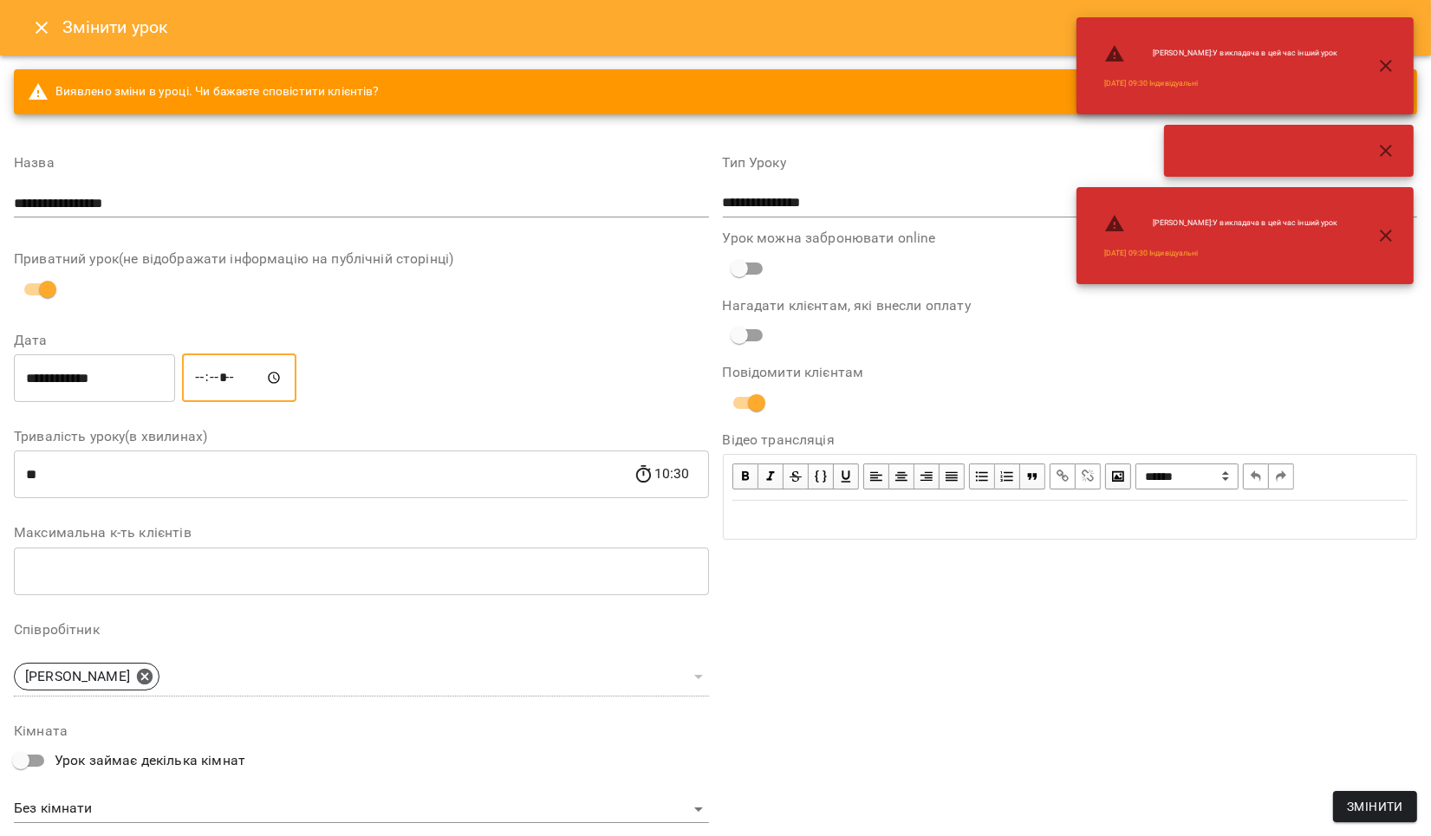
click at [495, 400] on div "**********" at bounding box center [361, 377] width 702 height 55
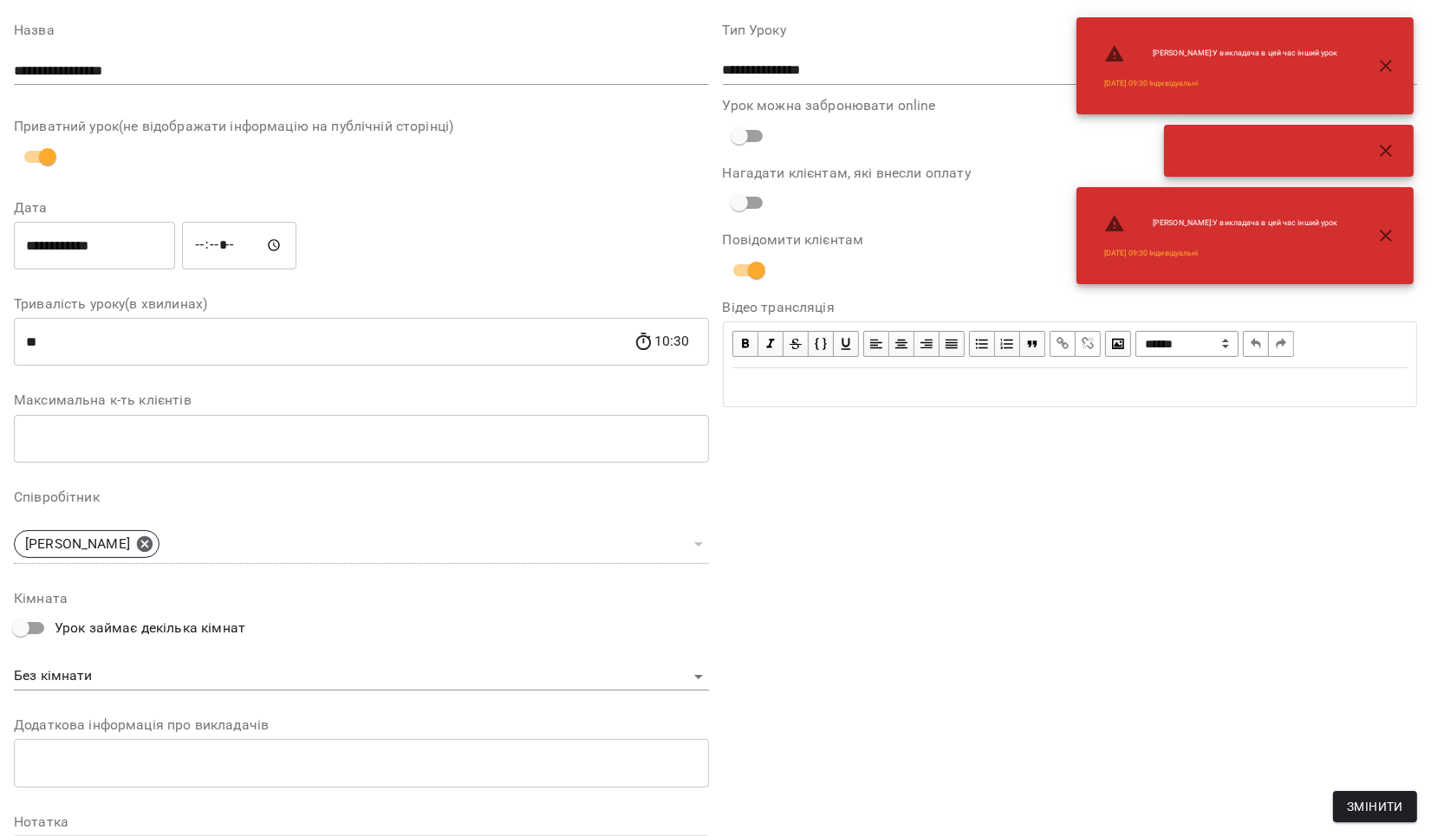
scroll to position [280, 0]
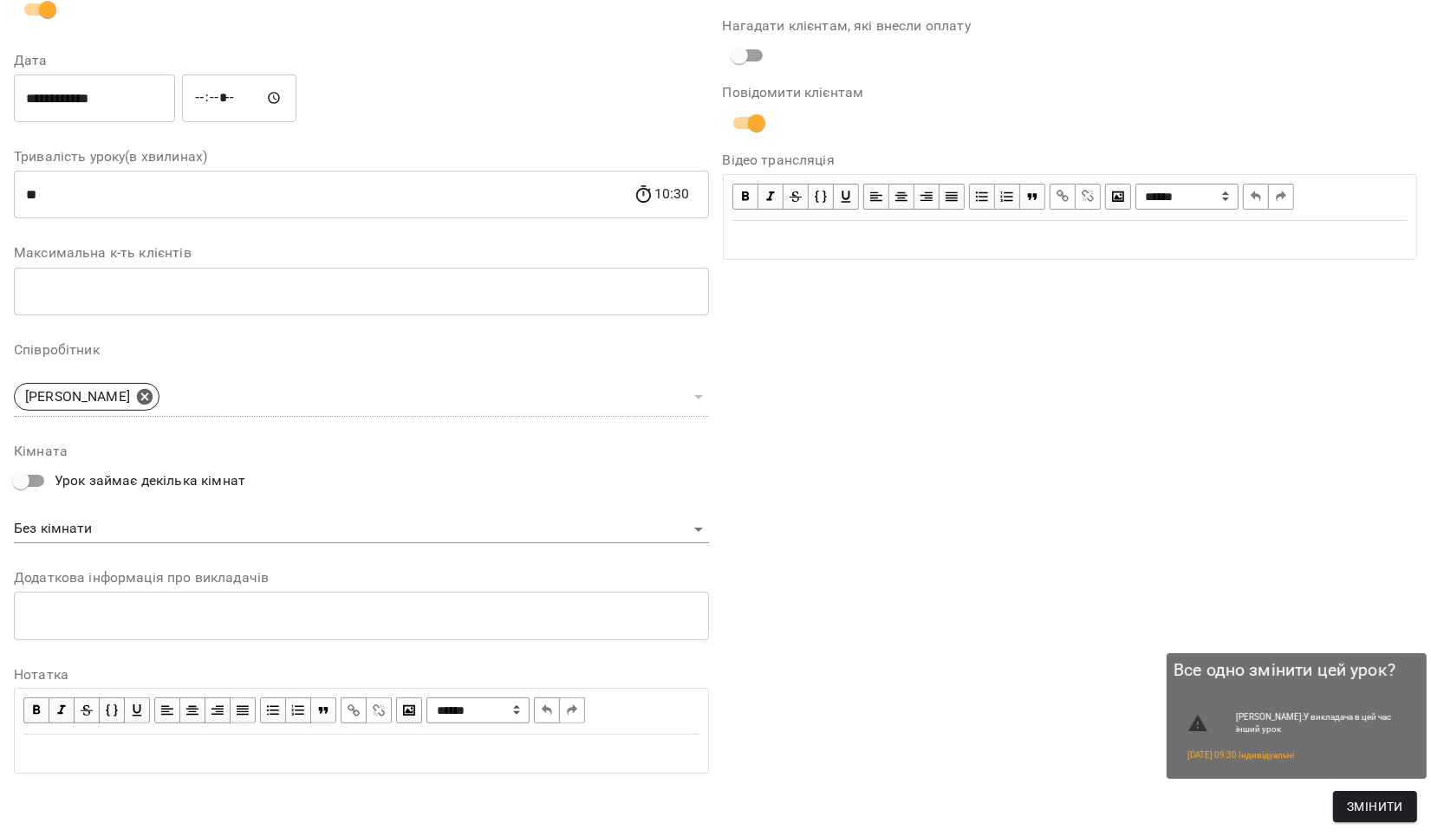
click at [1376, 805] on span "Змінити" at bounding box center [1375, 807] width 56 height 21
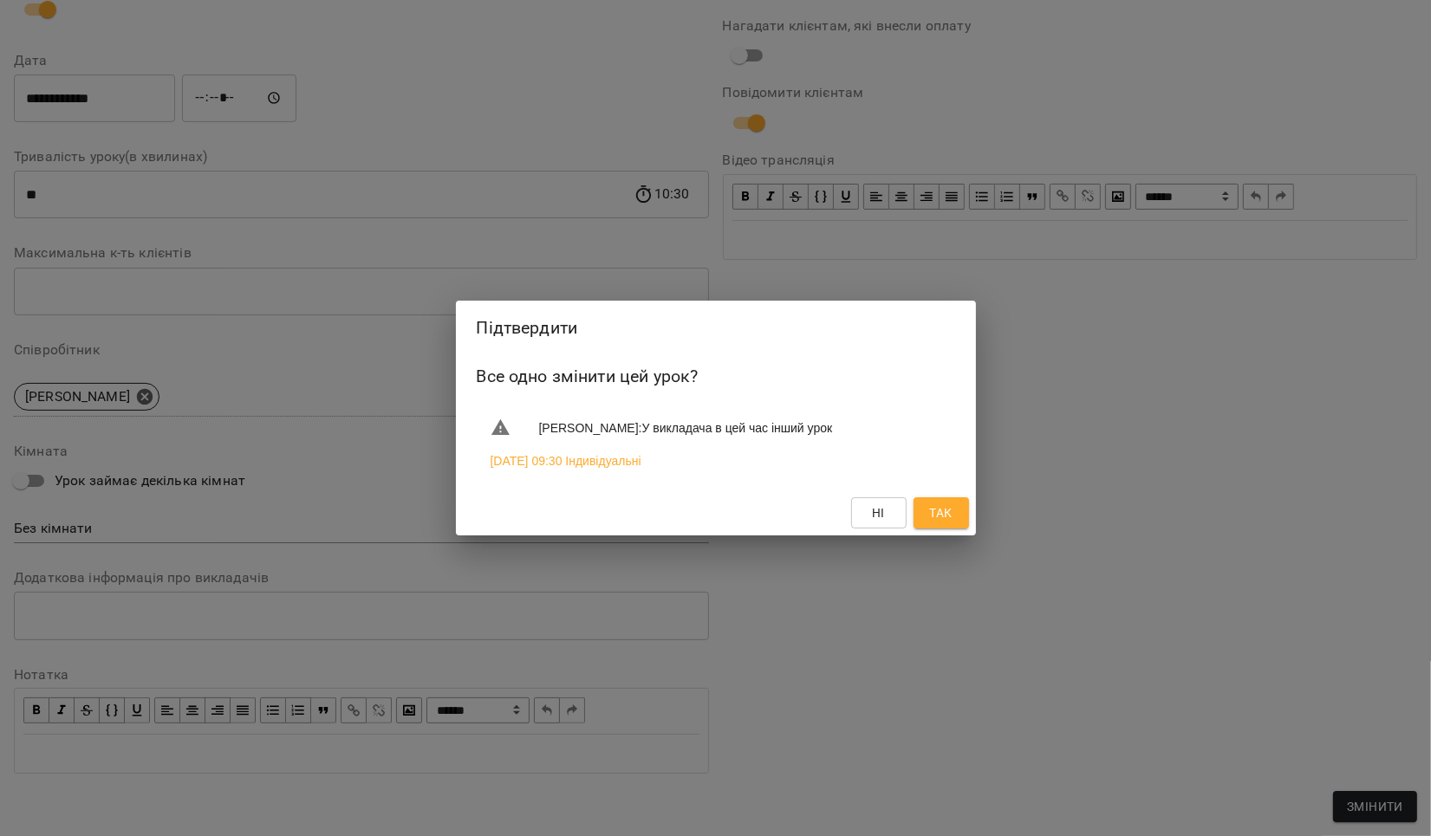
click at [943, 510] on span "Так" at bounding box center [940, 513] width 23 height 21
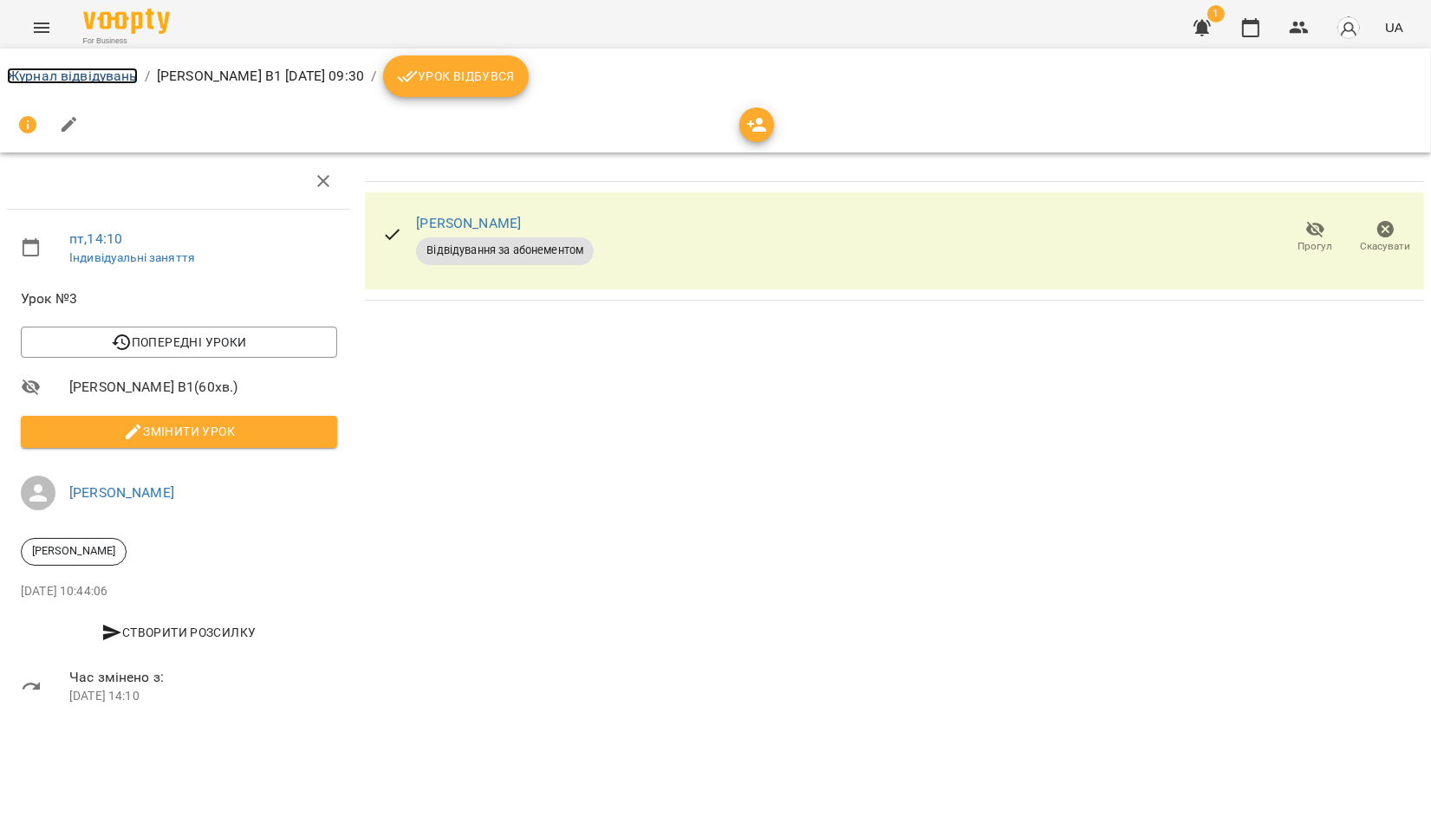
click at [44, 73] on link "Журнал відвідувань" at bounding box center [72, 76] width 131 height 16
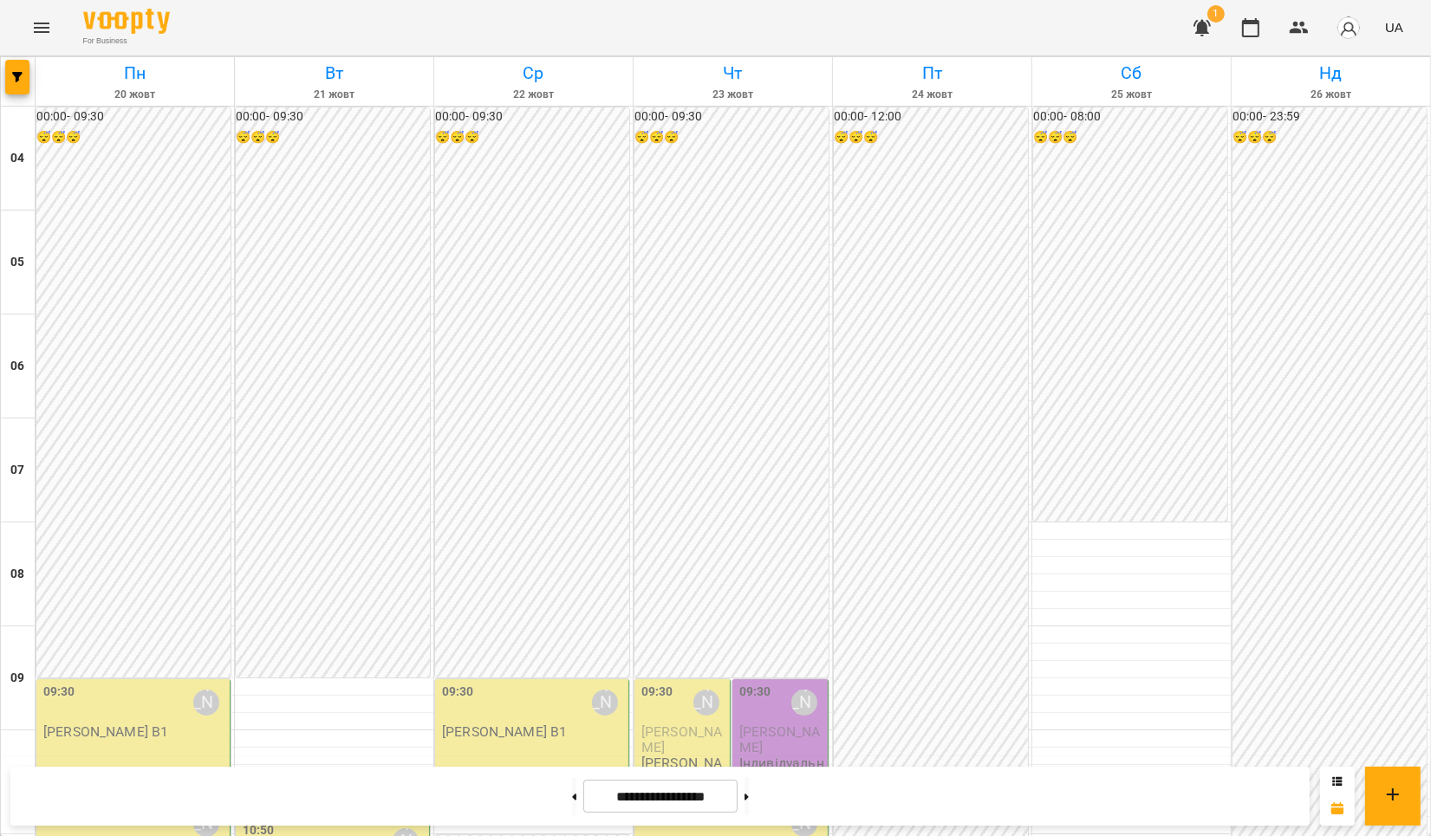
scroll to position [462, 0]
click at [777, 724] on span "[PERSON_NAME]" at bounding box center [779, 739] width 81 height 31
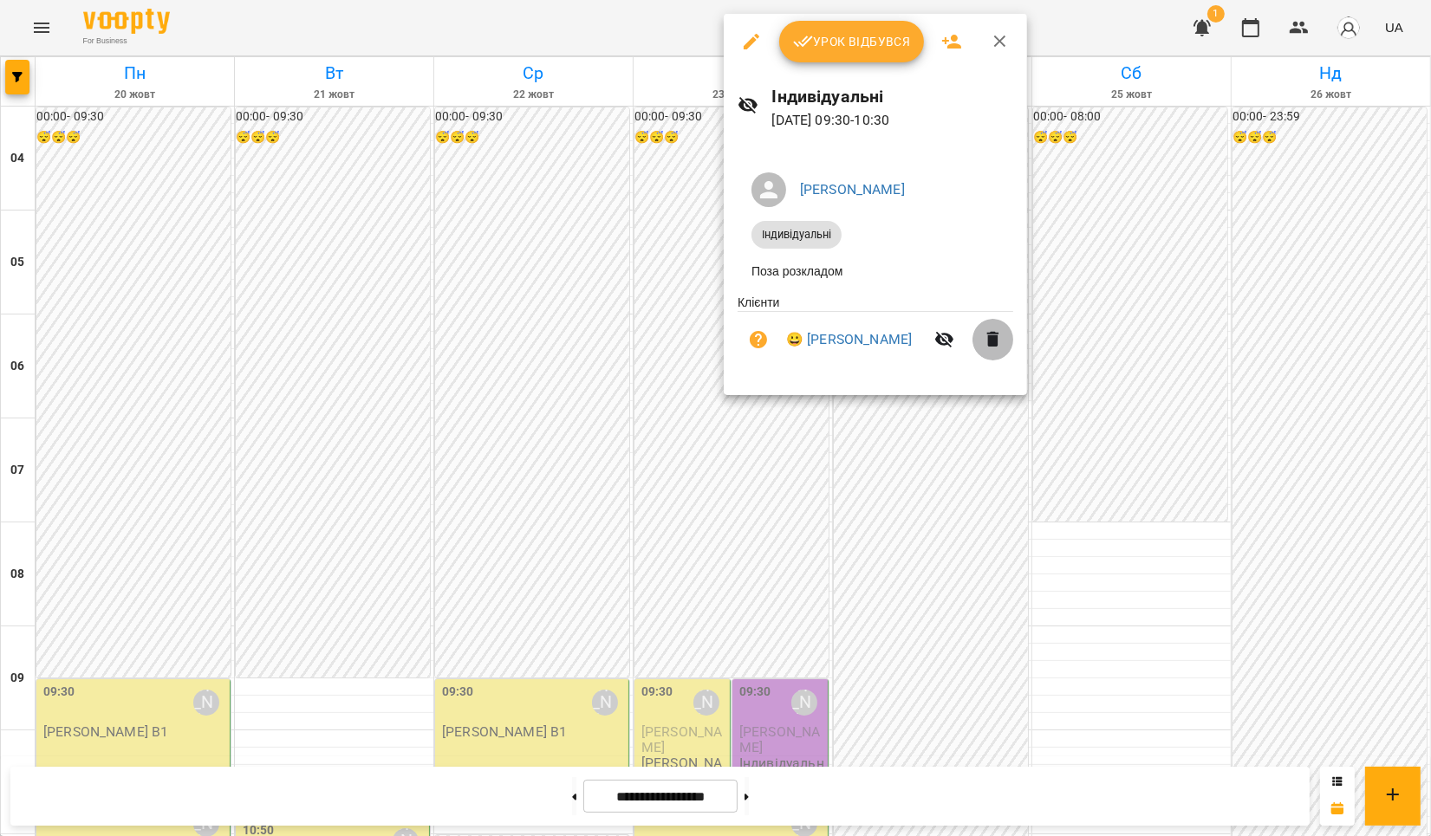
click at [993, 340] on icon "button" at bounding box center [993, 339] width 21 height 21
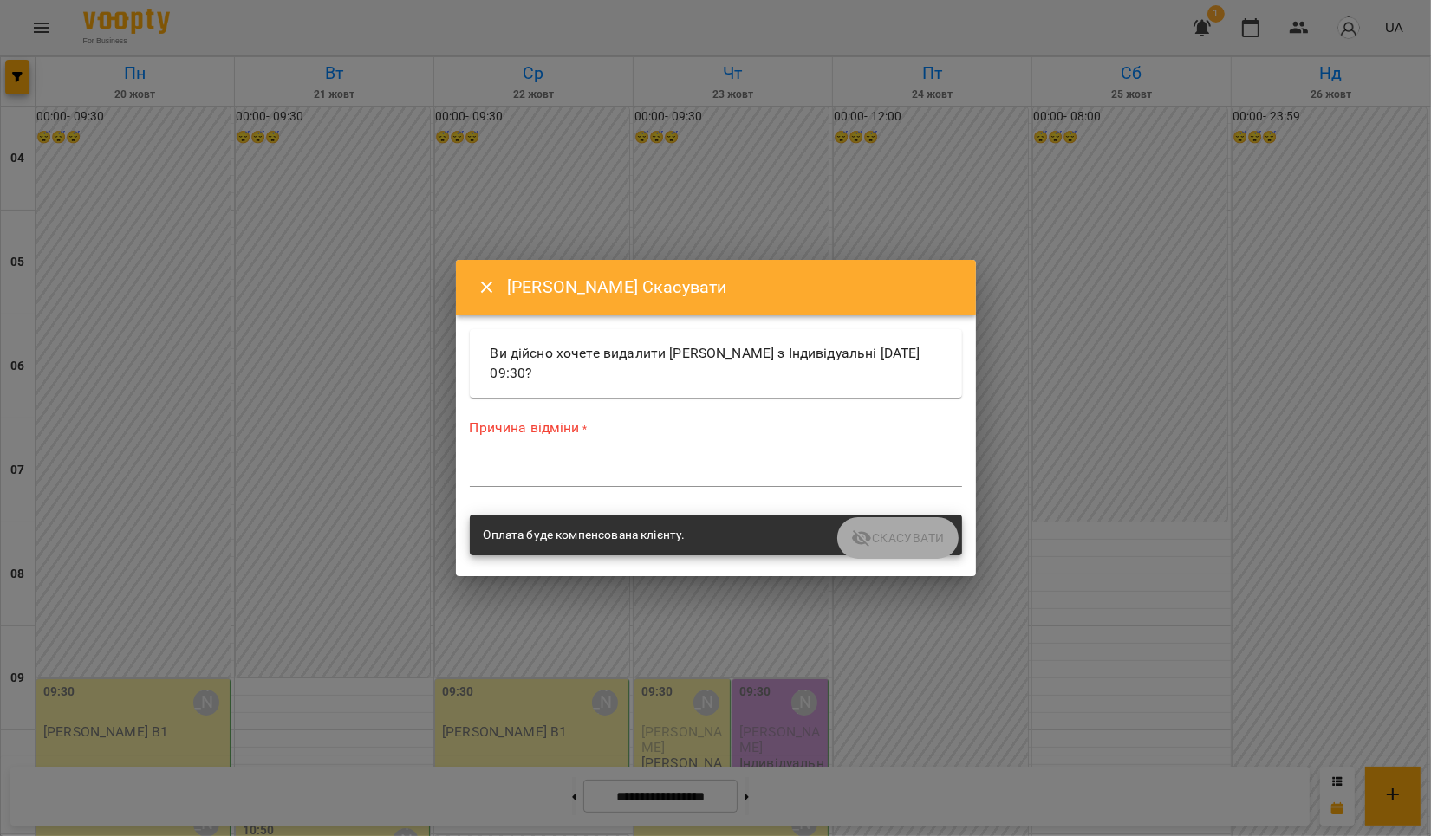
click at [516, 471] on textarea at bounding box center [716, 473] width 492 height 16
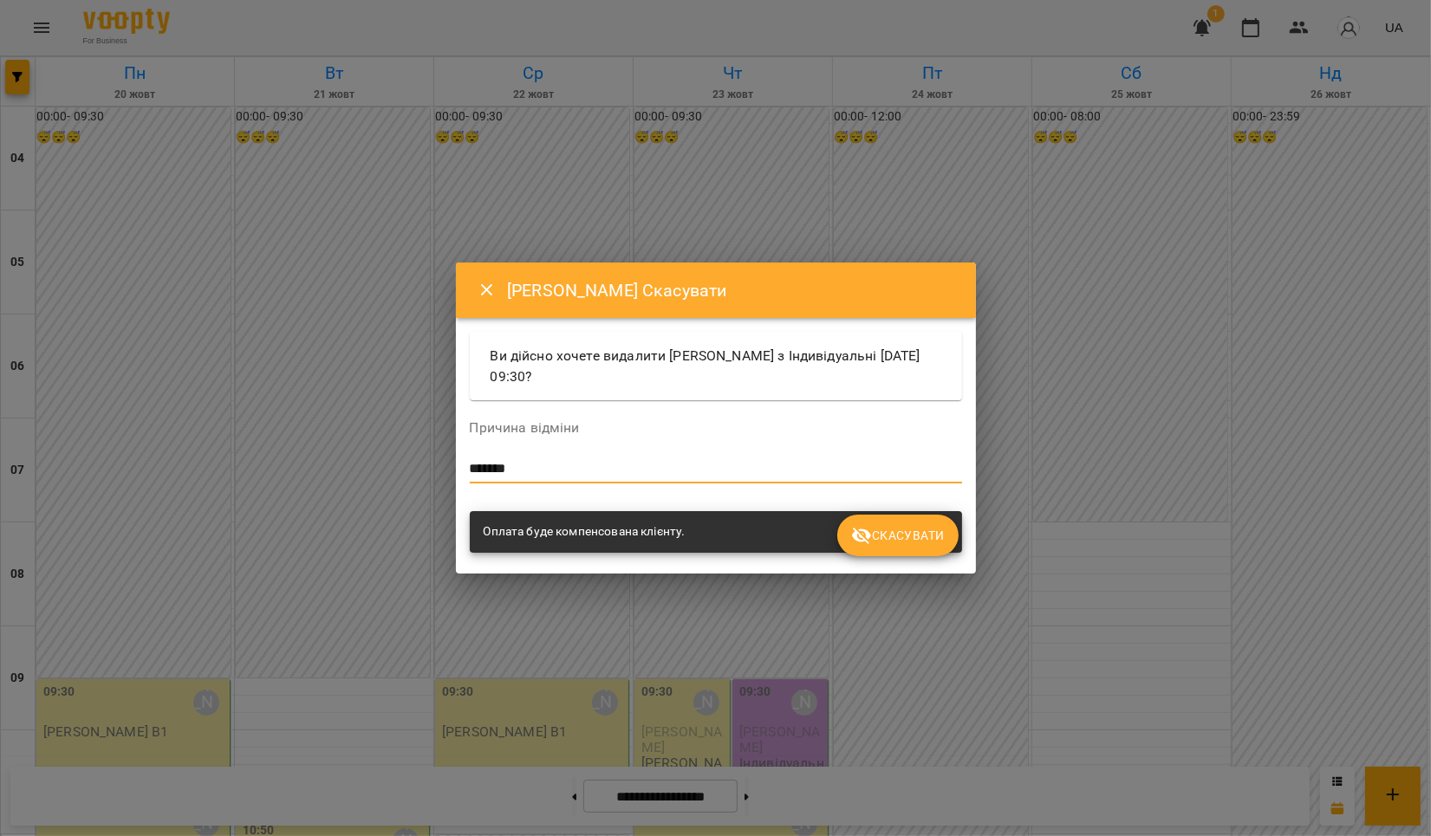
type textarea "*******"
click at [923, 537] on span "Скасувати" at bounding box center [897, 535] width 93 height 21
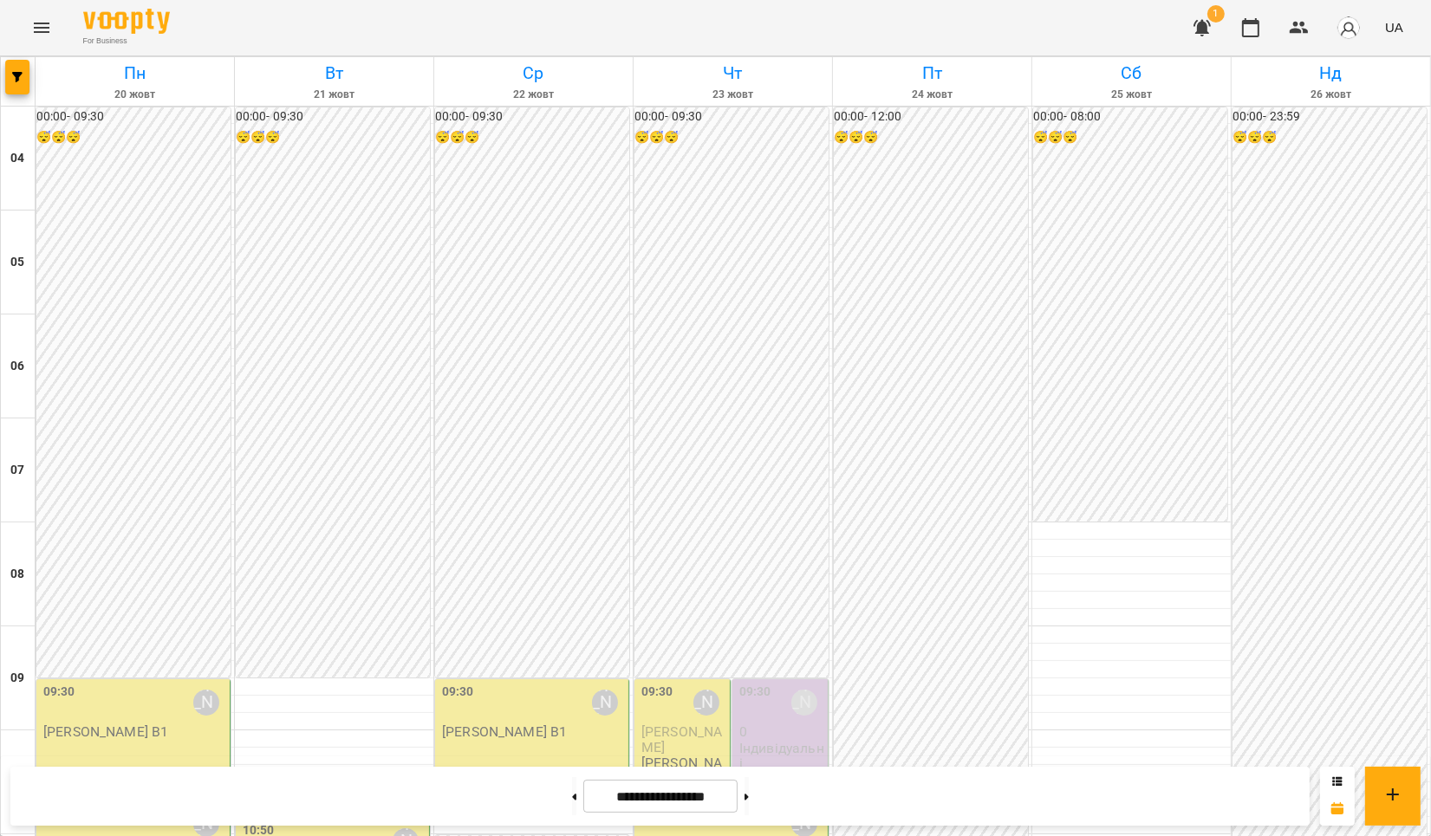
click at [757, 725] on p "0" at bounding box center [781, 732] width 85 height 15
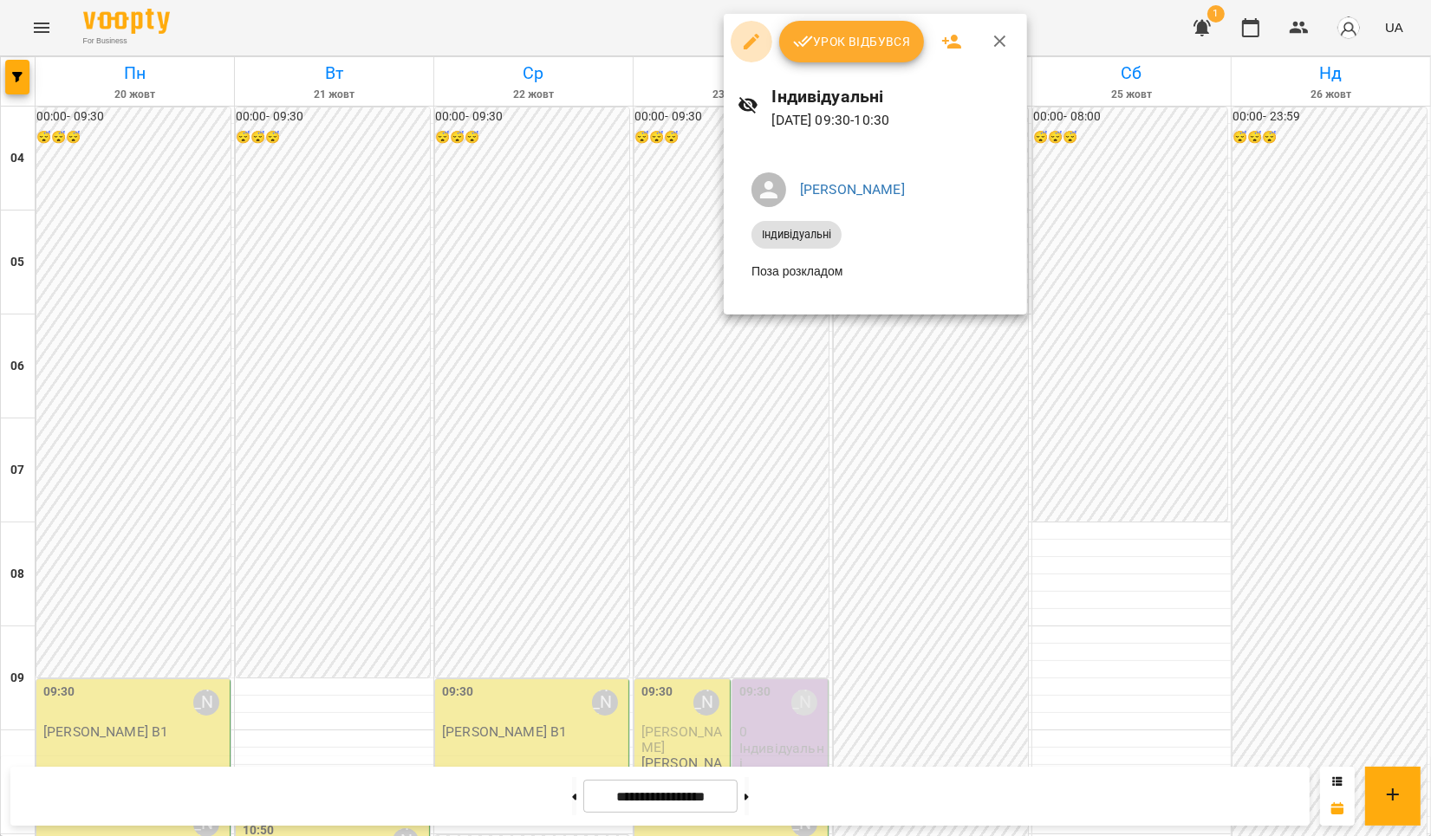
click at [744, 47] on icon "button" at bounding box center [752, 42] width 16 height 16
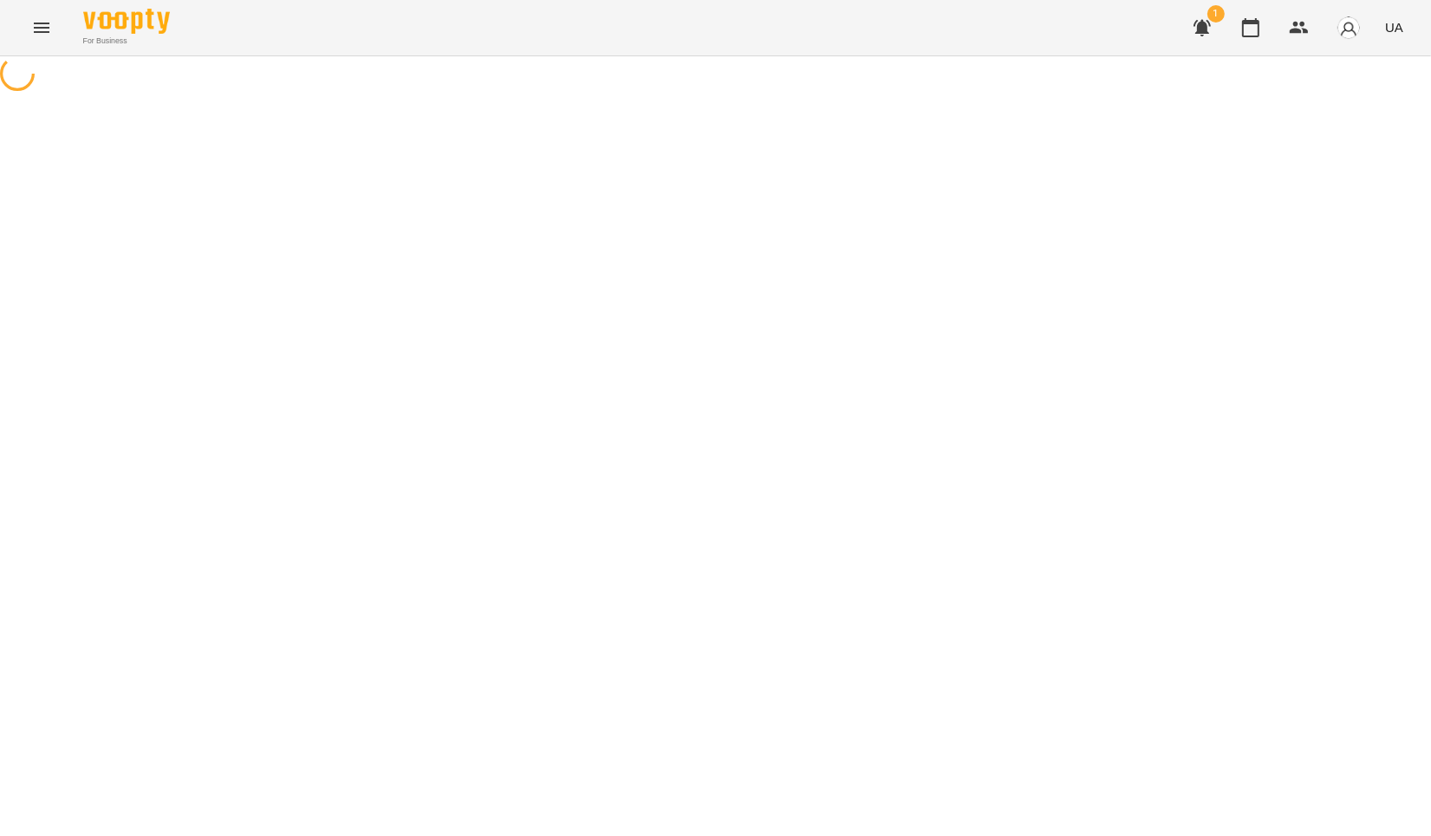
select select "**********"
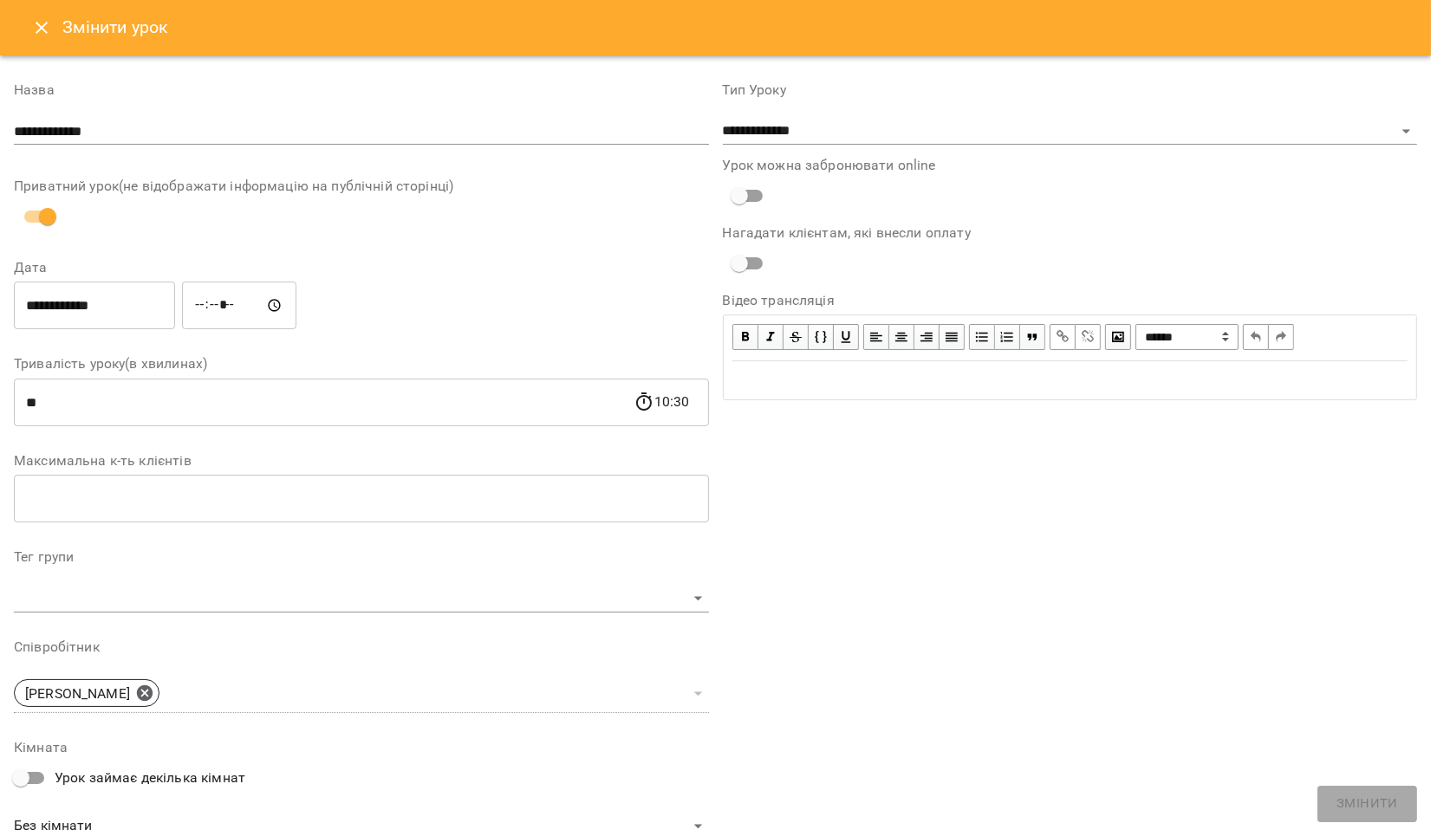
click at [42, 22] on icon "Close" at bounding box center [41, 27] width 21 height 21
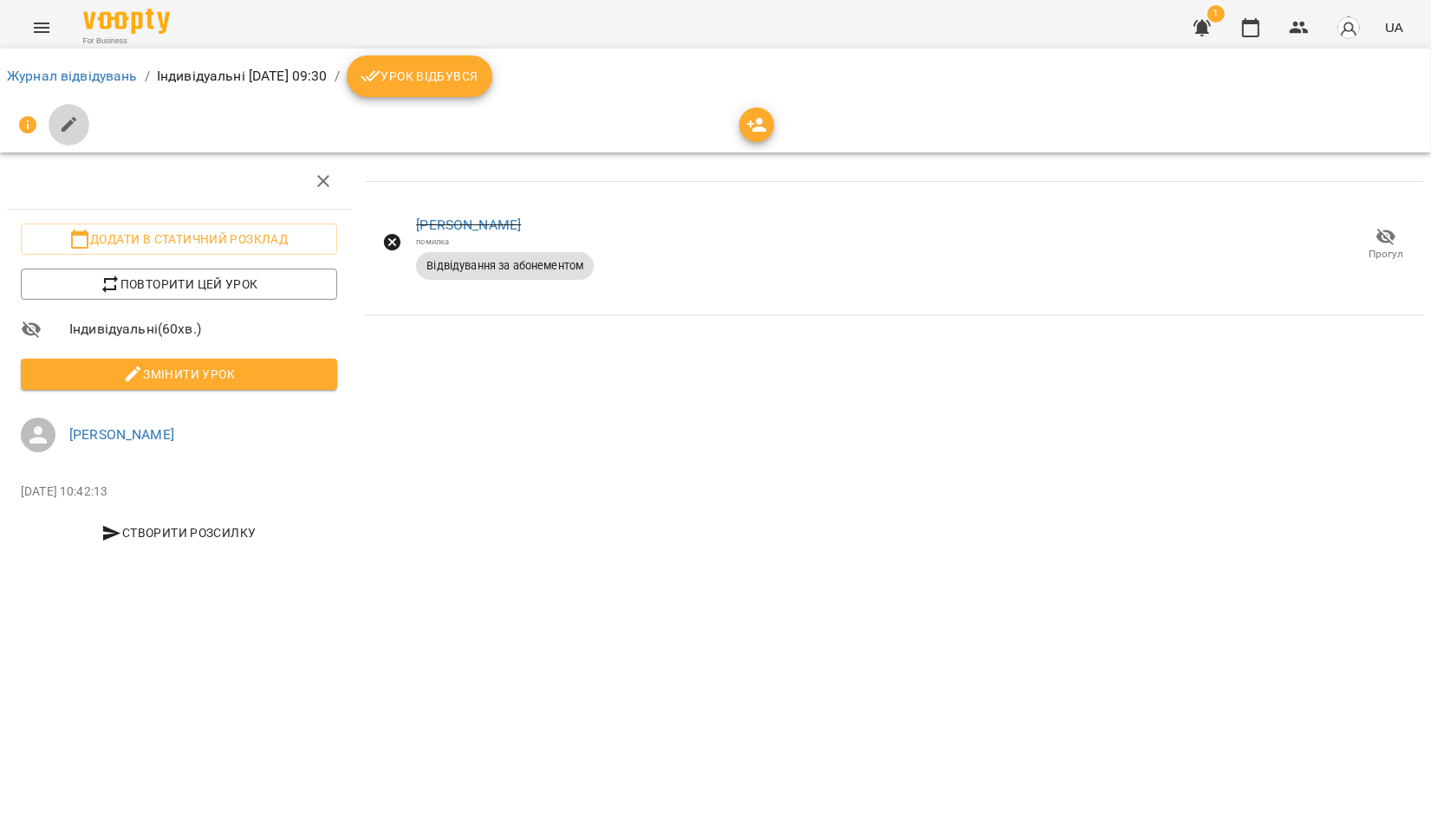
click at [62, 123] on icon "button" at bounding box center [69, 124] width 21 height 21
select select "**********"
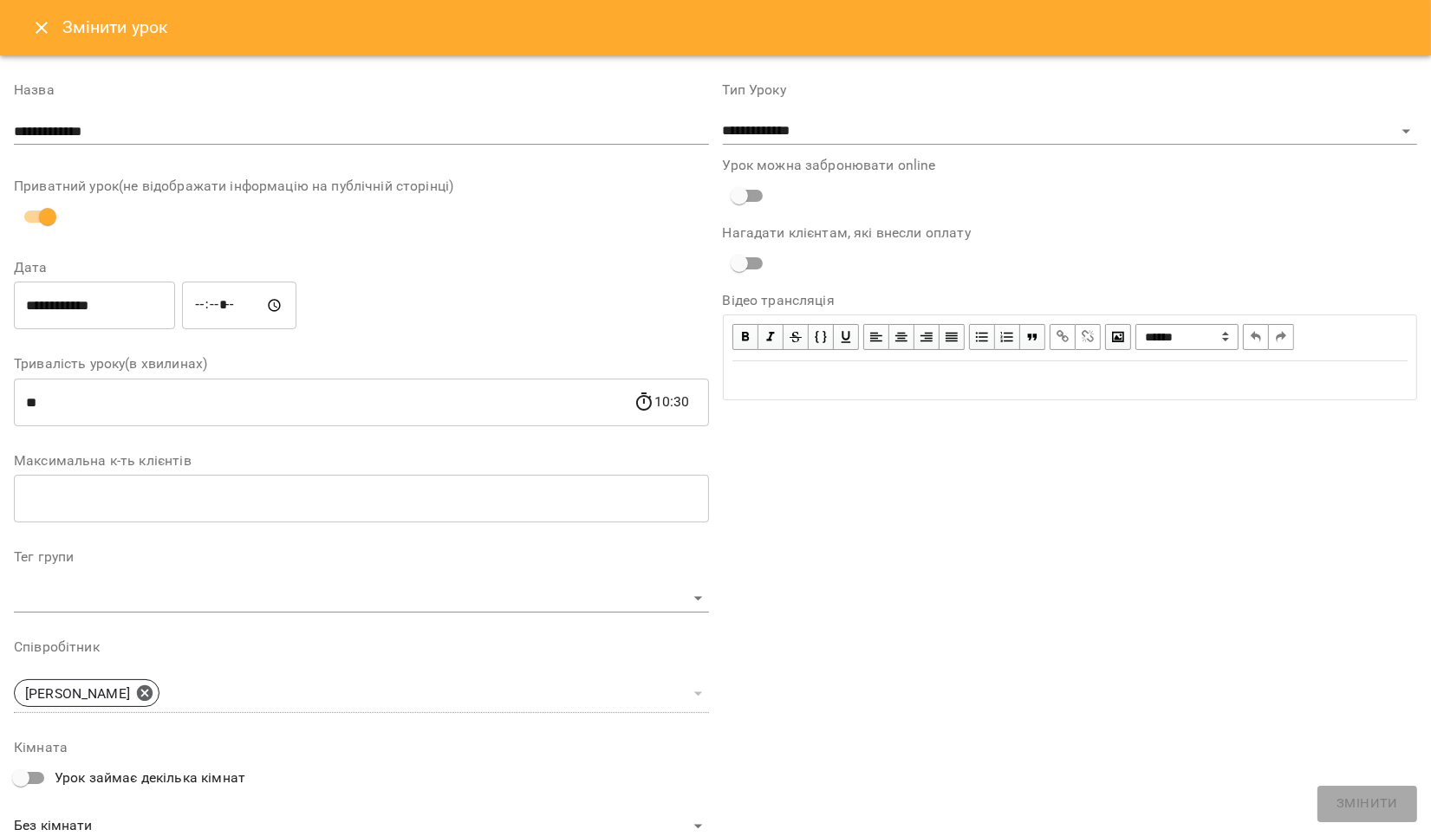
click at [35, 24] on icon "Close" at bounding box center [41, 27] width 21 height 21
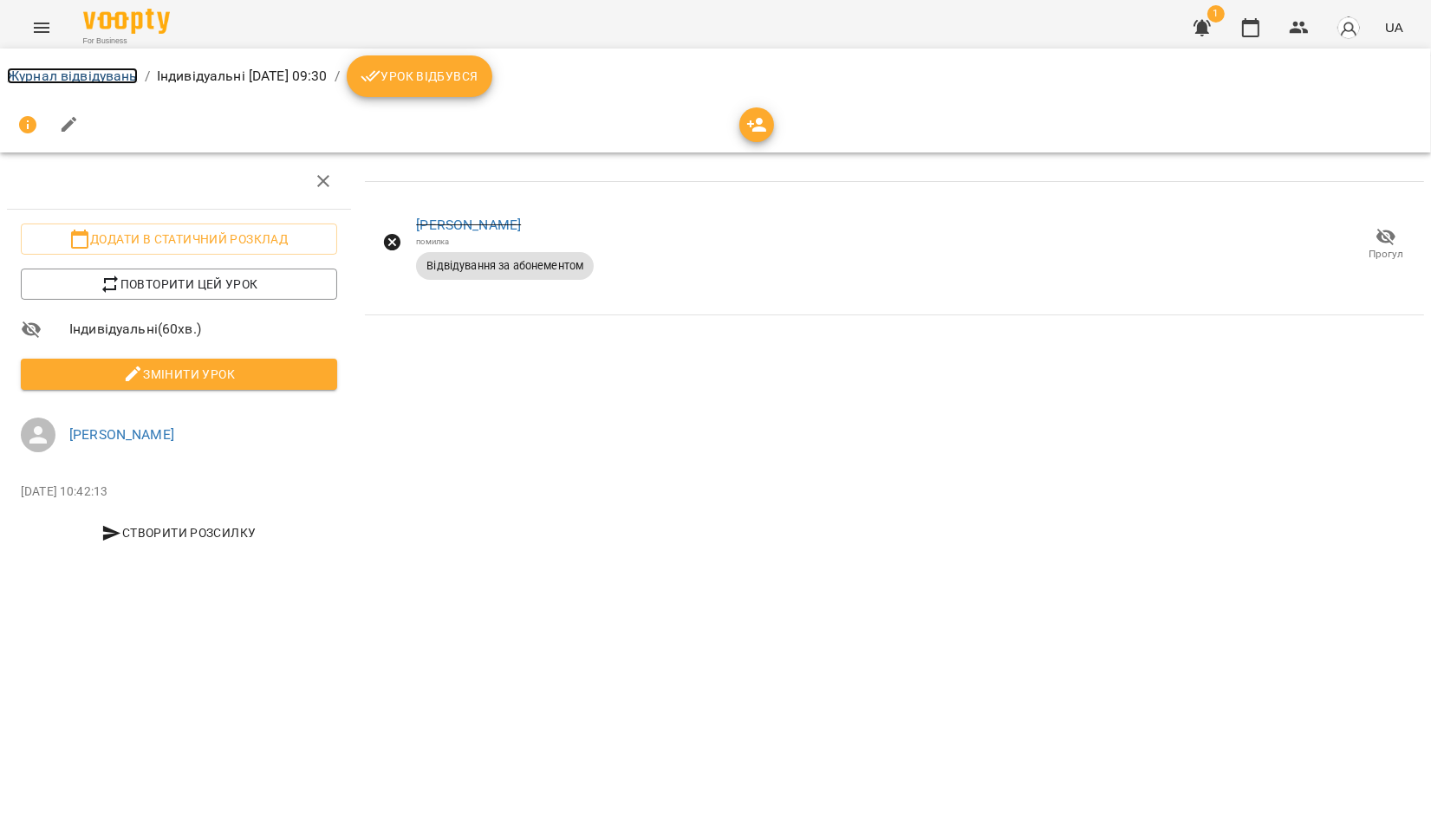
click at [37, 71] on link "Журнал відвідувань" at bounding box center [72, 76] width 131 height 16
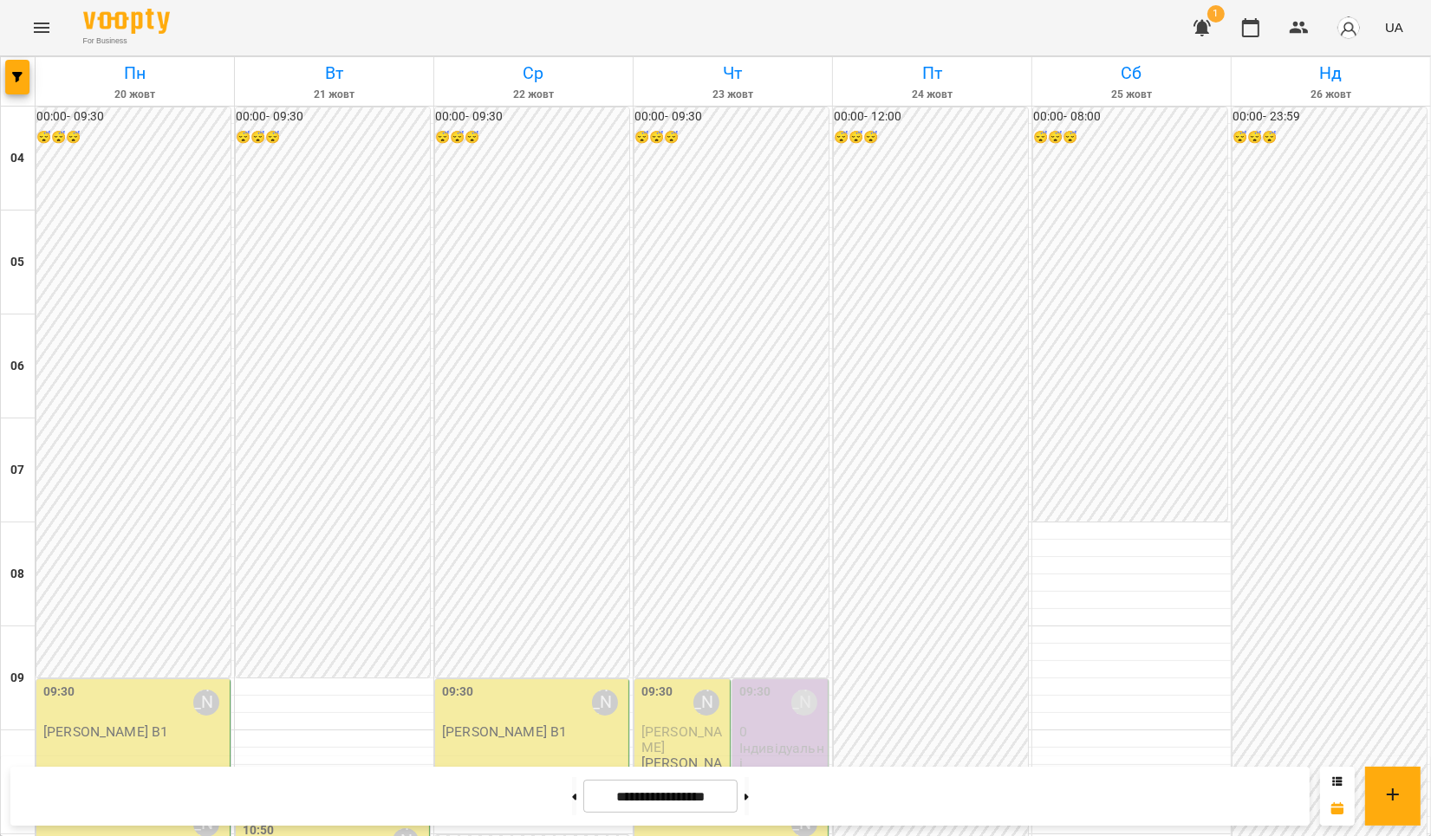
scroll to position [347, 0]
drag, startPoint x: 774, startPoint y: 409, endPoint x: 756, endPoint y: 390, distance: 26.4
click at [756, 725] on p "0" at bounding box center [781, 732] width 85 height 15
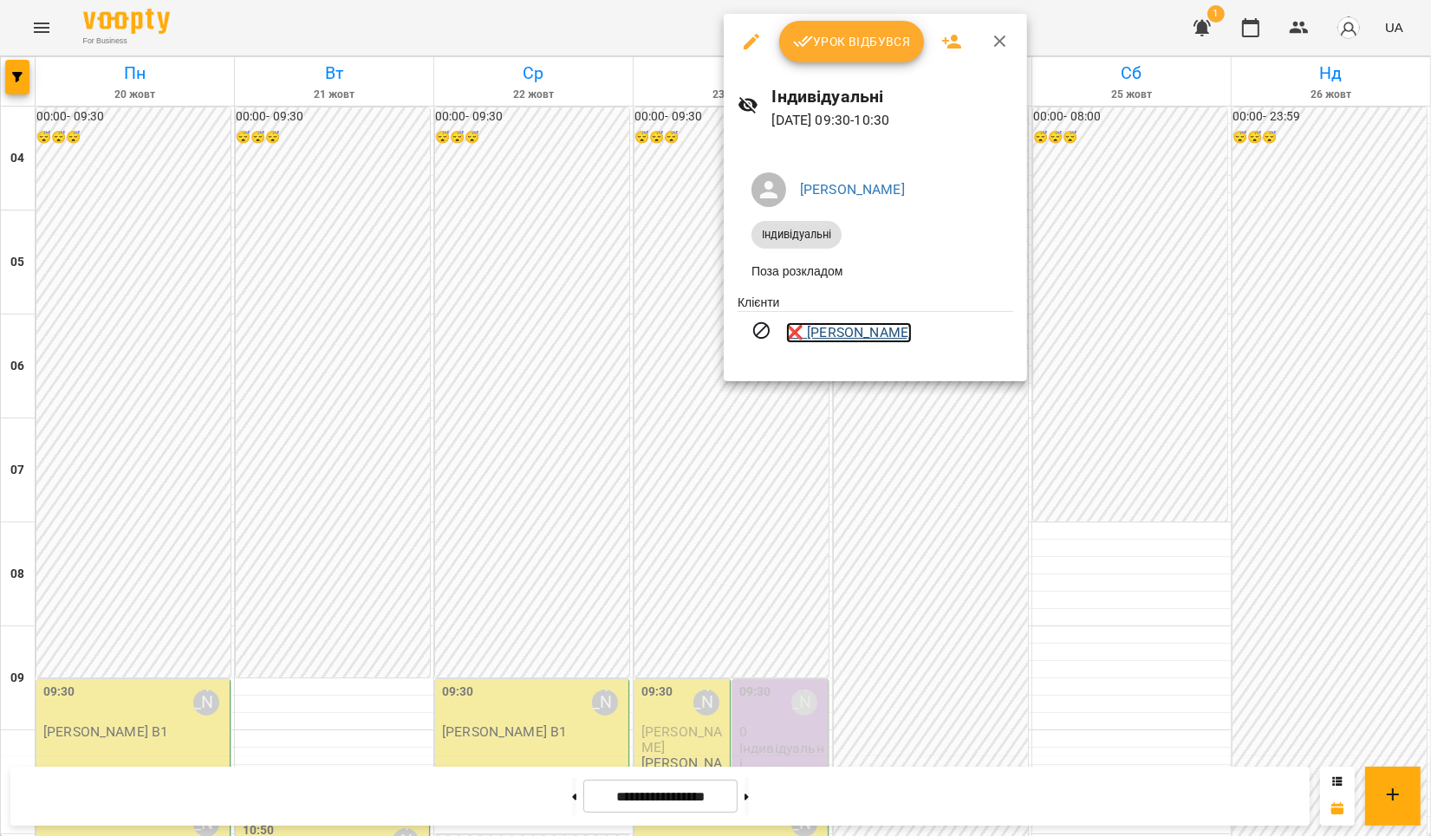
click at [793, 341] on link "❌ [PERSON_NAME]" at bounding box center [849, 332] width 126 height 21
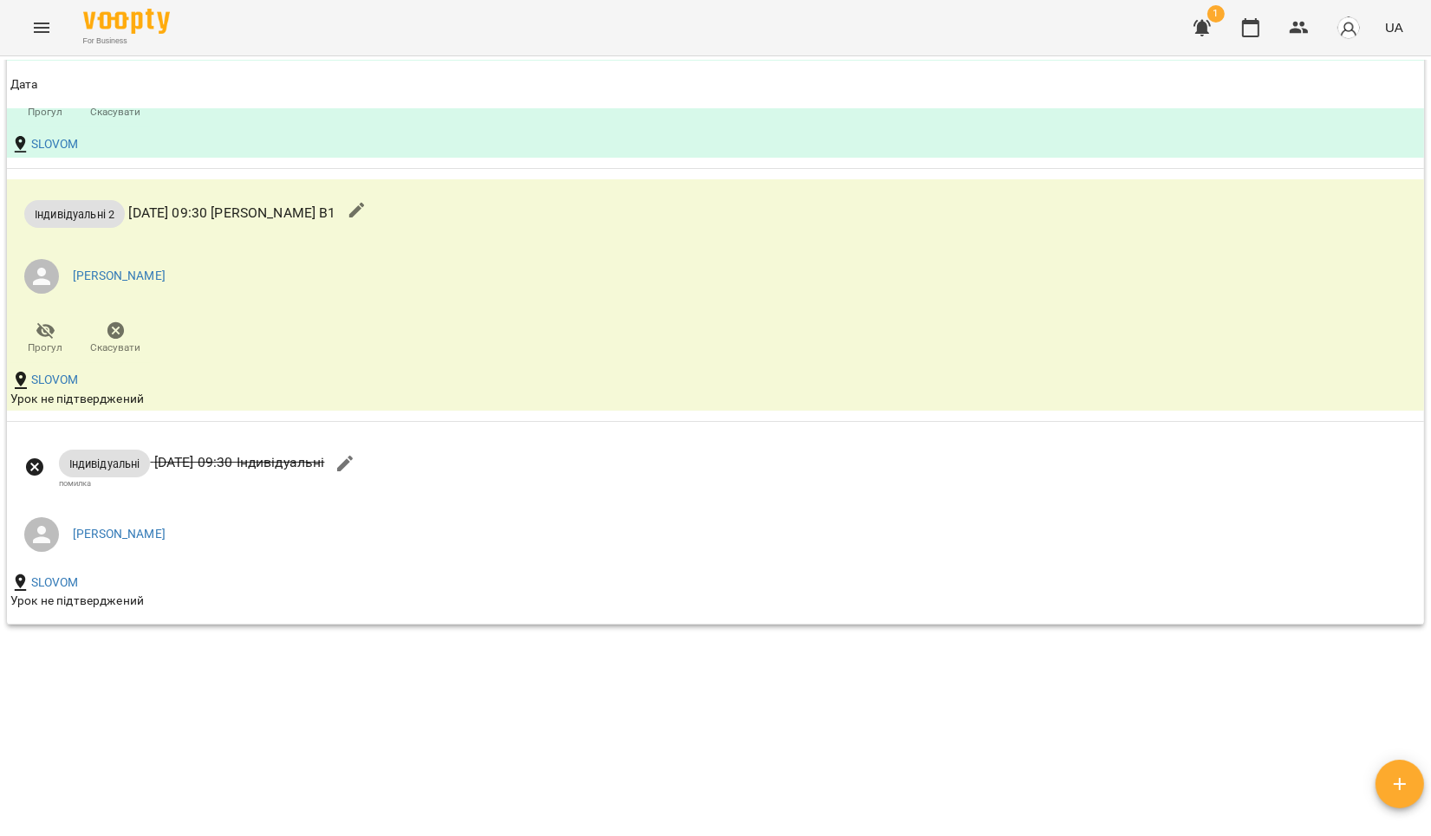
scroll to position [1486, 0]
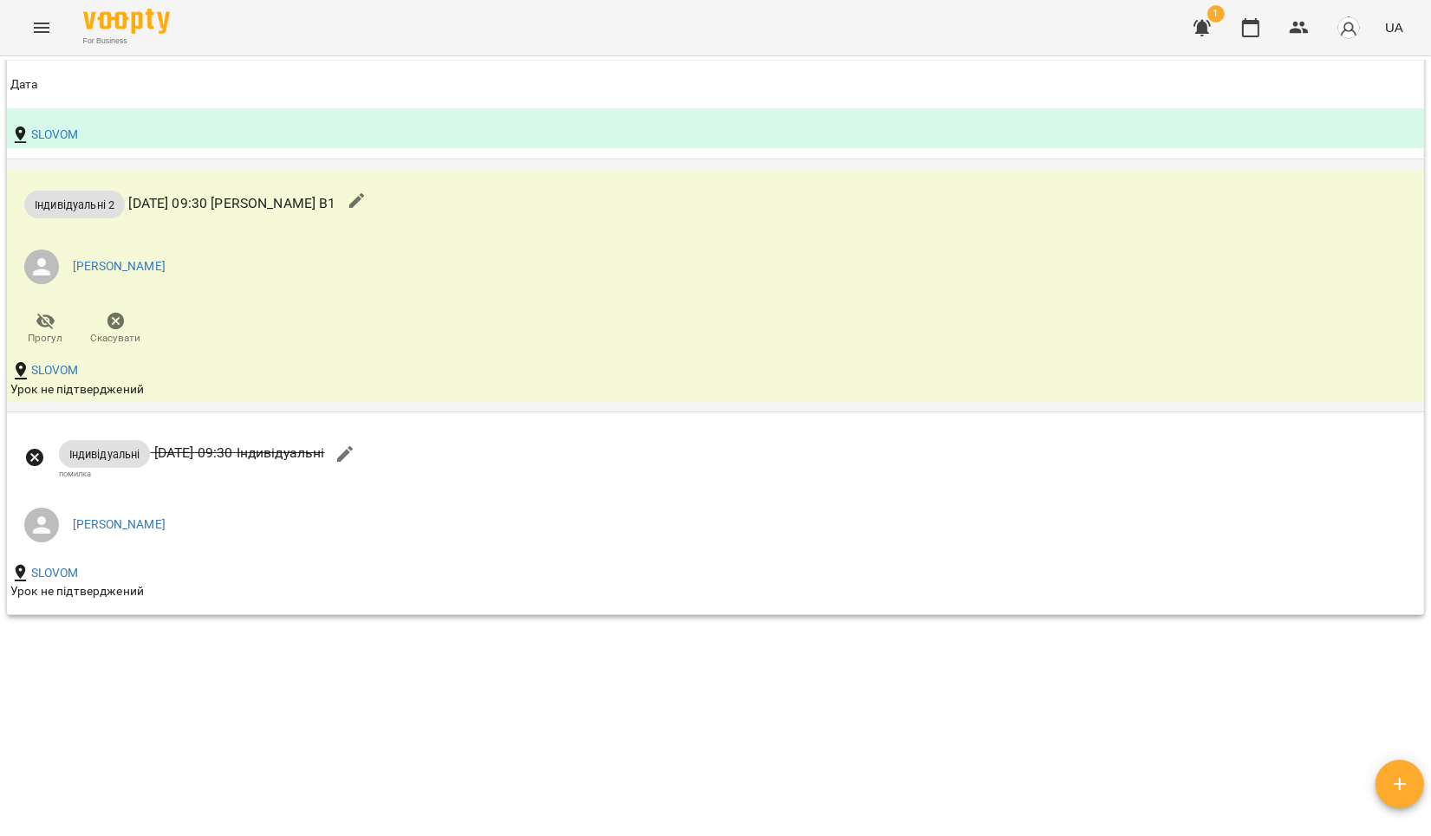
drag, startPoint x: 1208, startPoint y: 260, endPoint x: 1165, endPoint y: 250, distance: 44.6
click at [1165, 250] on div "Індивідуальні 2 [DATE] 09:30 [PERSON_NAME] В1 [PERSON_NAME] Прогул Скасувати SL…" at bounding box center [715, 285] width 1417 height 231
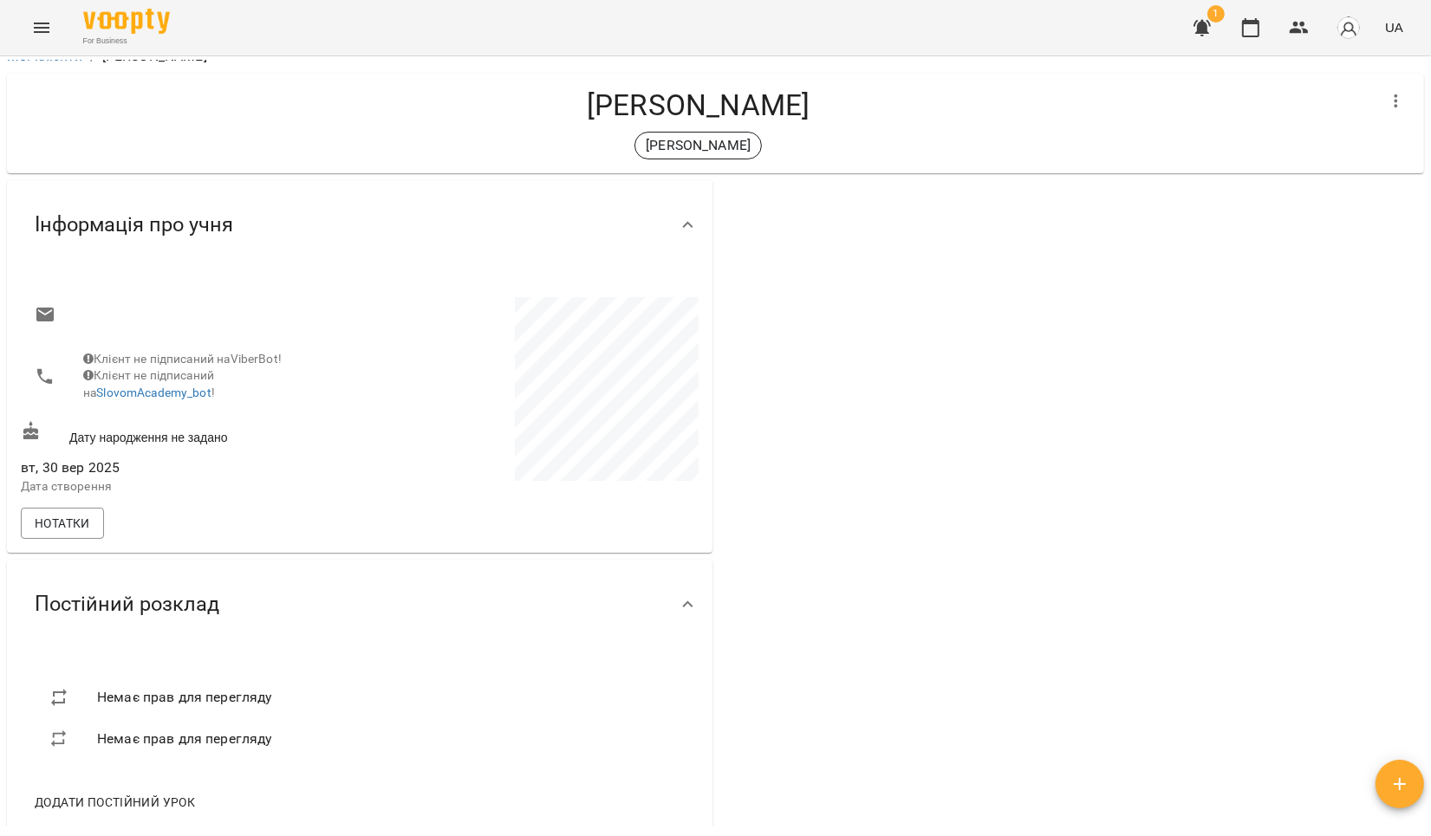
scroll to position [0, 0]
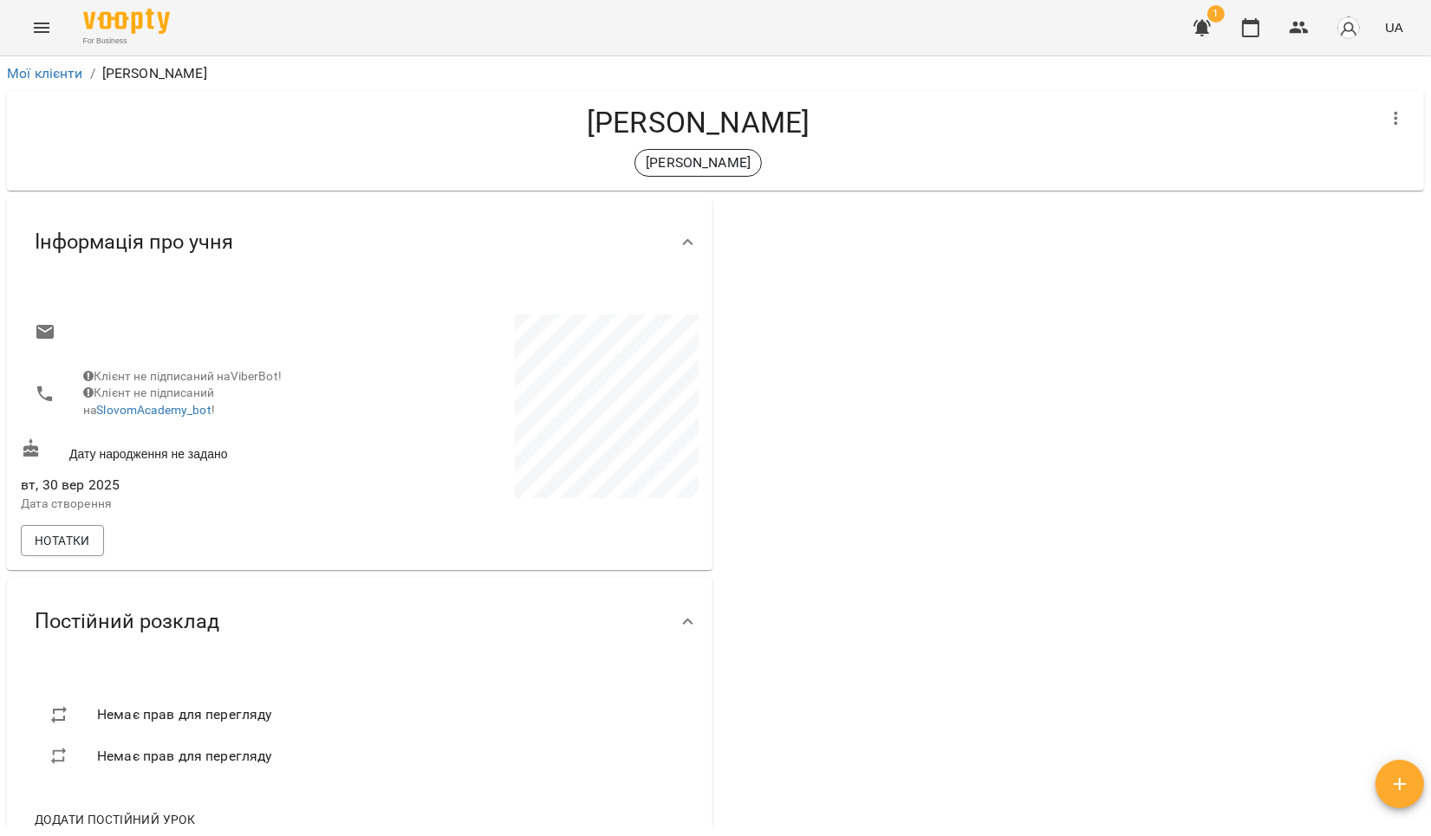
click at [37, 63] on li "Мої клієнти" at bounding box center [45, 73] width 76 height 21
click at [38, 70] on link "Мої клієнти" at bounding box center [45, 73] width 76 height 16
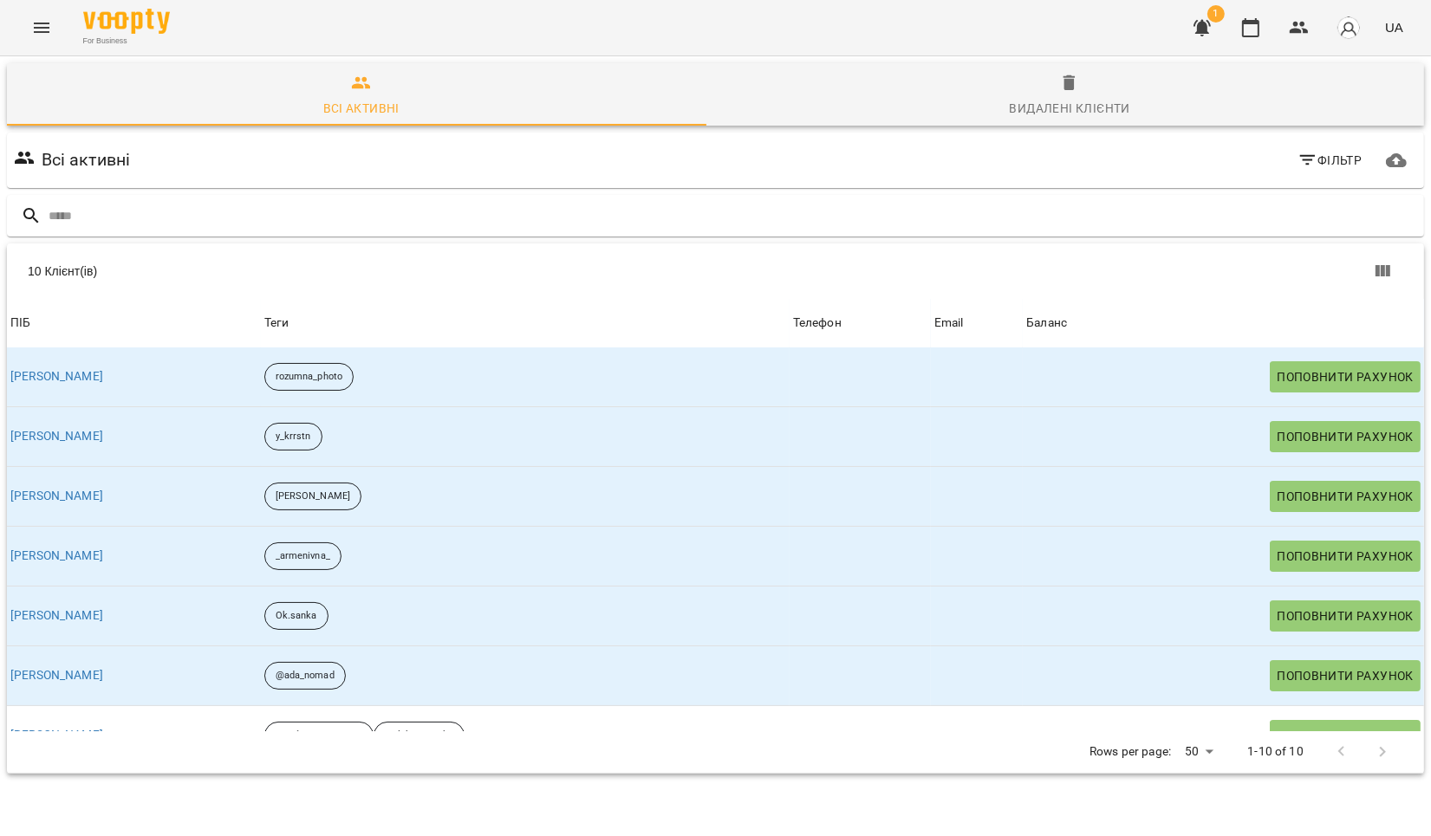
scroll to position [215, 0]
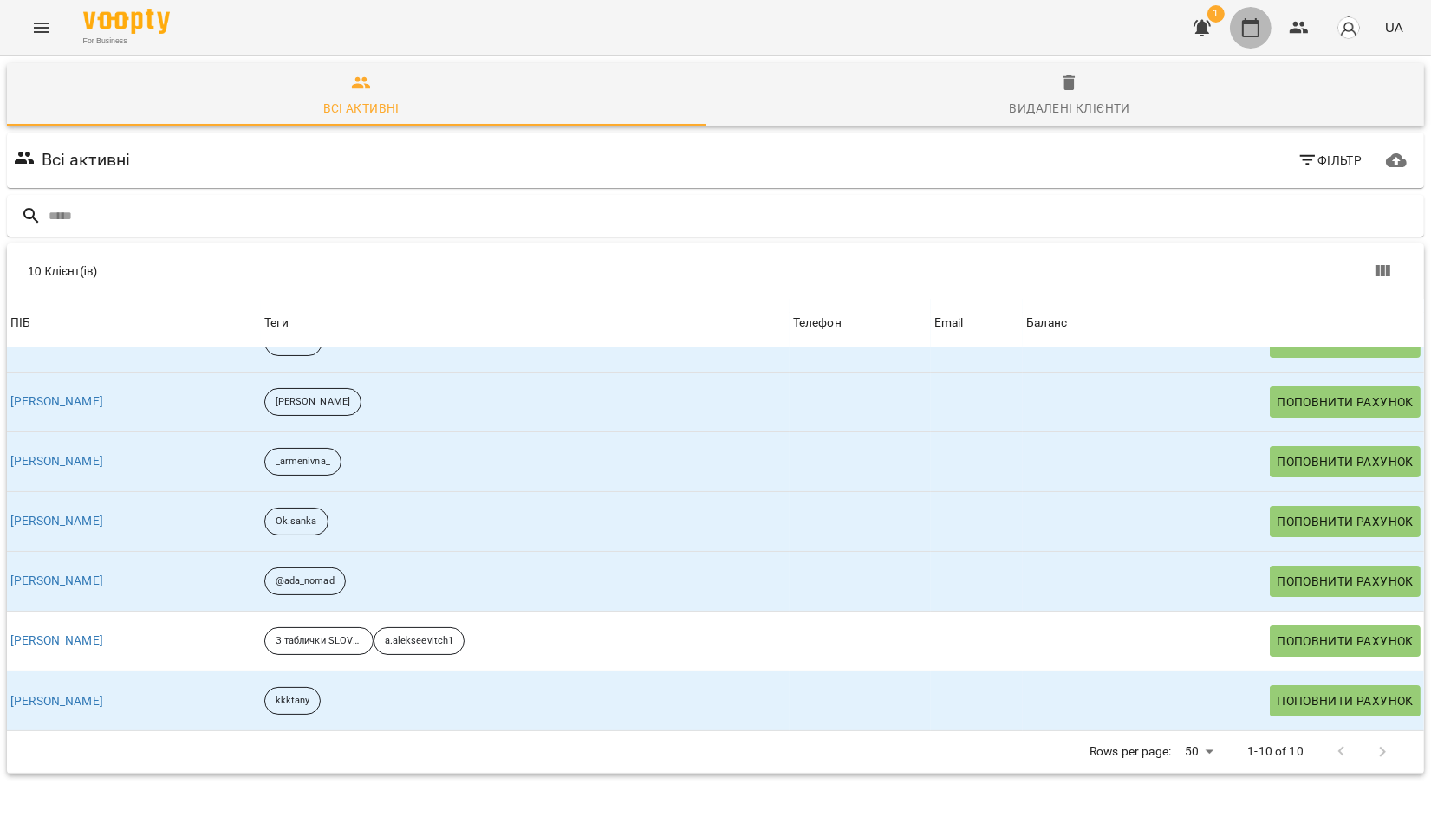
click at [1248, 25] on icon "button" at bounding box center [1250, 27] width 21 height 21
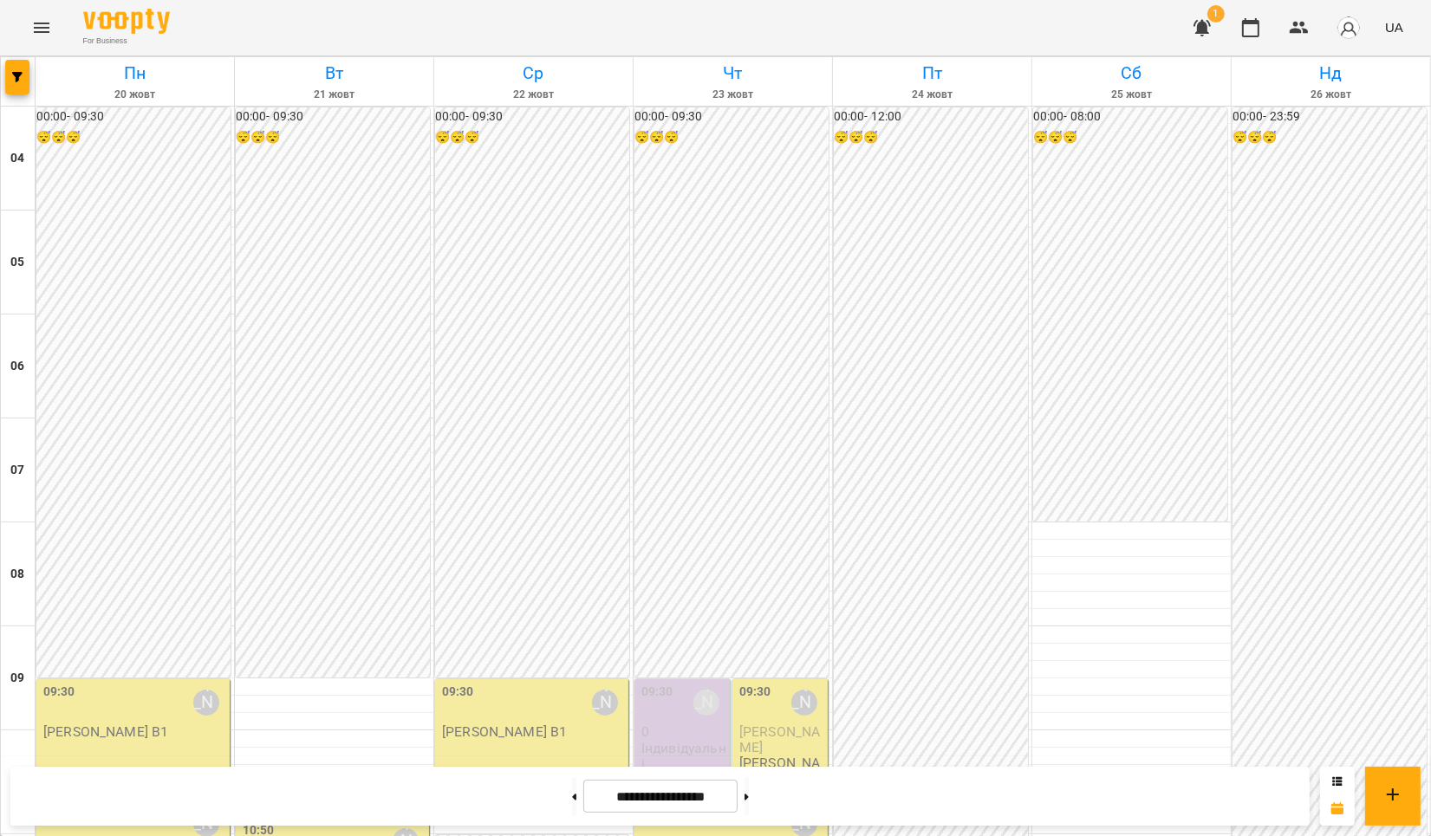
scroll to position [462, 0]
drag, startPoint x: 680, startPoint y: 261, endPoint x: 660, endPoint y: 264, distance: 21.1
click at [660, 725] on p "0" at bounding box center [683, 732] width 85 height 15
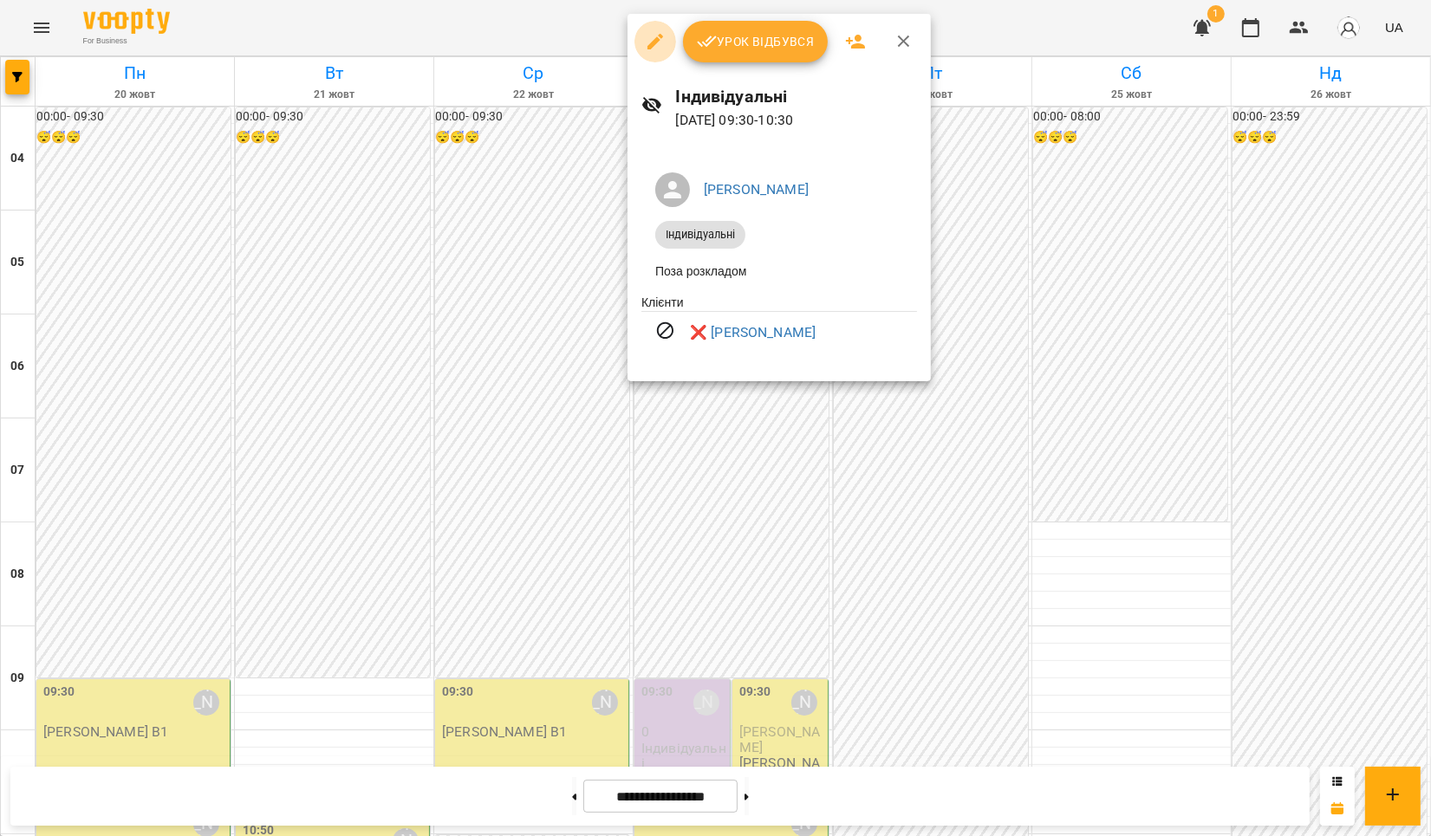
click at [650, 38] on icon "button" at bounding box center [655, 41] width 21 height 21
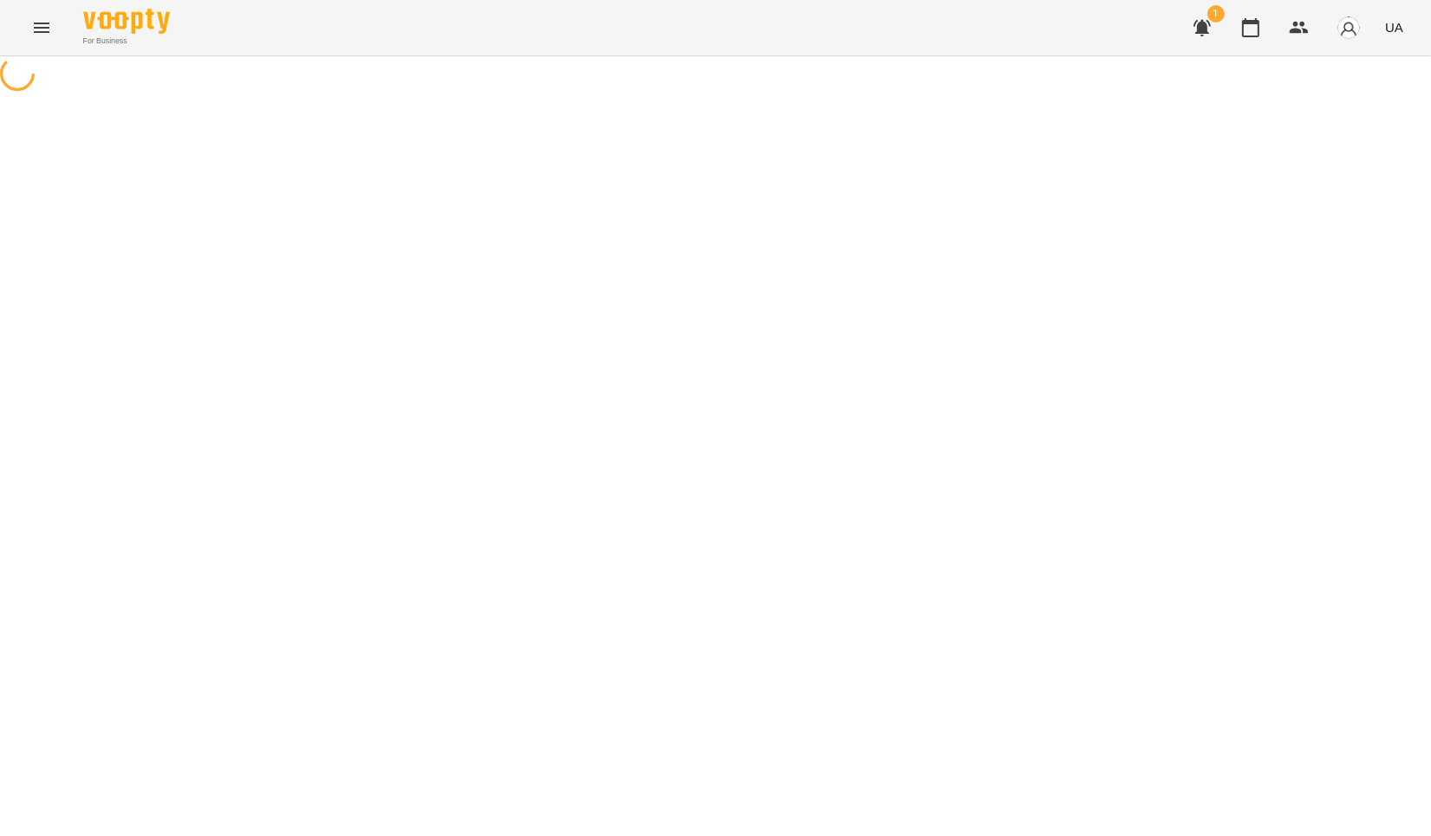
select select "**********"
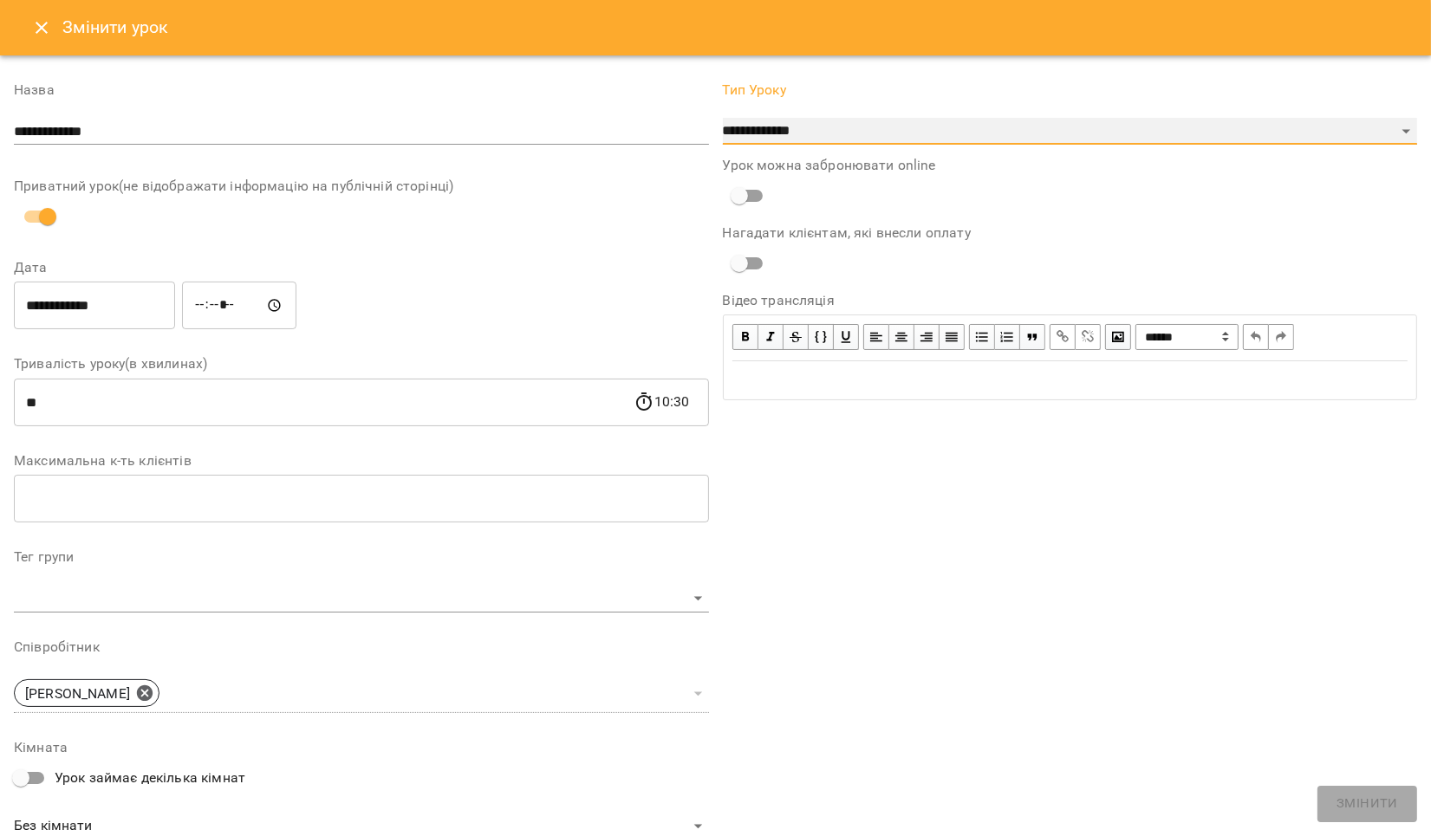
click at [1391, 138] on select "**********" at bounding box center [1070, 132] width 695 height 28
click at [40, 20] on icon "Close" at bounding box center [41, 27] width 21 height 21
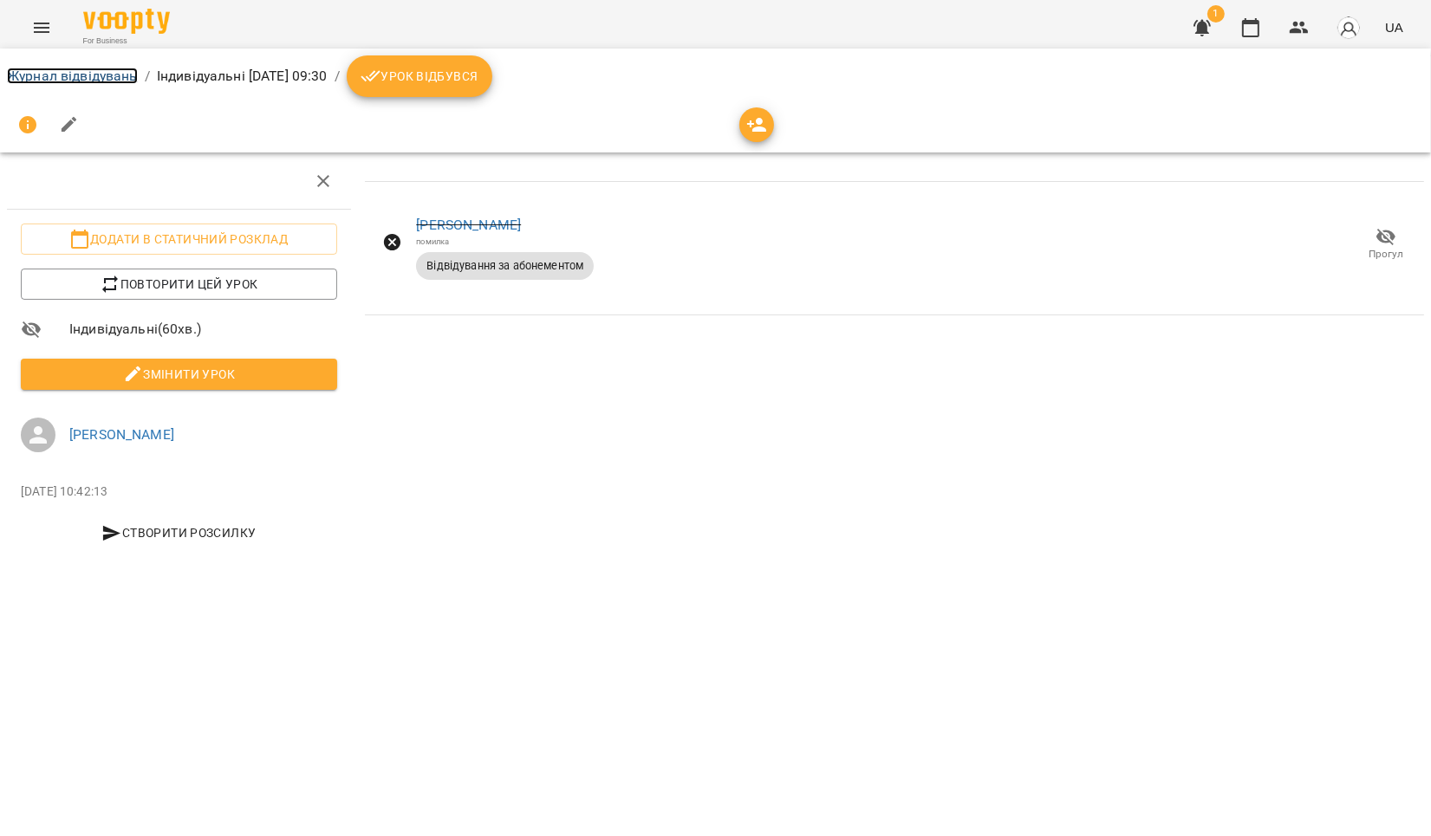
click at [67, 76] on link "Журнал відвідувань" at bounding box center [72, 76] width 131 height 16
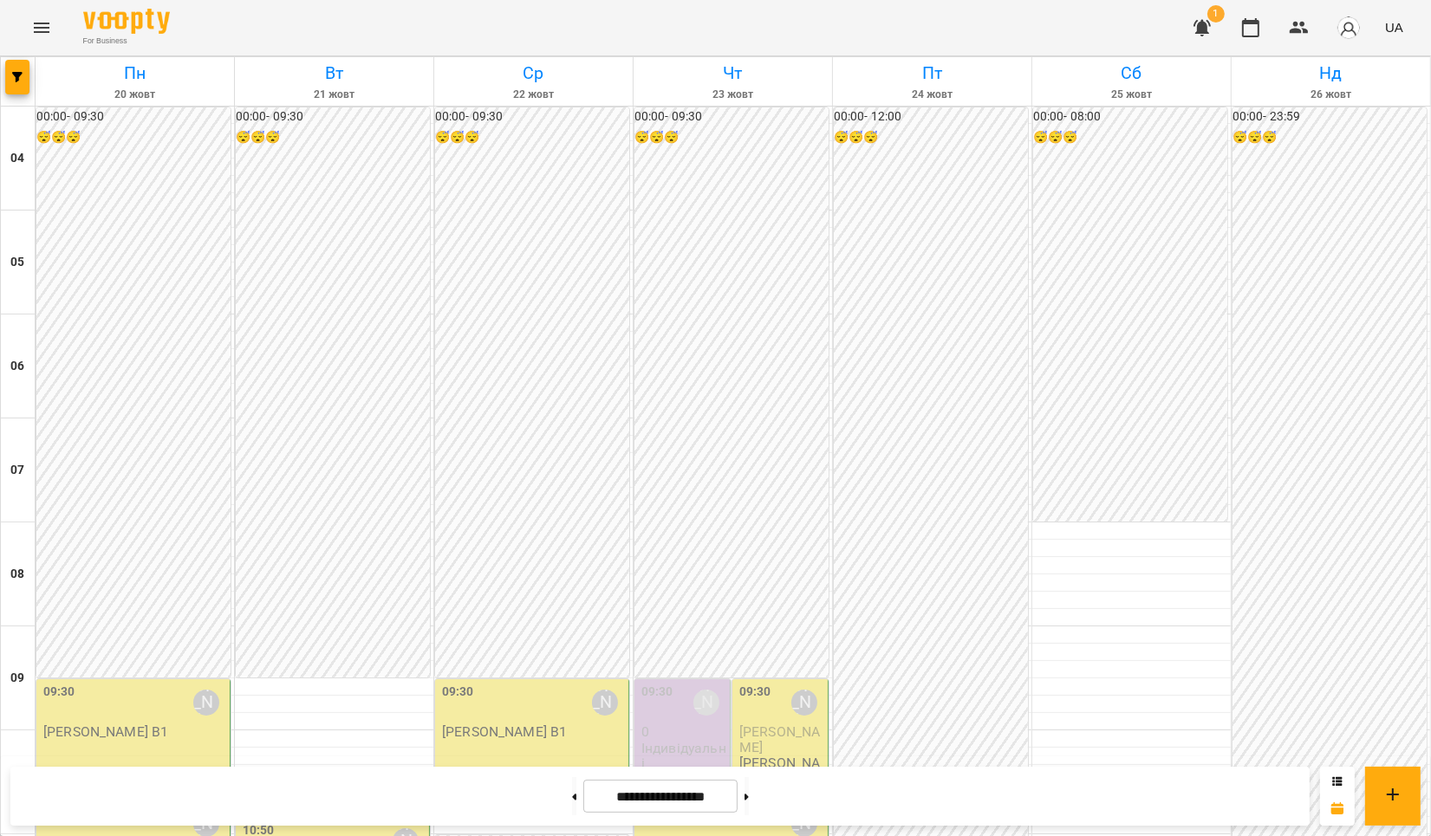
scroll to position [462, 0]
click at [675, 741] on p "Індивідуальні" at bounding box center [683, 756] width 85 height 30
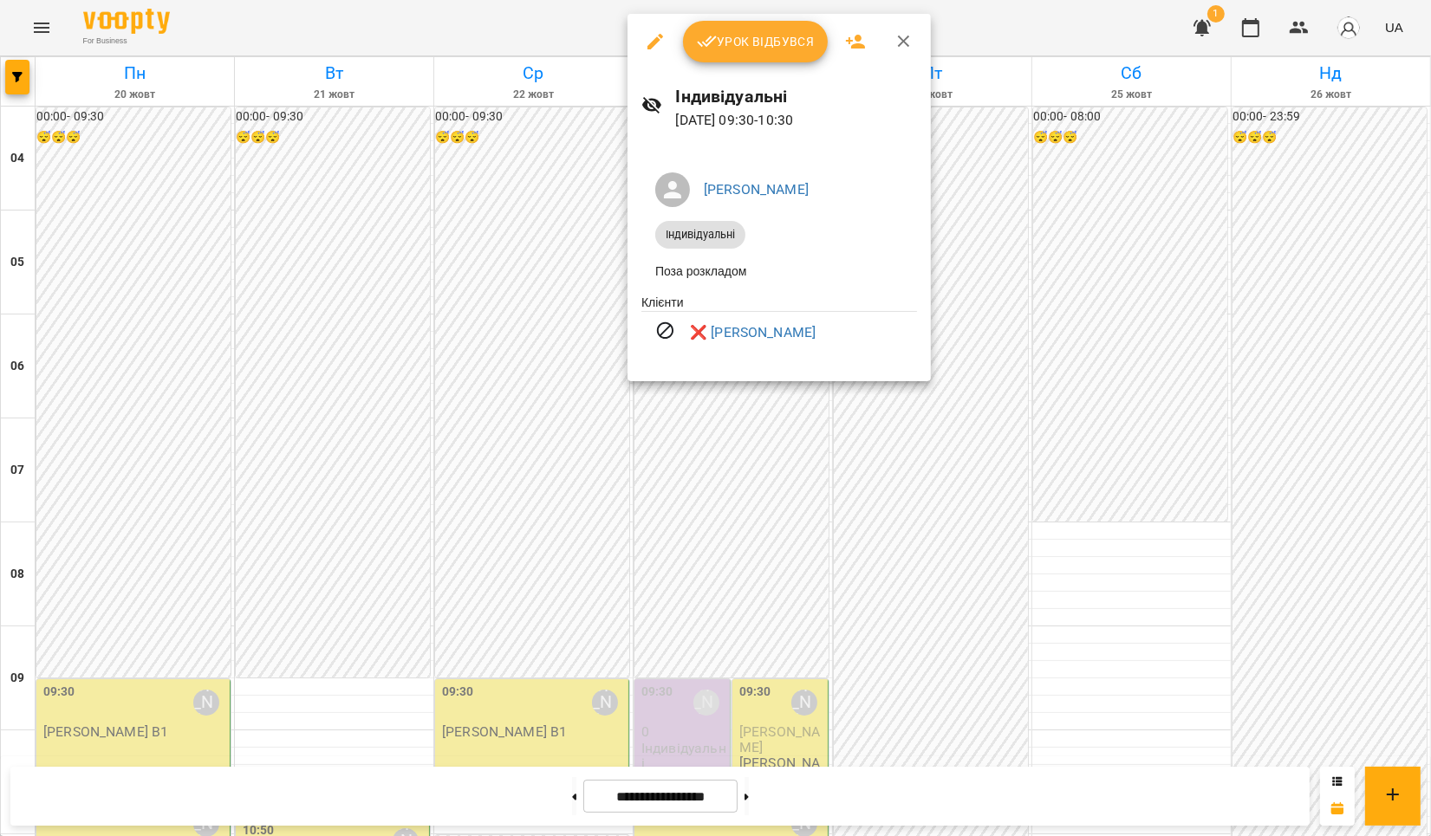
click at [657, 40] on icon "button" at bounding box center [655, 42] width 16 height 16
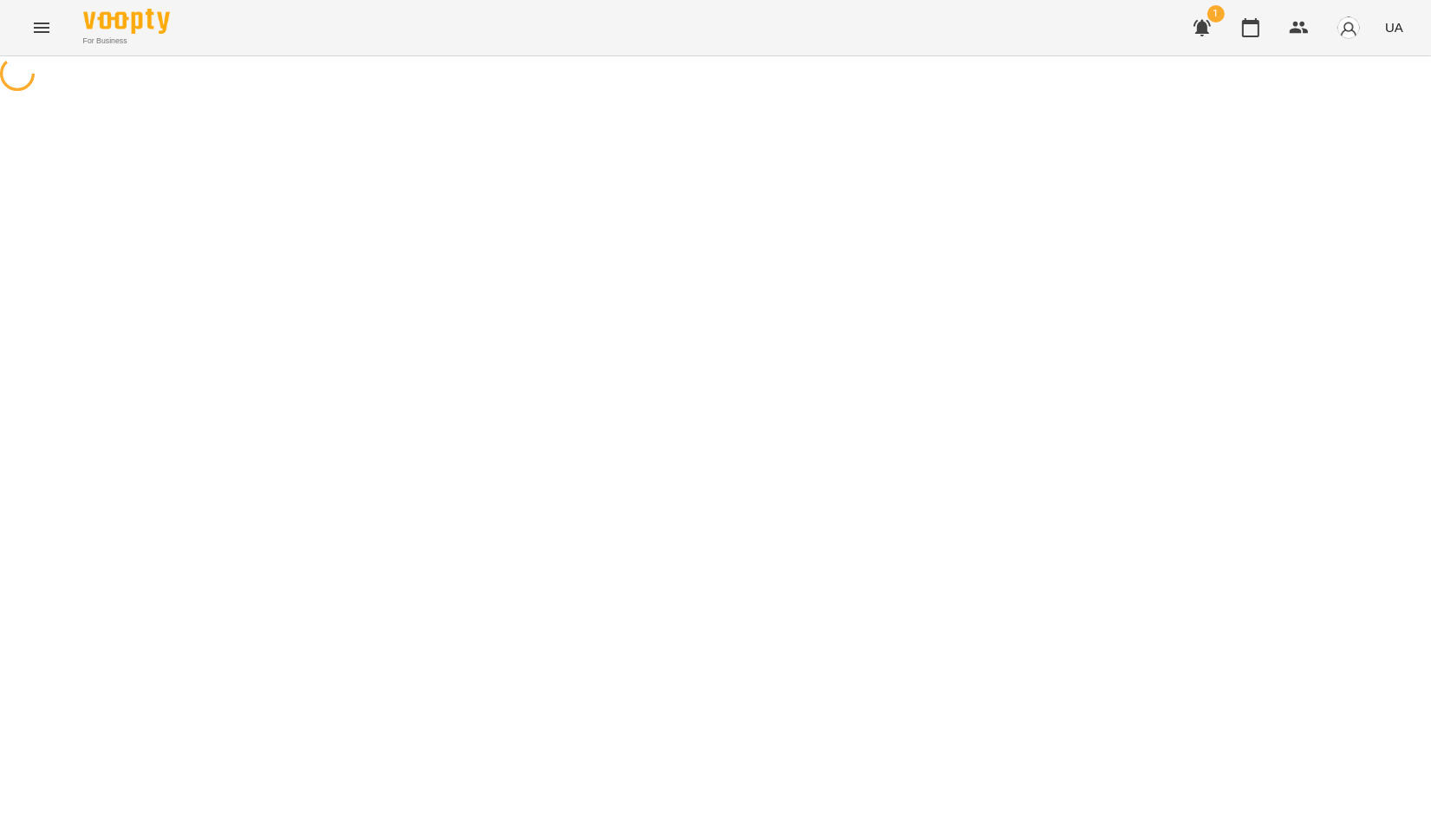
select select "**********"
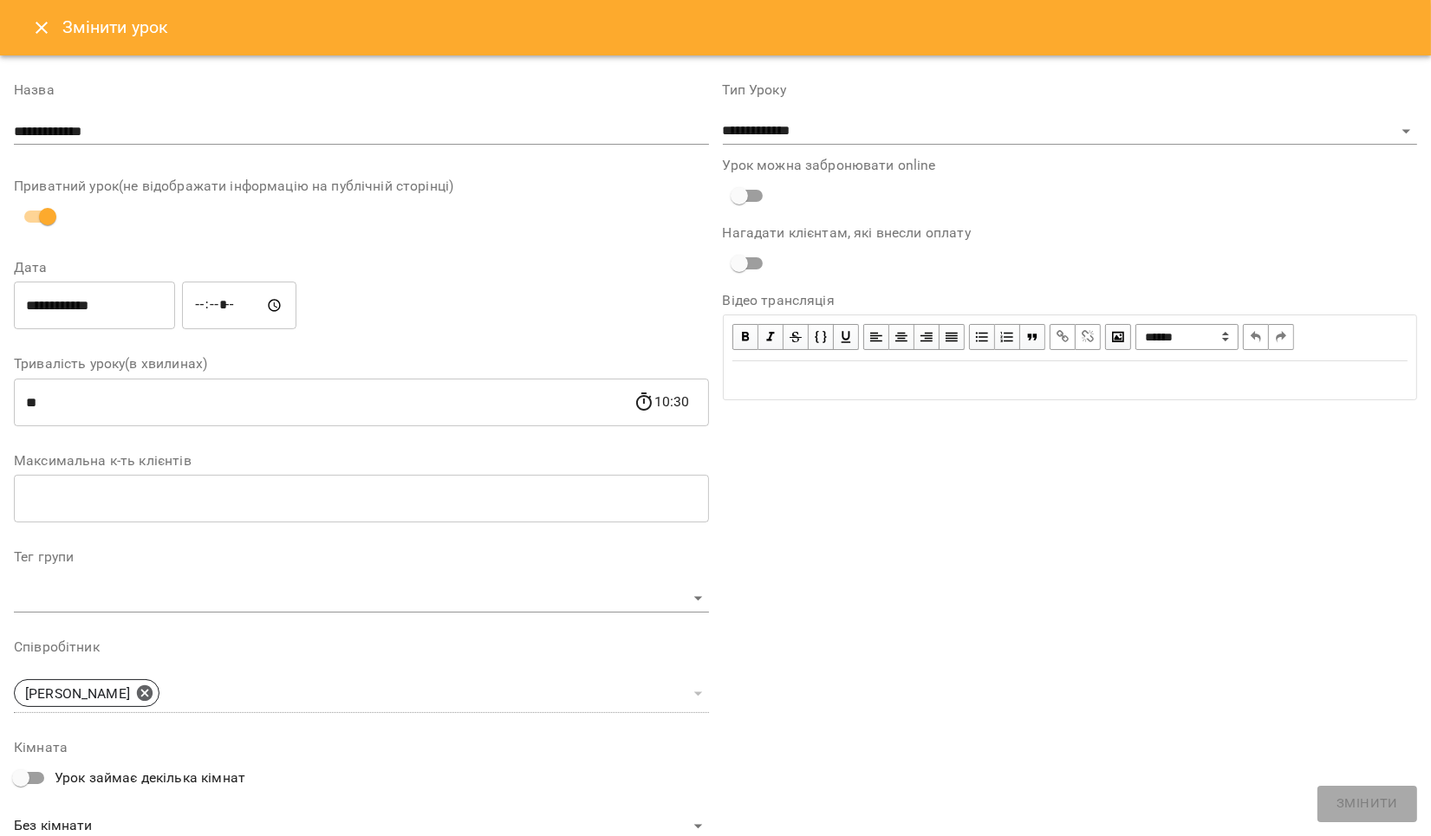
click at [46, 28] on icon "Close" at bounding box center [41, 27] width 21 height 21
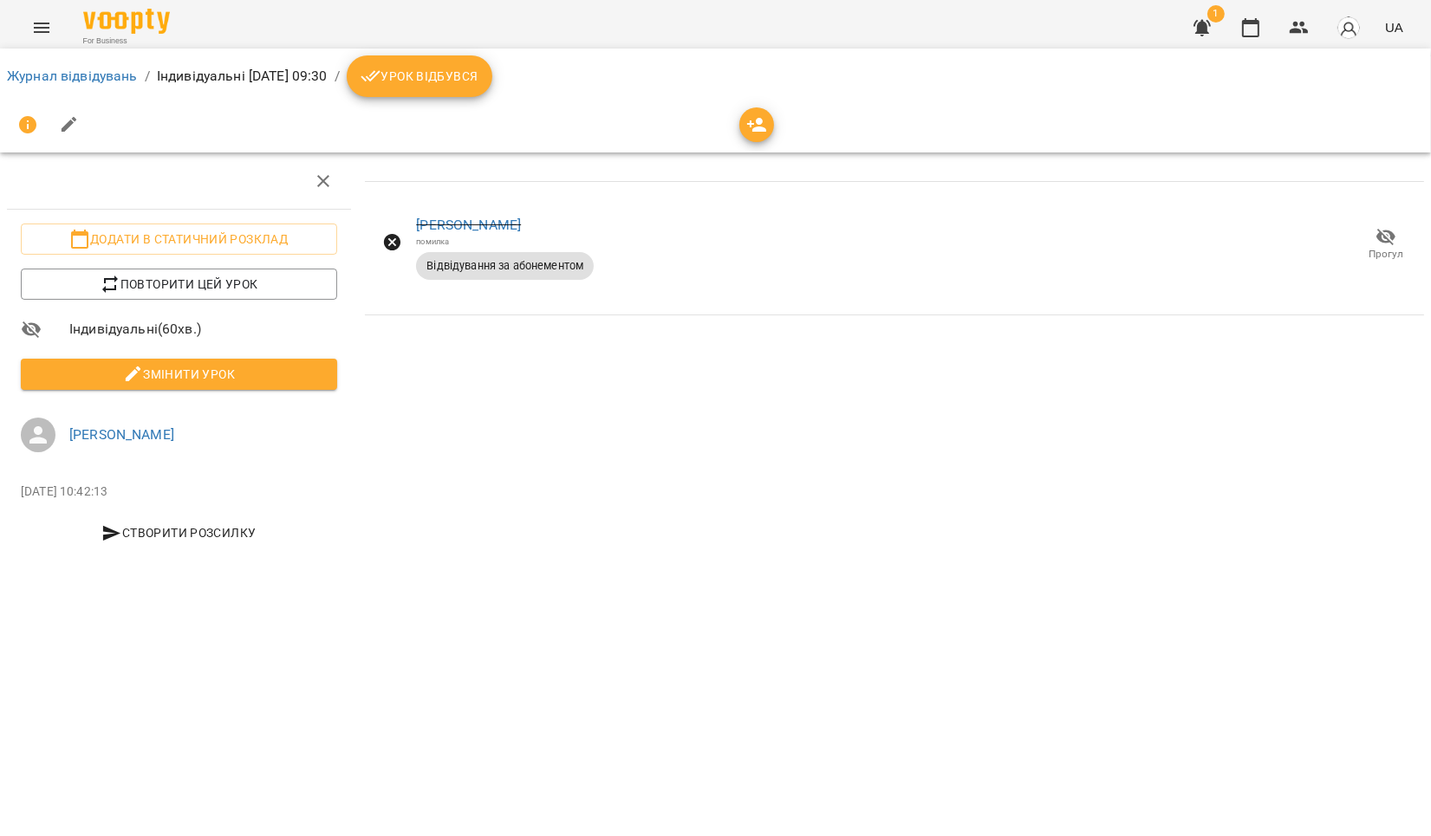
drag, startPoint x: 813, startPoint y: 249, endPoint x: 700, endPoint y: 236, distance: 113.4
click at [700, 236] on div "[PERSON_NAME] помилка Відвідування за абонементом Прогул" at bounding box center [894, 248] width 1059 height 112
click at [68, 120] on icon "button" at bounding box center [69, 124] width 21 height 21
select select "**********"
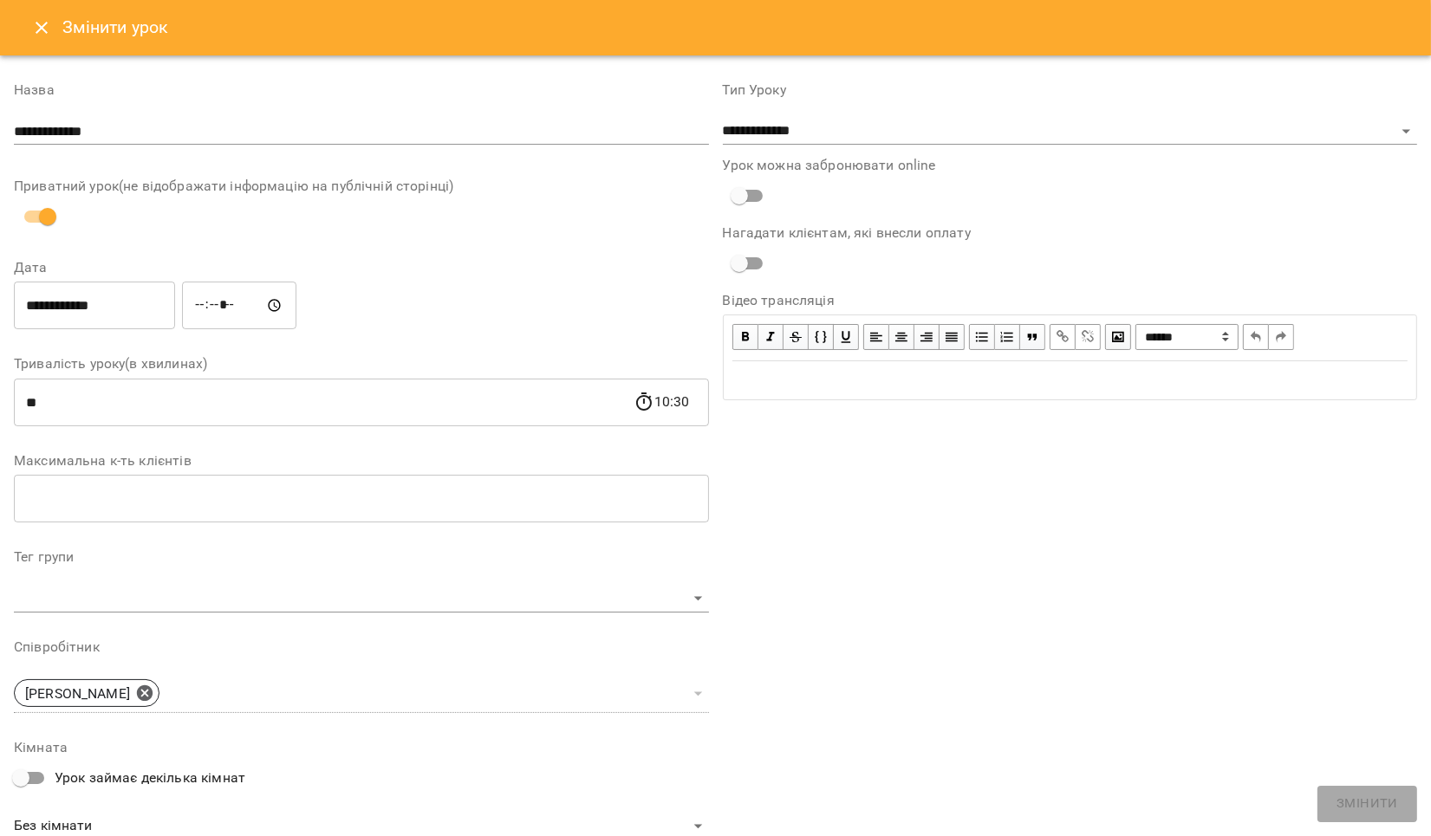
click at [35, 24] on icon "Close" at bounding box center [41, 27] width 21 height 21
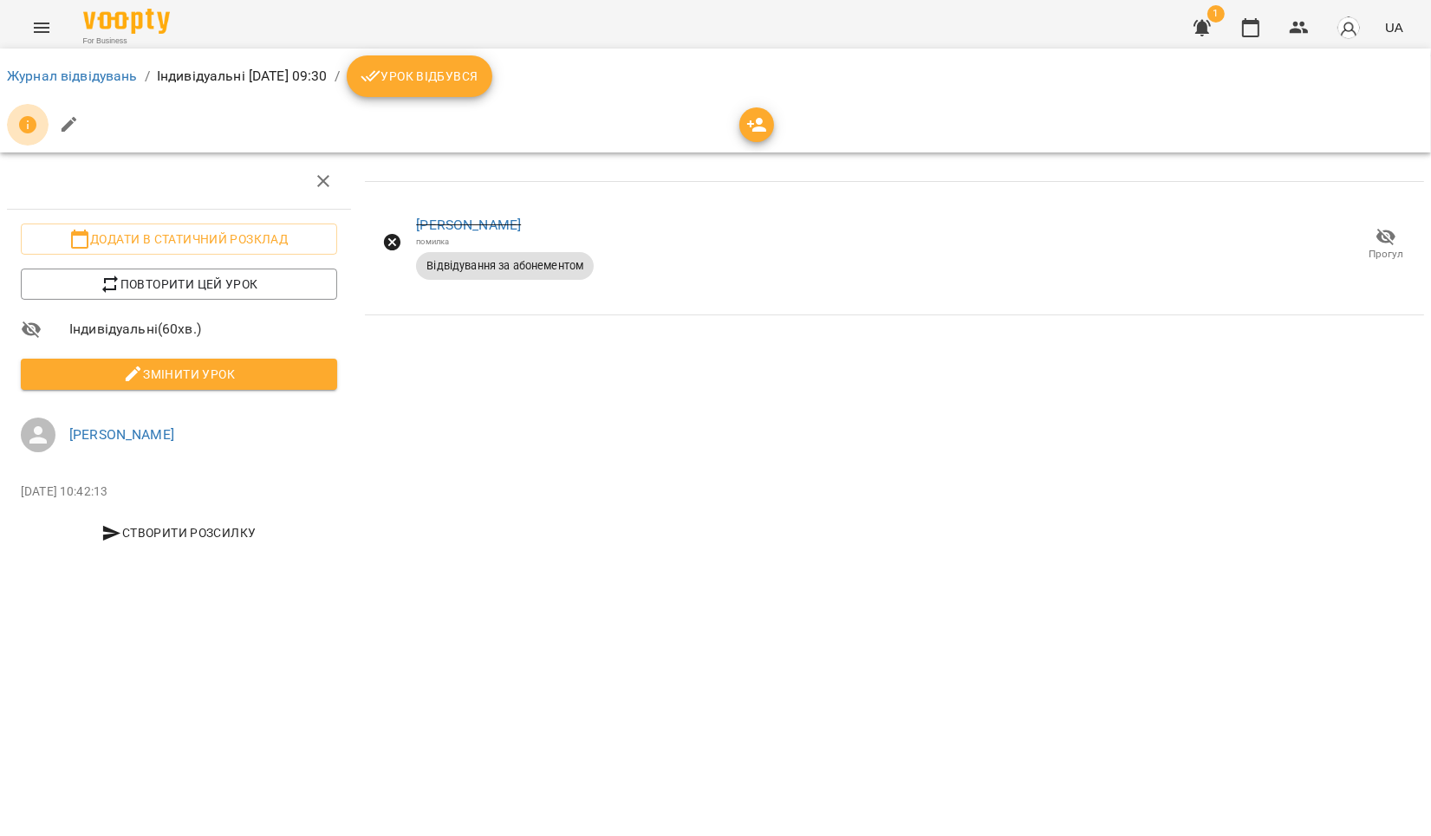
click at [18, 122] on icon "button" at bounding box center [27, 124] width 21 height 21
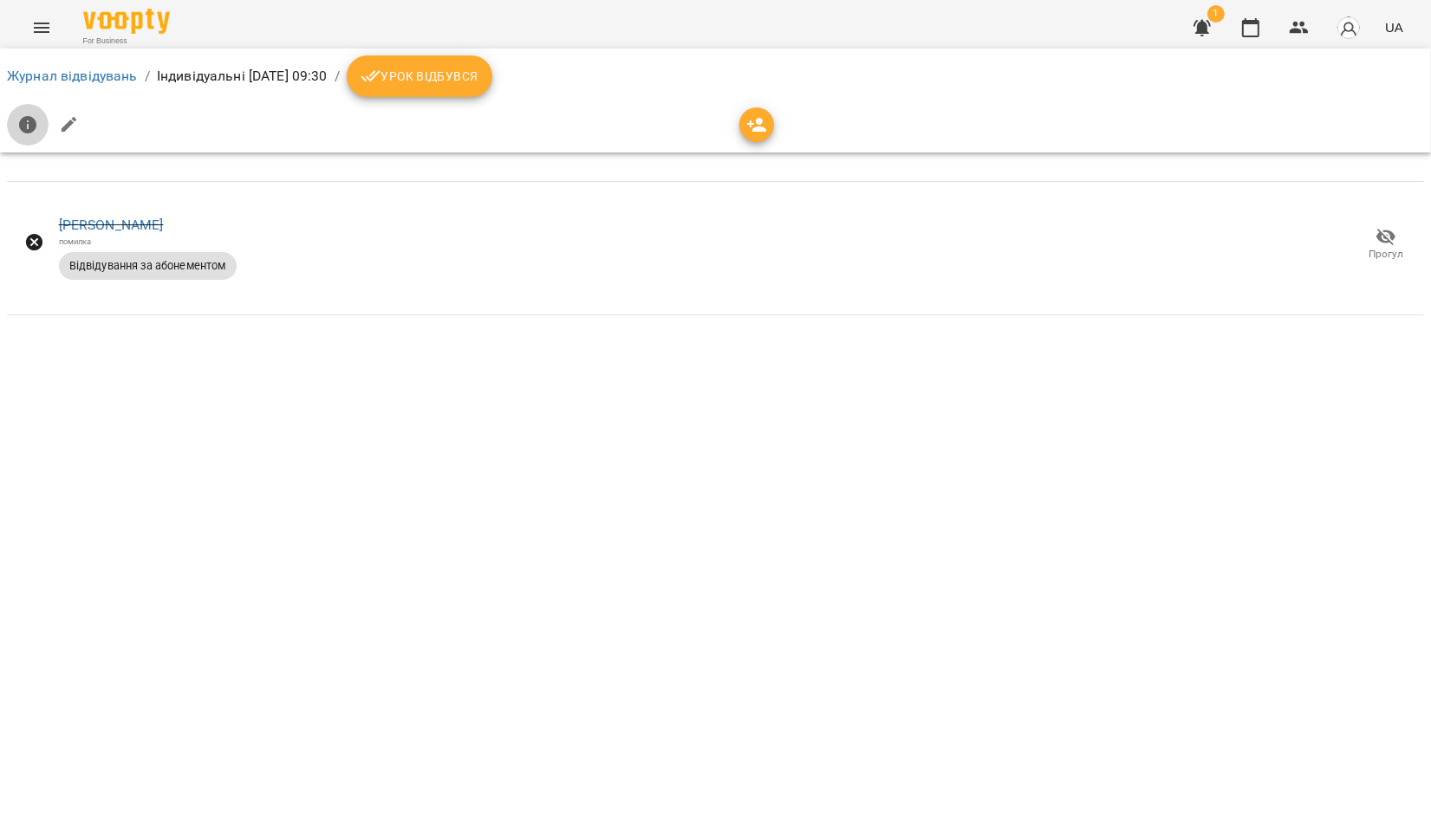
click at [31, 125] on icon "button" at bounding box center [27, 124] width 17 height 17
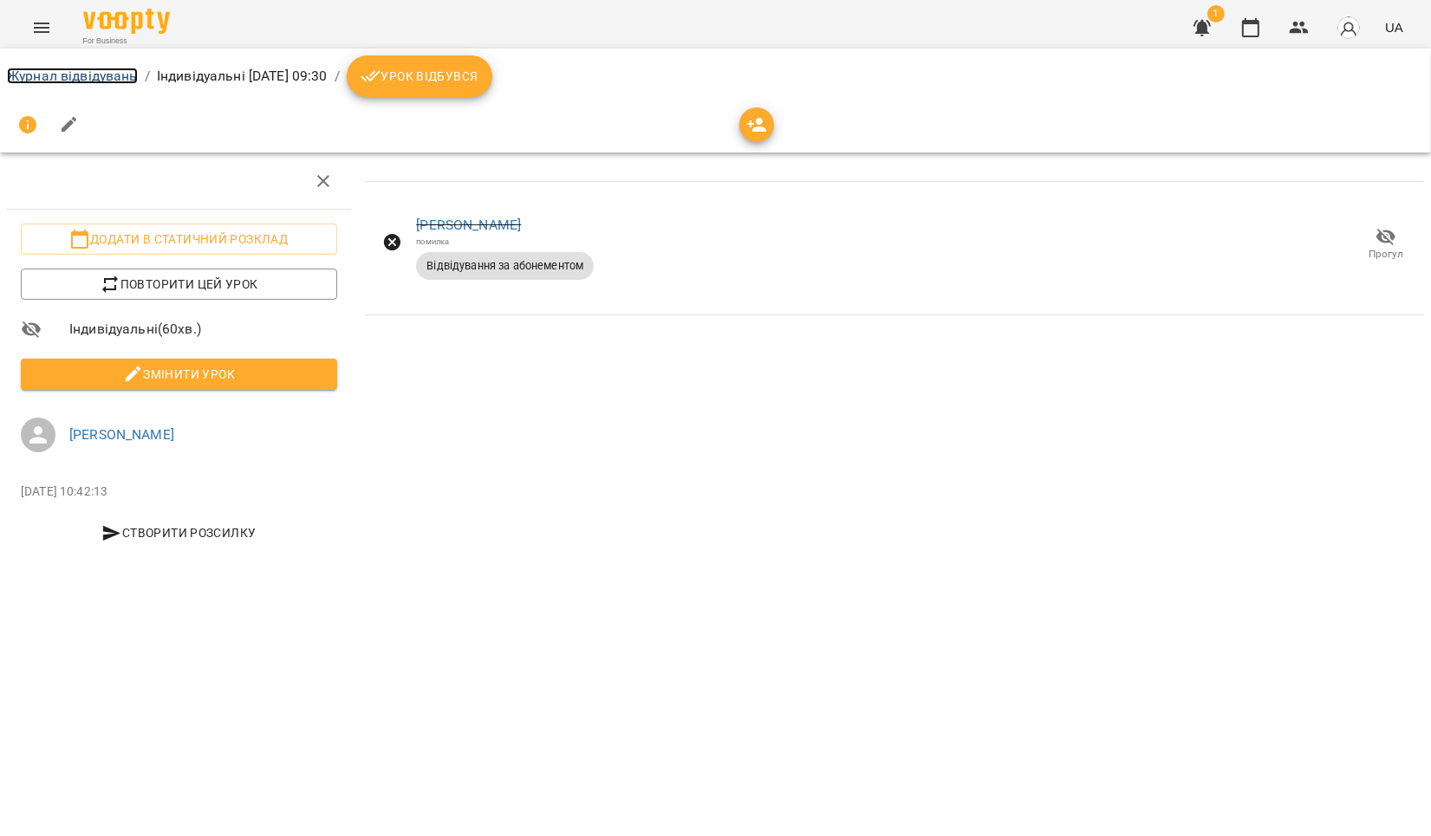
click at [92, 75] on link "Журнал відвідувань" at bounding box center [72, 76] width 131 height 16
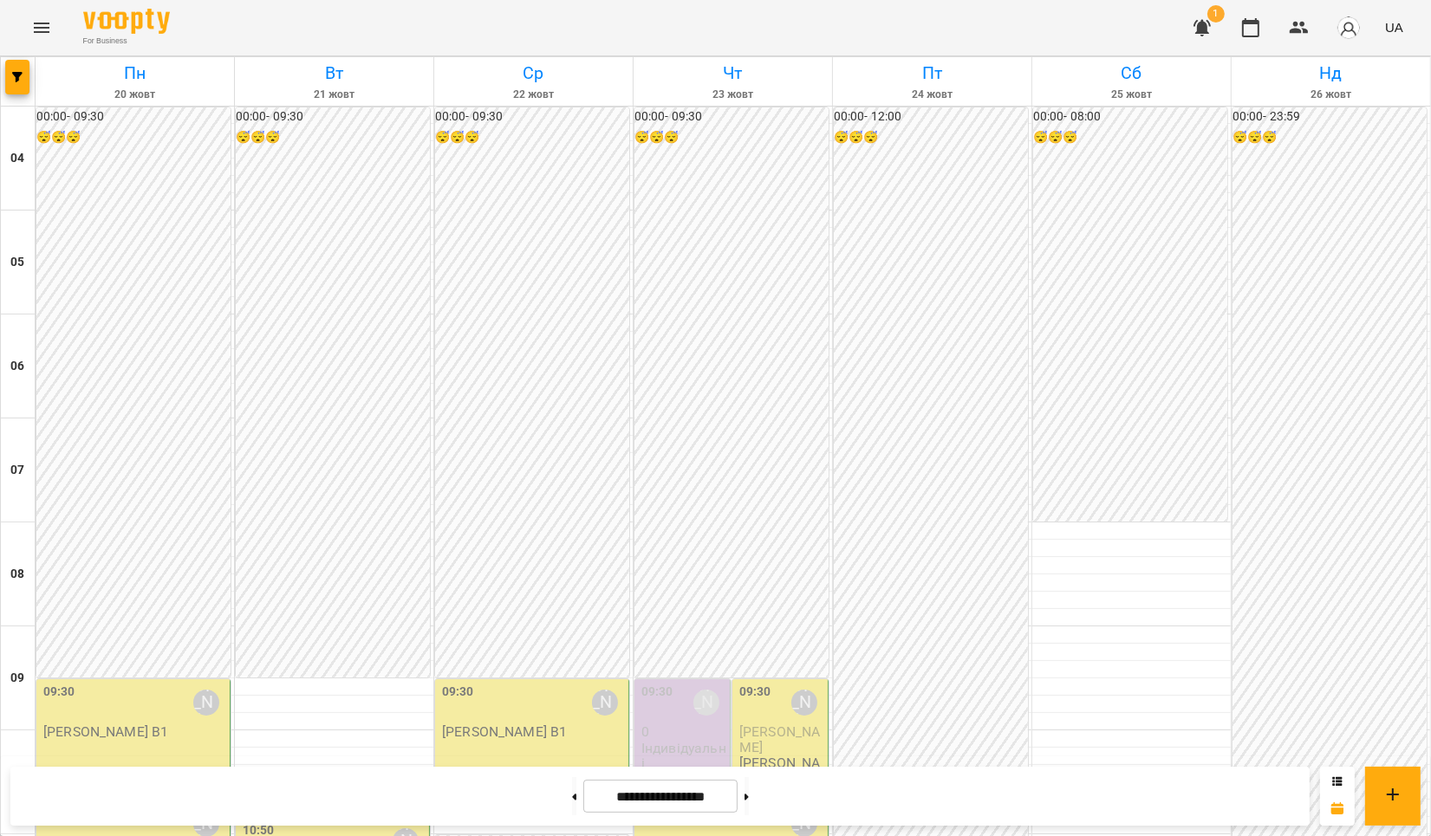
scroll to position [462, 0]
click at [572, 790] on button at bounding box center [574, 796] width 4 height 38
type input "**********"
